Goal: Task Accomplishment & Management: Complete application form

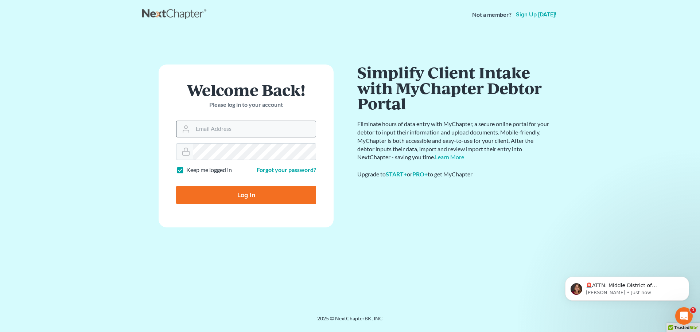
type input "[EMAIL_ADDRESS][DOMAIN_NAME]"
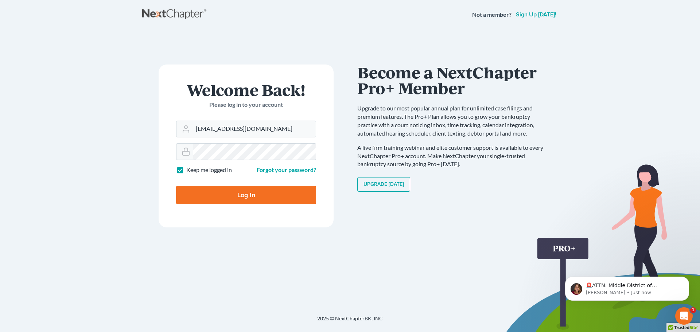
click at [239, 192] on input "Log In" at bounding box center [246, 195] width 140 height 18
type input "Thinking..."
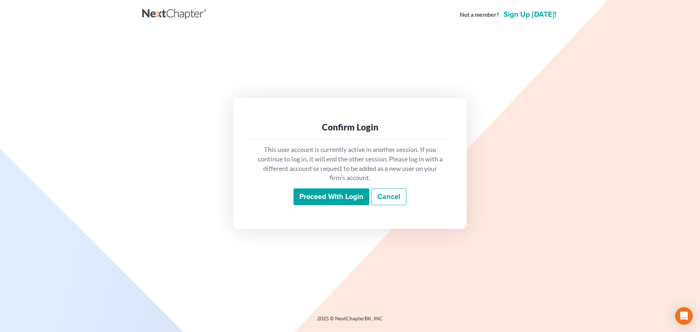
click at [337, 197] on input "Proceed with login" at bounding box center [332, 197] width 76 height 17
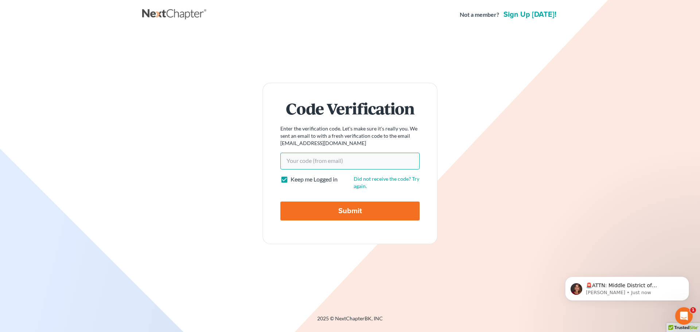
paste input "880e19"
type input "880e19"
click at [352, 211] on input "Submit" at bounding box center [350, 211] width 139 height 19
type input "Thinking..."
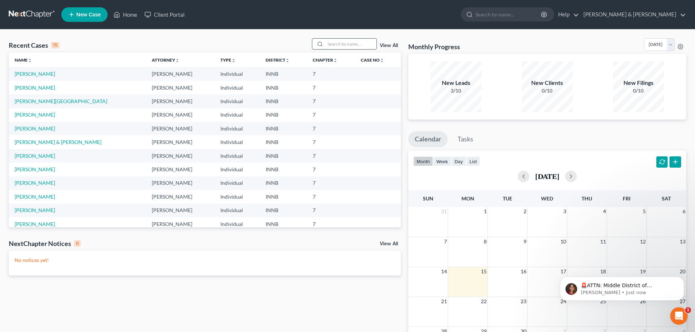
click at [340, 42] on input "search" at bounding box center [350, 44] width 51 height 11
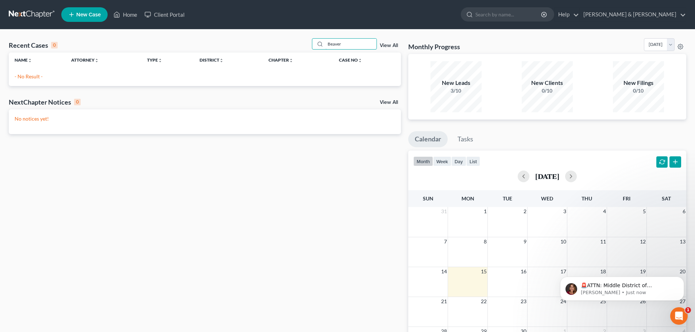
type input "Beaver"
click at [82, 14] on span "New Case" at bounding box center [88, 14] width 24 height 5
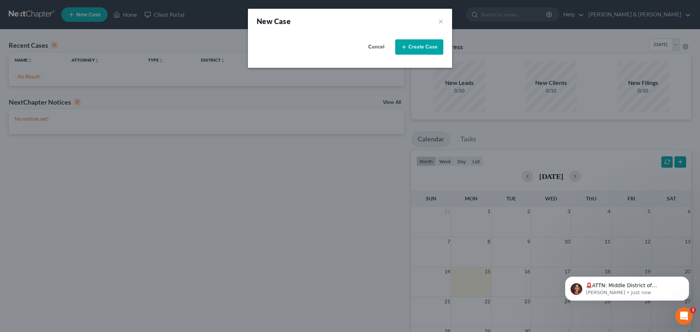
select select "27"
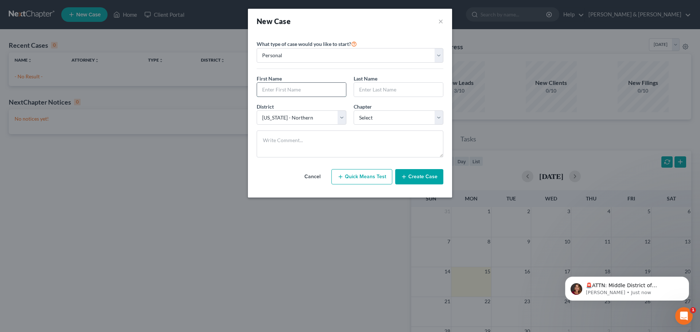
click at [294, 88] on input "text" at bounding box center [301, 90] width 89 height 14
type input "Brandon"
click at [380, 85] on input "text" at bounding box center [398, 90] width 89 height 14
type input "Beaver"
click at [377, 118] on select "Select 7 11 12 13" at bounding box center [399, 118] width 90 height 15
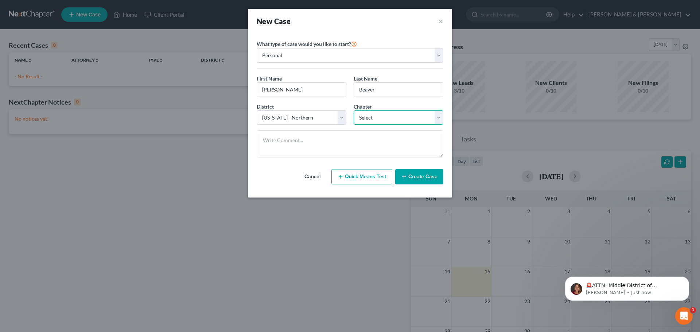
select select "0"
click at [354, 111] on select "Select 7 11 12 13" at bounding box center [399, 118] width 90 height 15
click at [406, 176] on icon "button" at bounding box center [404, 177] width 6 height 6
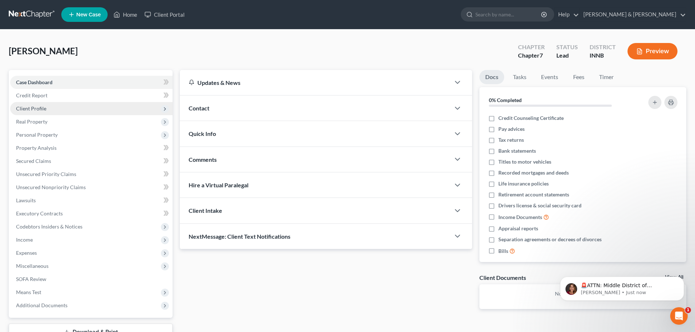
click at [96, 107] on span "Client Profile" at bounding box center [91, 108] width 162 height 13
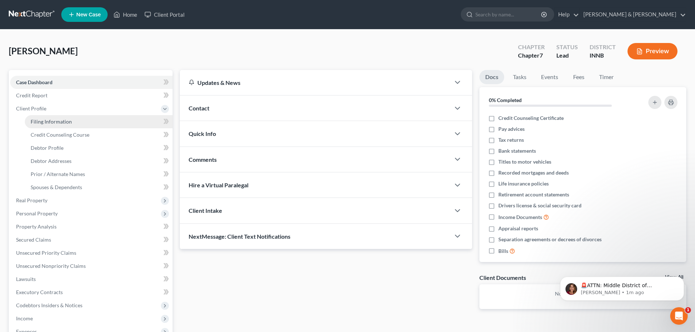
click at [90, 119] on link "Filing Information" at bounding box center [99, 121] width 148 height 13
select select "1"
select select "0"
select select "27"
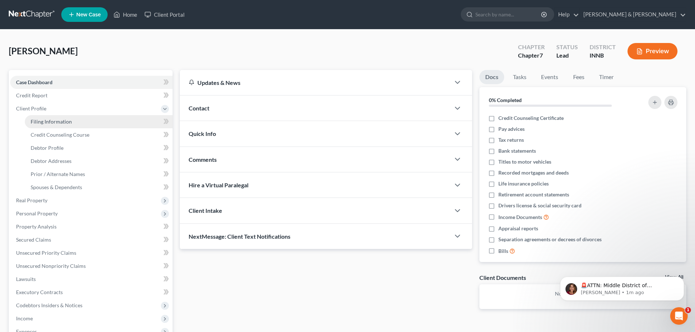
select select "15"
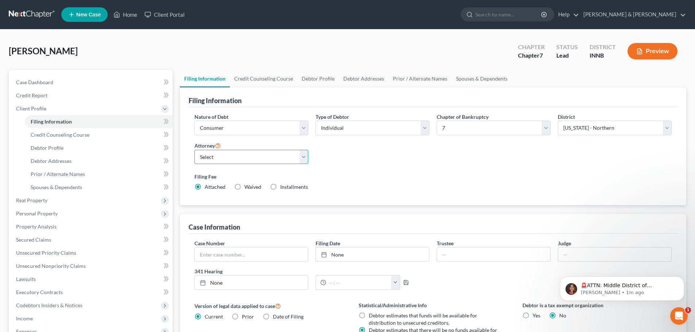
click at [301, 157] on select "Select Tamara Renner - IN Michael Banik - INNB" at bounding box center [251, 157] width 114 height 15
select select "1"
click at [194, 150] on select "Select Tamara Renner - IN Michael Banik - INNB" at bounding box center [251, 157] width 114 height 15
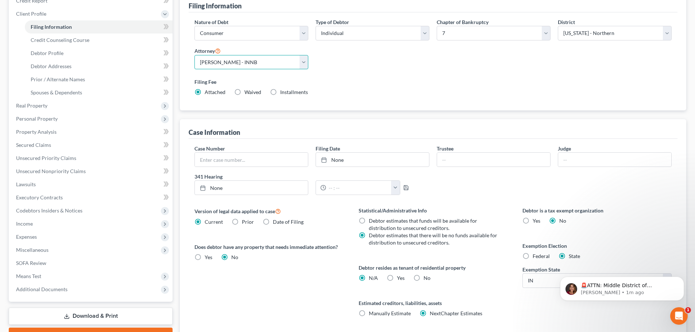
scroll to position [109, 0]
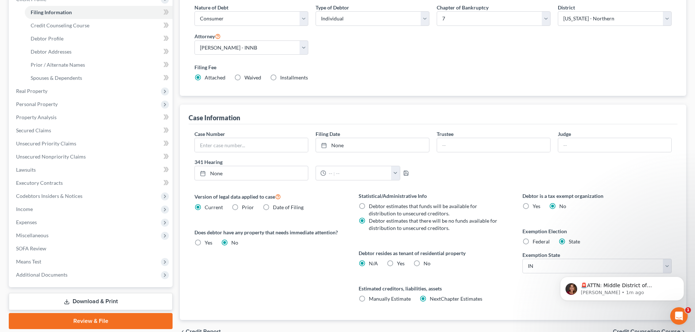
click at [424, 263] on label "No" at bounding box center [427, 263] width 7 height 7
click at [426, 263] on input "No" at bounding box center [428, 262] width 5 height 5
radio input "true"
radio input "false"
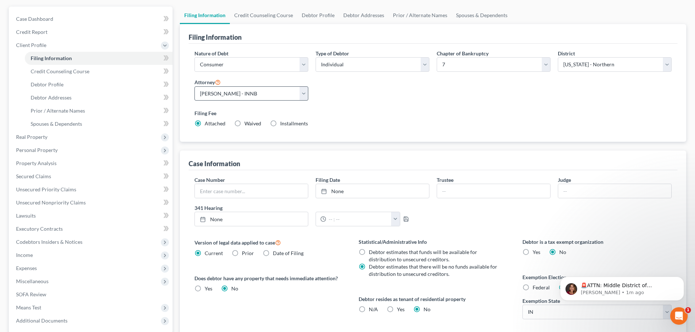
scroll to position [39, 0]
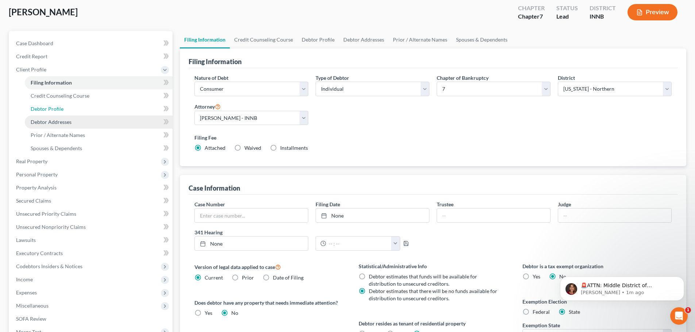
drag, startPoint x: 130, startPoint y: 109, endPoint x: 135, endPoint y: 119, distance: 10.8
click at [130, 109] on link "Debtor Profile" at bounding box center [99, 109] width 148 height 13
select select "0"
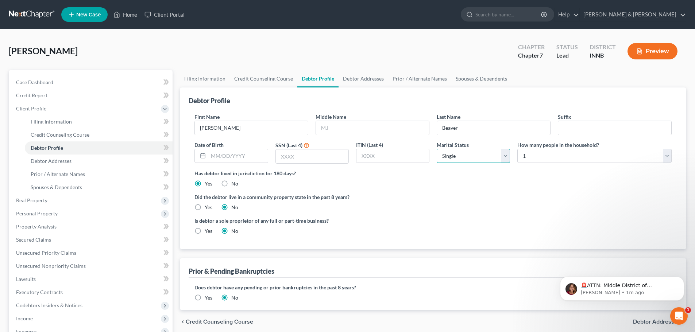
click at [506, 155] on select "Select Single Married Separated Divorced Widowed" at bounding box center [473, 156] width 73 height 15
select select "1"
click at [437, 149] on select "Select Single Married Separated Divorced Widowed" at bounding box center [473, 156] width 73 height 15
click at [554, 155] on select "Select 1 2 3 4 5 6 7 8 9 10 11 12 13 14 15 16 17 18 19 20" at bounding box center [594, 156] width 154 height 15
select select "2"
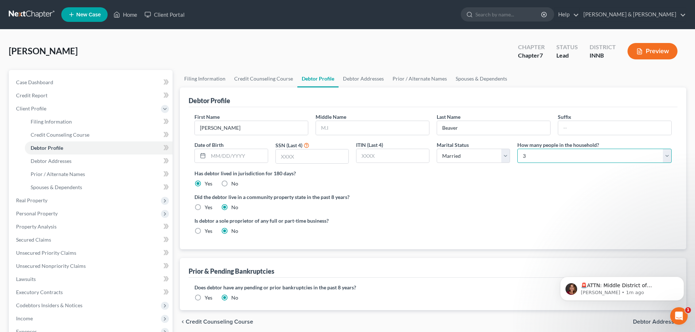
click at [517, 149] on select "Select 1 2 3 4 5 6 7 8 9 10 11 12 13 14 15 16 17 18 19 20" at bounding box center [594, 156] width 154 height 15
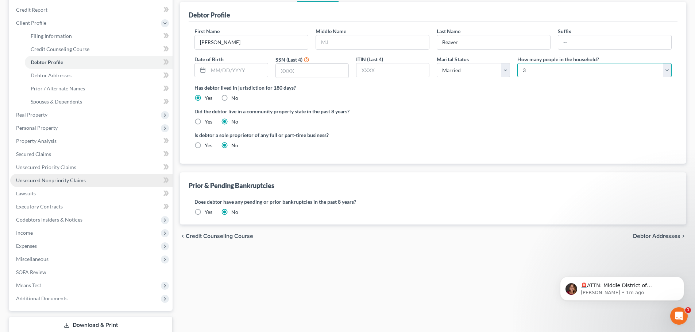
scroll to position [73, 0]
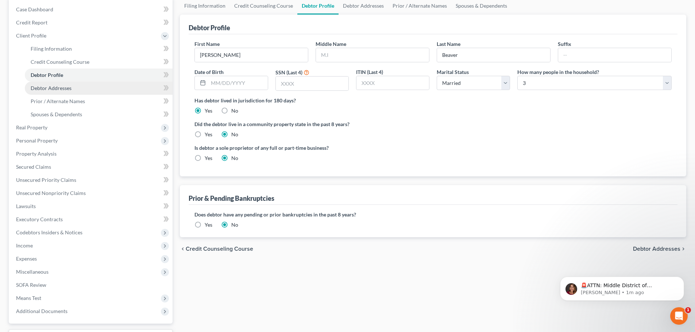
click at [104, 92] on link "Debtor Addresses" at bounding box center [99, 88] width 148 height 13
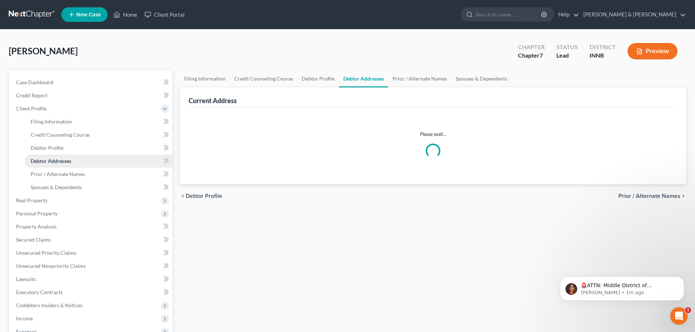
select select "0"
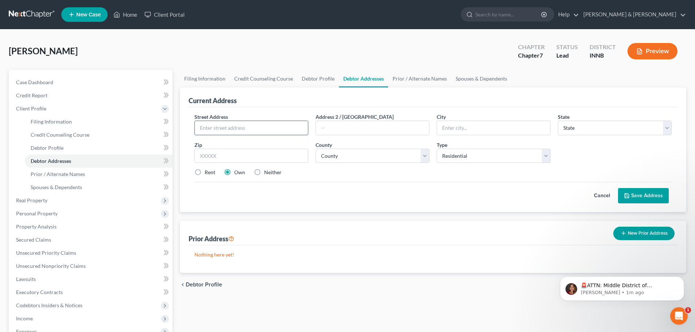
click at [260, 127] on input "text" at bounding box center [251, 128] width 113 height 14
type input "30353 Priem Road"
type input "Elkhart"
select select "15"
click at [230, 158] on input "text" at bounding box center [251, 156] width 114 height 15
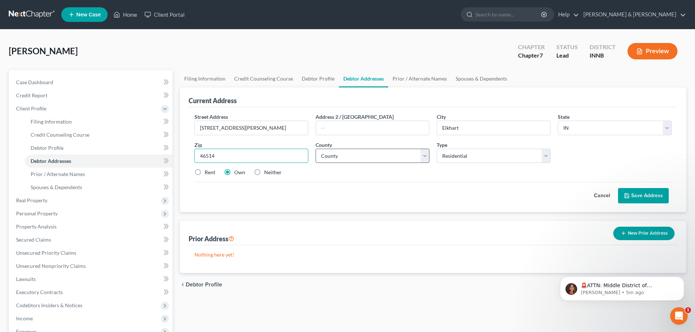
type input "46514"
click at [378, 158] on select "County Adams County Allen County Bartholomew County Benton County Blackford Cou…" at bounding box center [373, 156] width 114 height 15
select select "19"
click at [316, 149] on select "County Adams County Allen County Bartholomew County Benton County Blackford Cou…" at bounding box center [373, 156] width 114 height 15
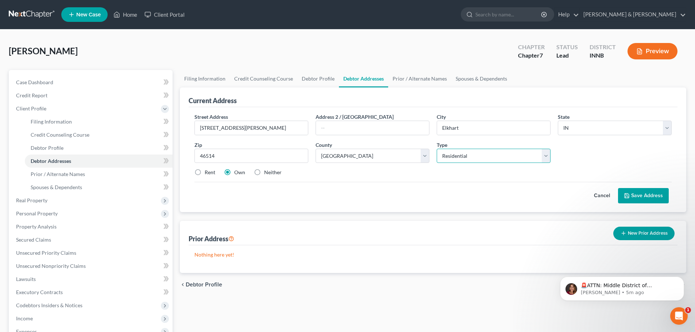
click at [476, 157] on select "Select Residential Mailing Rental Business" at bounding box center [494, 156] width 114 height 15
click at [437, 149] on select "Select Residential Mailing Rental Business" at bounding box center [494, 156] width 114 height 15
click at [654, 192] on button "Save Address" at bounding box center [643, 195] width 51 height 15
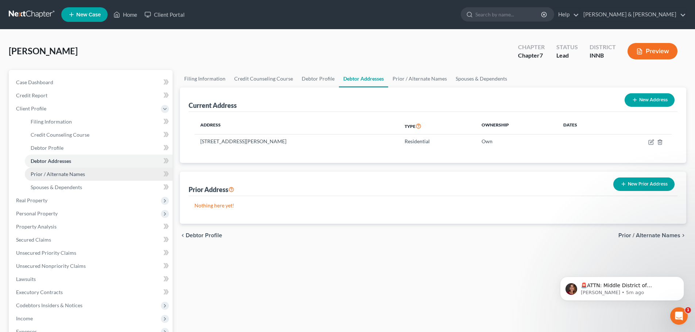
click at [132, 176] on link "Prior / Alternate Names" at bounding box center [99, 174] width 148 height 13
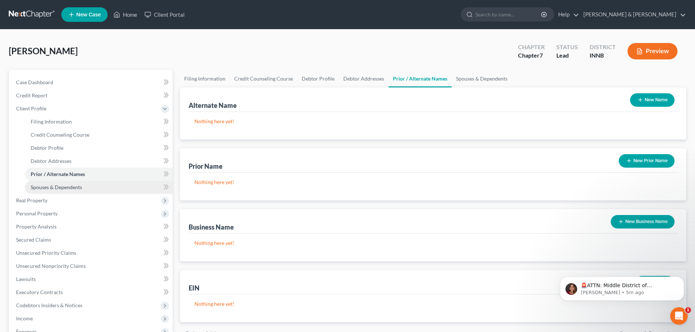
click at [128, 185] on link "Spouses & Dependents" at bounding box center [99, 187] width 148 height 13
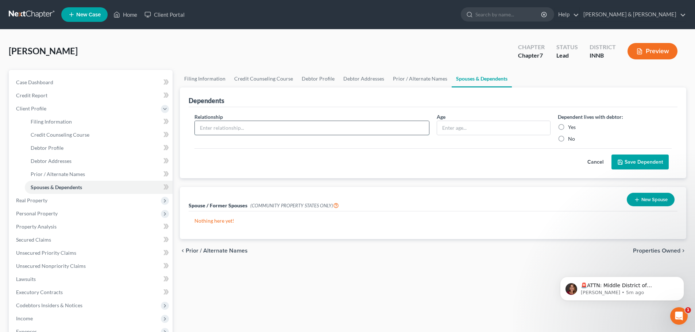
click at [274, 130] on input "text" at bounding box center [312, 128] width 234 height 14
type input "Son"
click at [453, 126] on input "text" at bounding box center [493, 128] width 113 height 14
type input "r"
click at [568, 127] on label "Yes" at bounding box center [572, 127] width 8 height 7
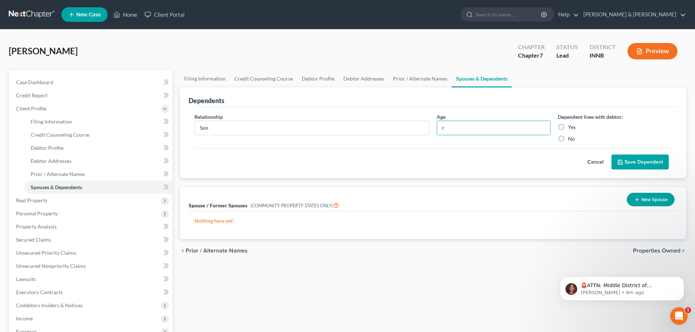
click at [571, 127] on input "Yes" at bounding box center [573, 126] width 5 height 5
radio input "true"
click at [636, 160] on button "Save Dependent" at bounding box center [639, 162] width 57 height 15
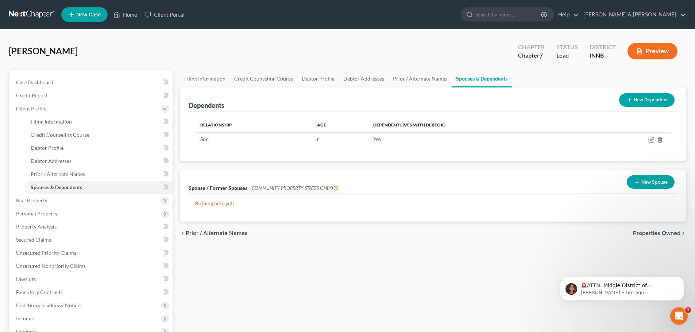
click at [648, 184] on button "New Spouse" at bounding box center [651, 181] width 48 height 13
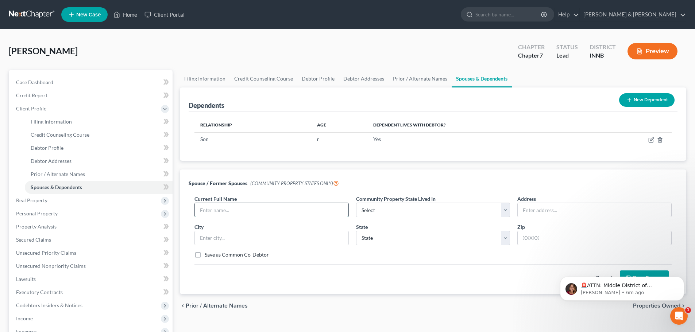
click at [297, 212] on input "text" at bounding box center [272, 210] width 154 height 14
type input "Wife"
click at [111, 150] on link "Debtor Profile" at bounding box center [99, 148] width 148 height 13
select select "1"
select select "2"
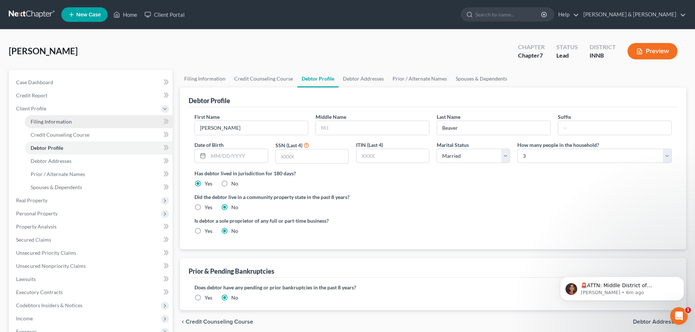
click at [116, 121] on link "Filing Information" at bounding box center [99, 121] width 148 height 13
select select "1"
select select "0"
select select "27"
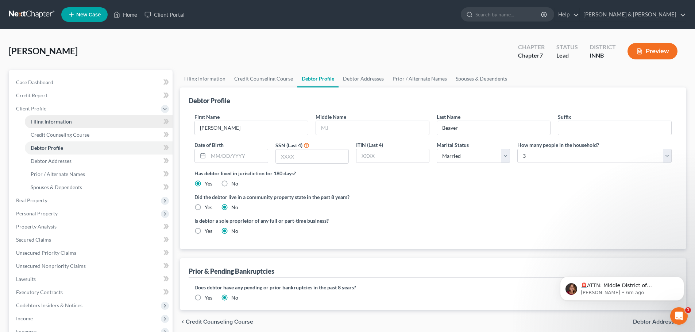
select select "1"
select select "15"
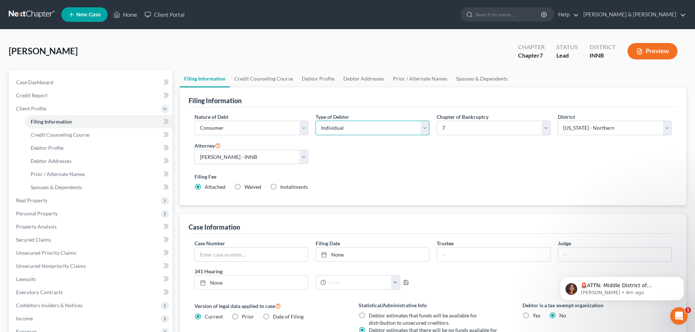
click at [422, 127] on select "Select Individual Joint" at bounding box center [373, 128] width 114 height 15
select select "1"
click at [316, 121] on select "Select Individual Joint" at bounding box center [373, 128] width 114 height 15
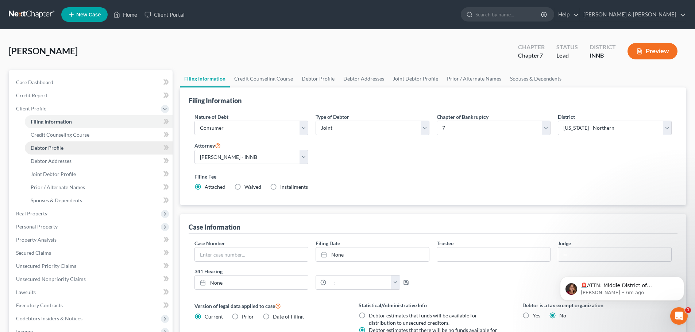
click at [115, 152] on link "Debtor Profile" at bounding box center [99, 148] width 148 height 13
select select "1"
select select "2"
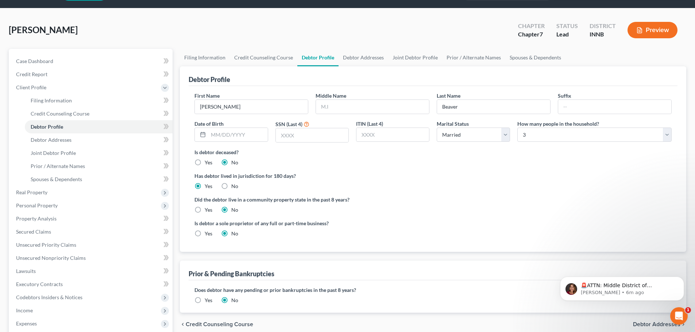
scroll to position [109, 0]
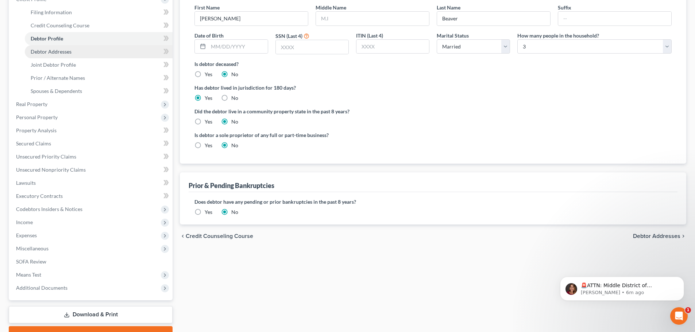
click at [114, 53] on link "Debtor Addresses" at bounding box center [99, 51] width 148 height 13
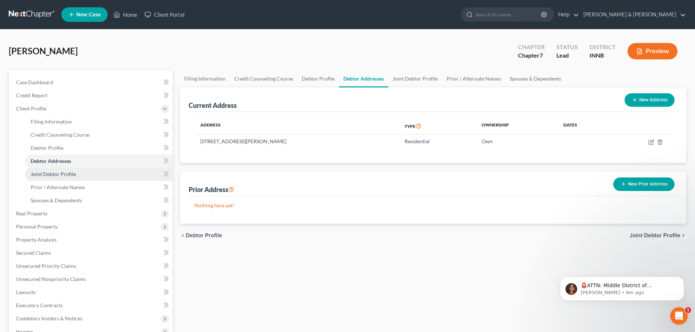
click at [128, 170] on link "Joint Debtor Profile" at bounding box center [99, 174] width 148 height 13
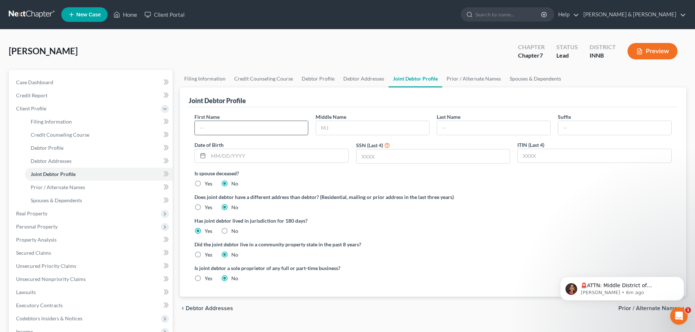
click at [239, 126] on input "text" at bounding box center [251, 128] width 113 height 14
type input "Wife"
type input "Beaver"
click at [118, 189] on link "Prior / Alternate Names" at bounding box center [99, 187] width 148 height 13
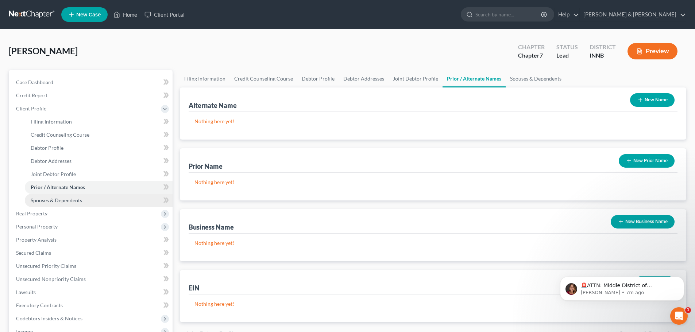
click at [118, 201] on link "Spouses & Dependents" at bounding box center [99, 200] width 148 height 13
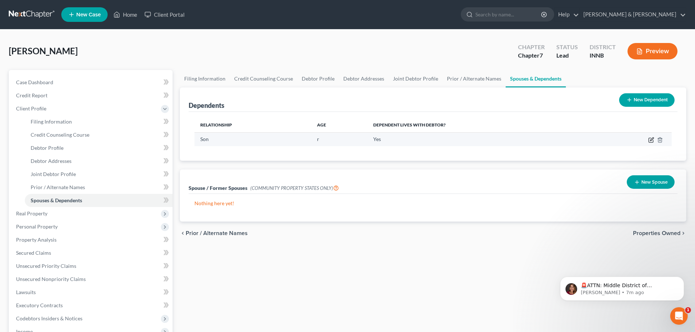
click at [650, 140] on icon "button" at bounding box center [651, 140] width 6 height 6
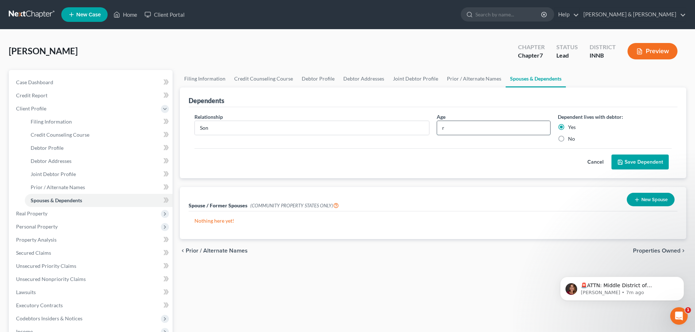
click at [459, 124] on input "r" at bounding box center [493, 128] width 113 height 14
drag, startPoint x: 450, startPoint y: 126, endPoint x: 431, endPoint y: 127, distance: 19.0
click at [431, 127] on div "Relationship * Son Age r Dependent lives with debtor: Yes No" at bounding box center [433, 130] width 484 height 35
type input "5"
click at [628, 161] on button "Save Dependent" at bounding box center [639, 162] width 57 height 15
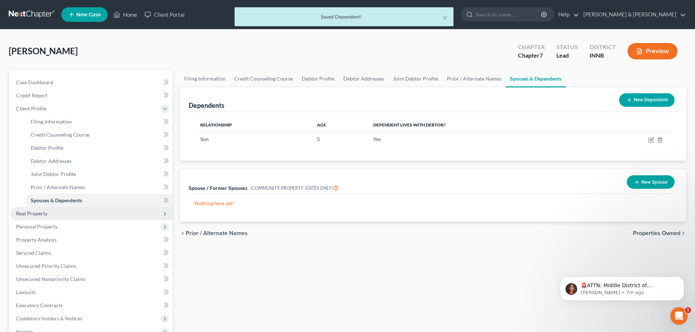
click at [130, 215] on span "Real Property" at bounding box center [91, 213] width 162 height 13
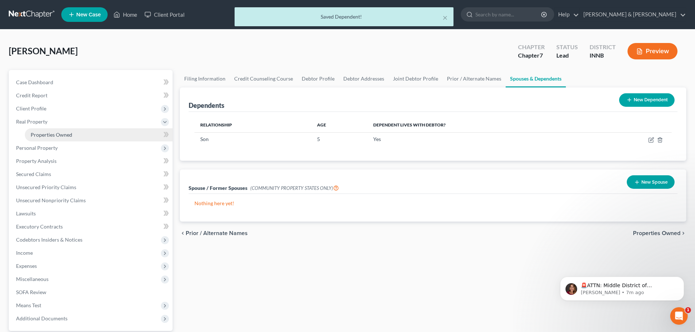
click at [117, 136] on link "Properties Owned" at bounding box center [99, 134] width 148 height 13
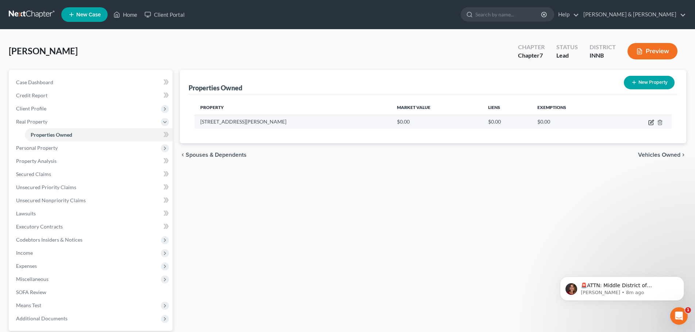
click at [649, 121] on icon "button" at bounding box center [651, 123] width 6 height 6
select select "15"
select select "19"
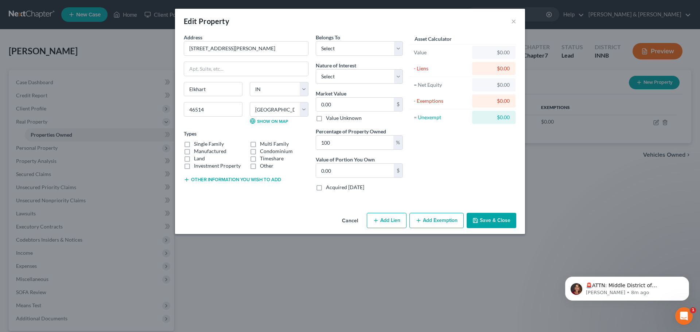
click at [194, 145] on label "Single Family" at bounding box center [209, 143] width 30 height 7
click at [197, 145] on input "Single Family" at bounding box center [199, 142] width 5 height 5
checkbox input "true"
click at [399, 49] on select "Select Debtor 1 Only Debtor 2 Only Debtor 1 And Debtor 2 Only At Least One Of T…" at bounding box center [359, 48] width 87 height 15
select select "2"
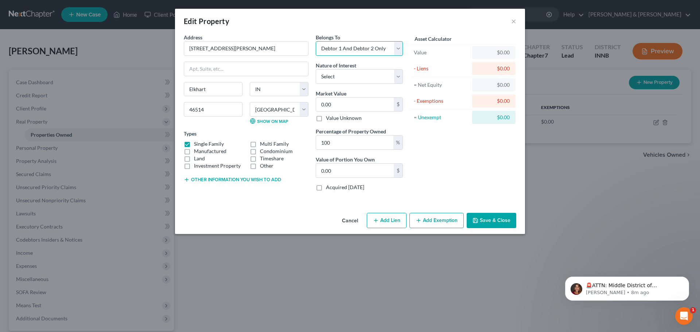
click at [316, 41] on select "Select Debtor 1 Only Debtor 2 Only Debtor 1 And Debtor 2 Only At Least One Of T…" at bounding box center [359, 48] width 87 height 15
click at [395, 76] on select "Select Fee Simple Joint Tenant Life Estate Equitable Interest Future Interest T…" at bounding box center [359, 76] width 87 height 15
select select "0"
click at [316, 69] on select "Select Fee Simple Joint Tenant Life Estate Equitable Interest Future Interest T…" at bounding box center [359, 76] width 87 height 15
click at [399, 108] on div "$" at bounding box center [398, 105] width 9 height 14
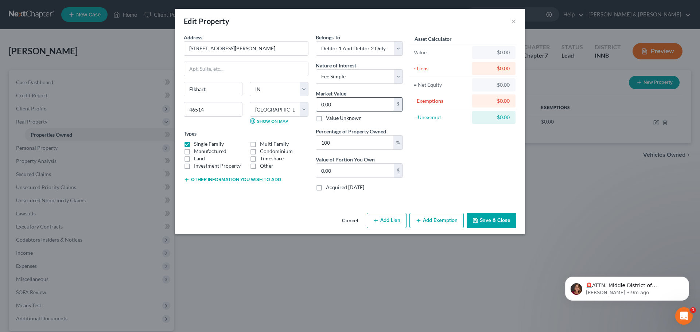
click at [375, 107] on input "0.00" at bounding box center [355, 105] width 78 height 14
type input "3"
type input "3.00"
type input "37"
type input "37.00"
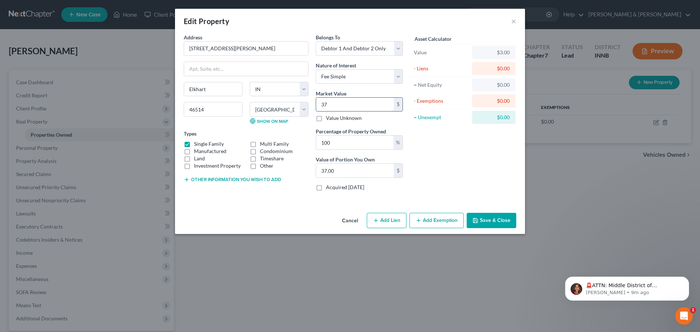
type input "370"
type input "370.00"
type input "3700"
type input "3,700.00"
type input "3,7000"
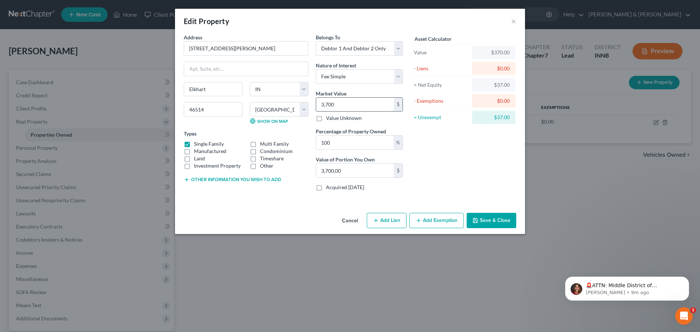
type input "37,000.00"
type input "37,0000"
type input "370,000.00"
type input "370,000"
click at [393, 219] on button "Add Lien" at bounding box center [387, 220] width 40 height 15
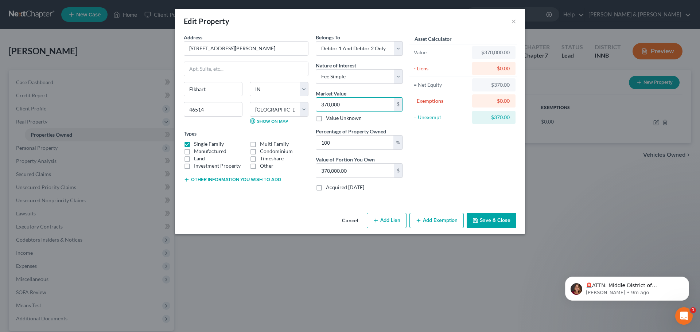
select select "2"
select select "0"
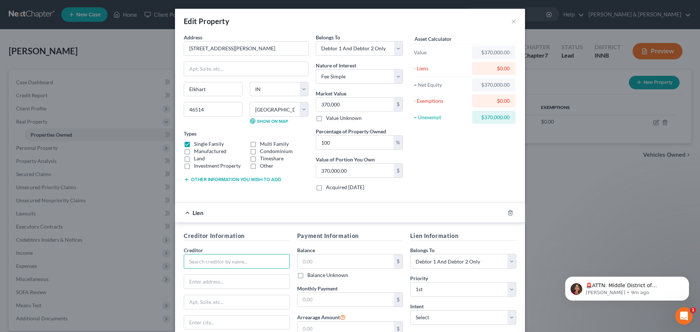
click at [277, 259] on input "text" at bounding box center [237, 261] width 106 height 15
type input "ABC"
type input "1233"
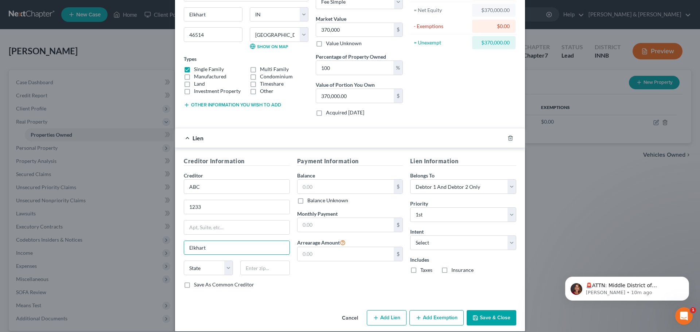
scroll to position [83, 0]
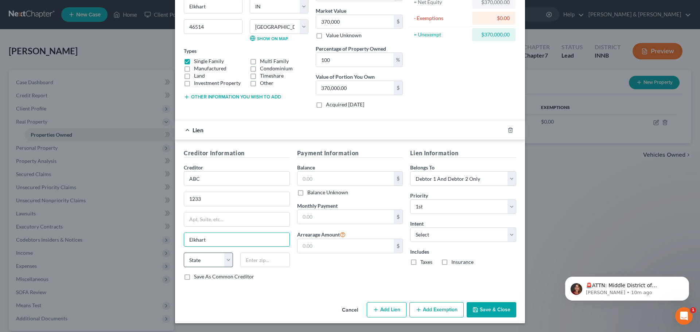
type input "Elkhart"
click at [227, 261] on select "State AL AK AR AZ CA CO CT DE DC FL GA GU HI ID IL IN IA KS KY LA ME MD MA MI M…" at bounding box center [208, 260] width 49 height 15
select select "15"
click at [184, 253] on select "State AL AK AR AZ CA CO CT DE DC FL GA GU HI ID IL IN IA KS KY LA ME MD MA MI M…" at bounding box center [208, 260] width 49 height 15
click at [260, 263] on input "text" at bounding box center [264, 260] width 49 height 15
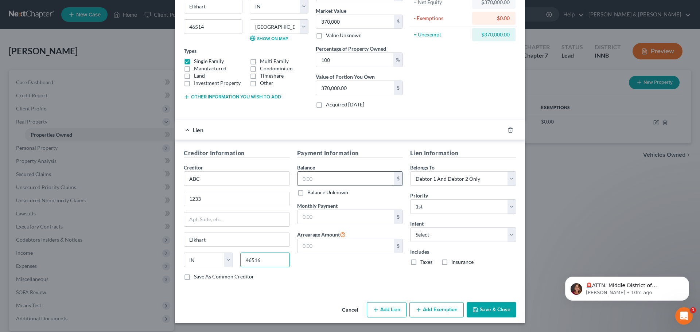
type input "46516"
click at [331, 178] on input "text" at bounding box center [346, 179] width 97 height 14
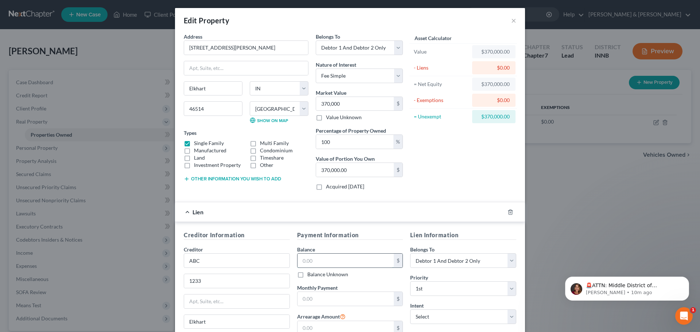
scroll to position [0, 0]
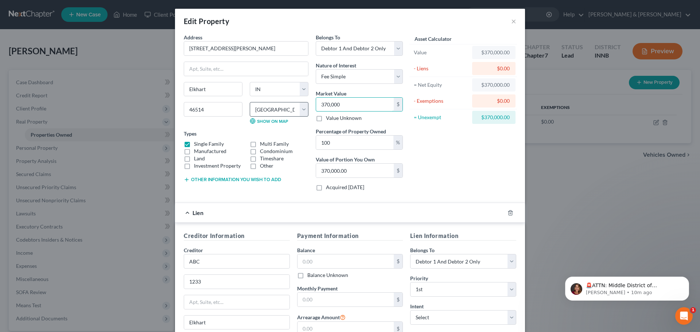
type input "4"
type input "4.00"
type input "41"
type input "41.00"
type input "415"
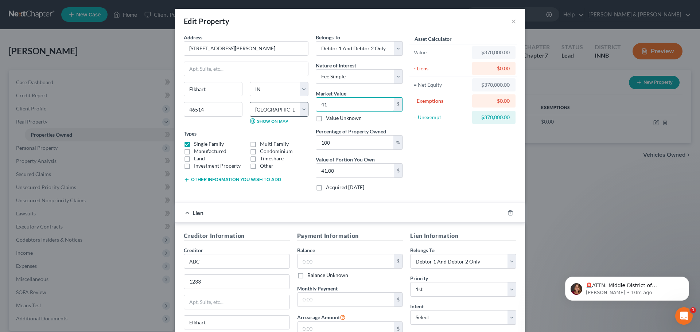
type input "415.00"
type input "4150"
type input "4,150.00"
type input "4,1500"
type input "41,500.00"
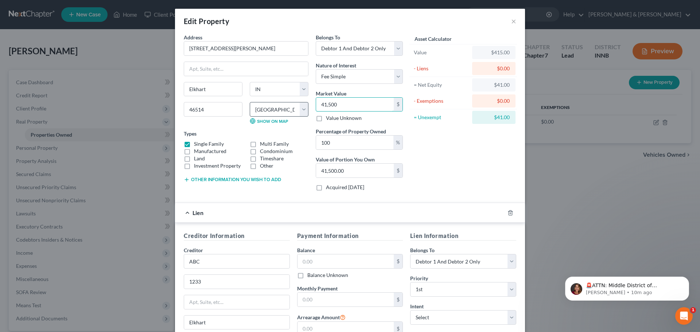
type input "41,5000"
type input "415,000.00"
type input "415,000"
click at [339, 186] on label "Acquired within 1,215 days" at bounding box center [345, 187] width 38 height 7
click at [334, 186] on input "Acquired within 1,215 days" at bounding box center [331, 186] width 5 height 5
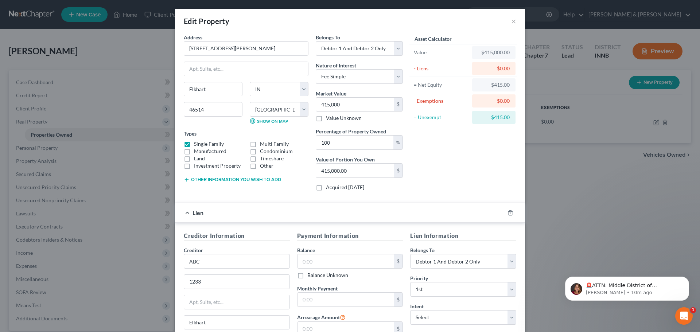
checkbox input "true"
click at [321, 262] on input "text" at bounding box center [346, 262] width 97 height 14
type input "370,000"
click at [323, 300] on input "text" at bounding box center [346, 300] width 97 height 14
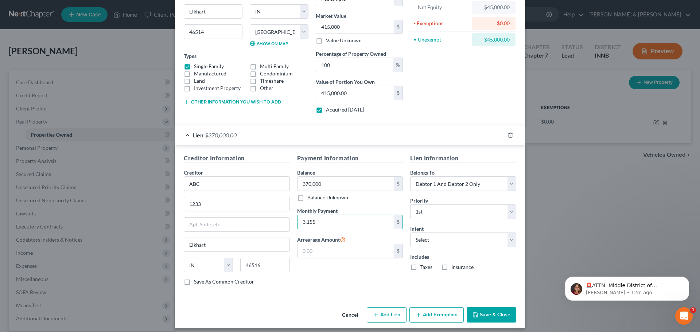
scroll to position [83, 0]
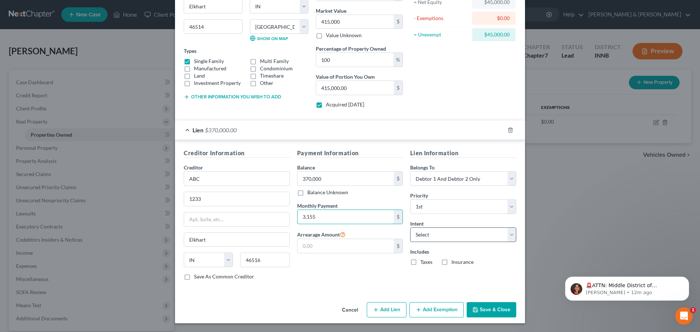
type input "3,155"
click at [445, 235] on select "Select Surrender Redeem Reaffirm Avoid Other" at bounding box center [463, 235] width 106 height 15
select select "2"
click at [410, 228] on select "Select Surrender Redeem Reaffirm Avoid Other" at bounding box center [463, 235] width 106 height 15
click at [386, 312] on button "Add Lien" at bounding box center [387, 309] width 40 height 15
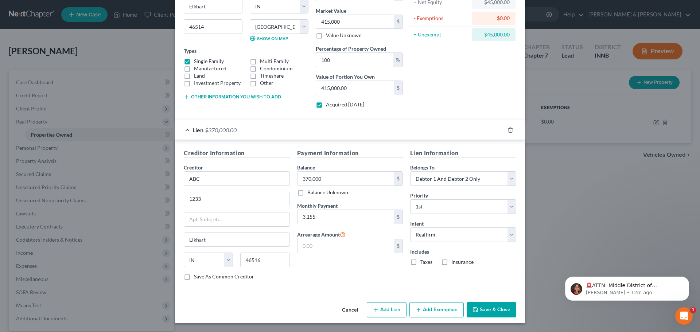
select select "2"
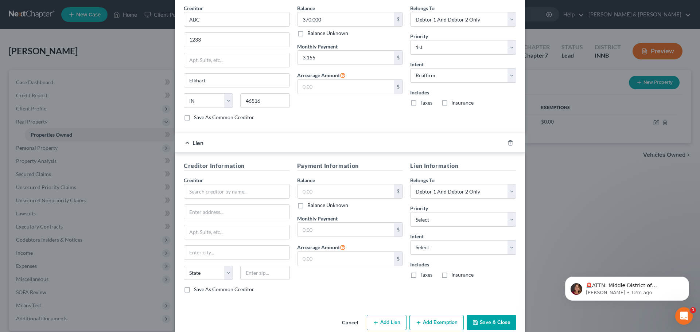
scroll to position [255, 0]
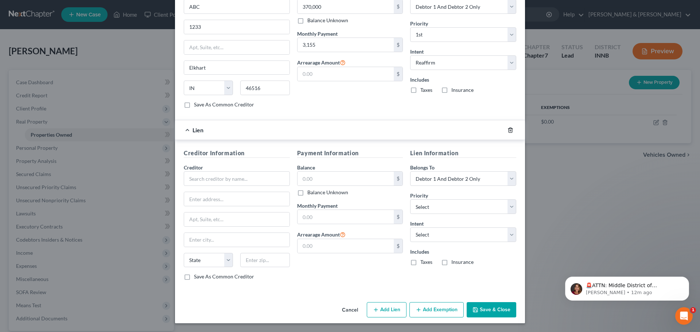
click at [508, 128] on icon "button" at bounding box center [511, 130] width 6 height 6
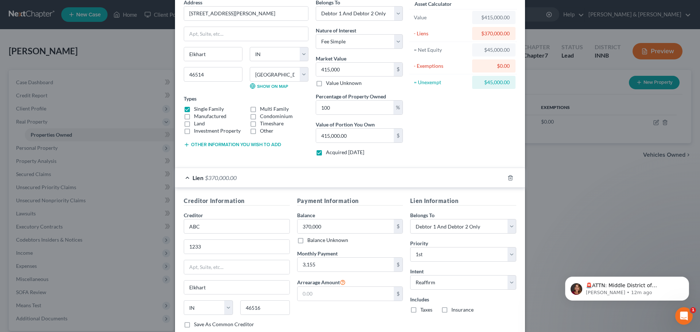
scroll to position [83, 0]
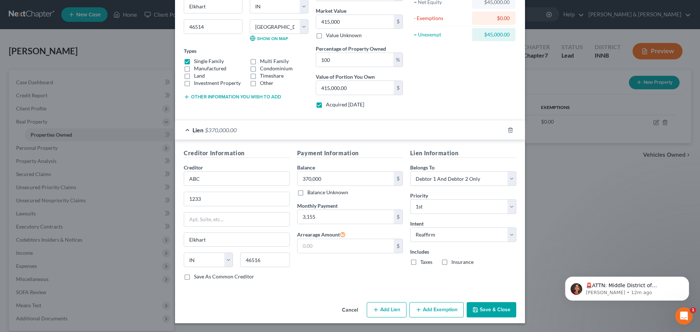
click at [433, 314] on button "Add Exemption" at bounding box center [437, 309] width 54 height 15
select select "2"
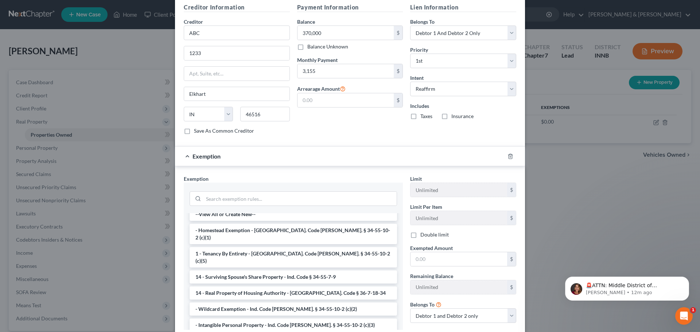
scroll to position [0, 0]
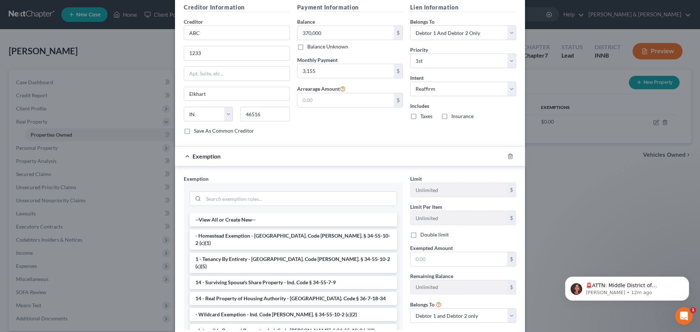
click at [347, 234] on li "- Homestead Exemption - Ind. Code Ann. § 34-55-10-2 (c)(1)" at bounding box center [294, 239] width 208 height 20
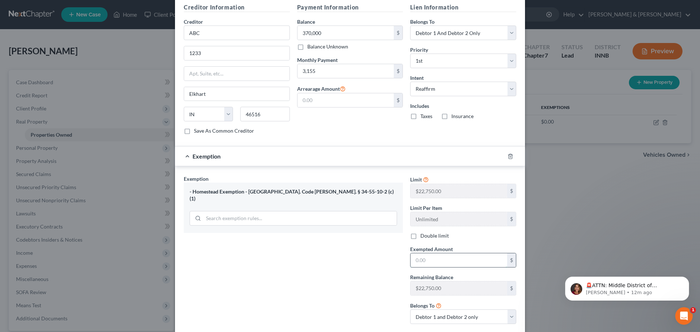
click at [437, 263] on input "text" at bounding box center [459, 261] width 97 height 14
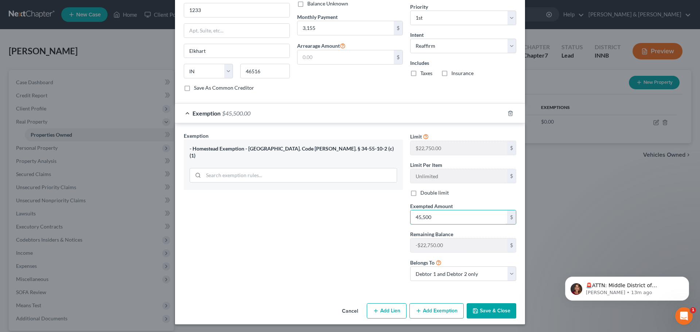
scroll to position [273, 0]
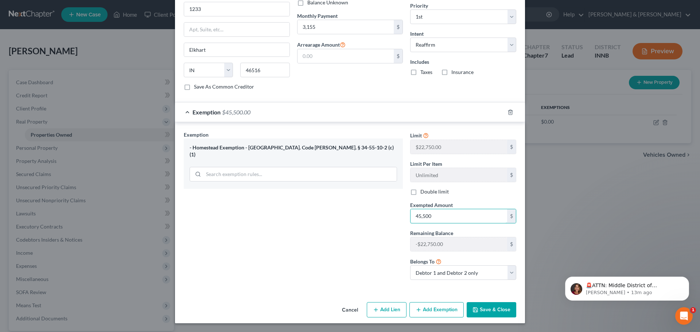
type input "45,500"
click at [485, 315] on button "Save & Close" at bounding box center [492, 309] width 50 height 15
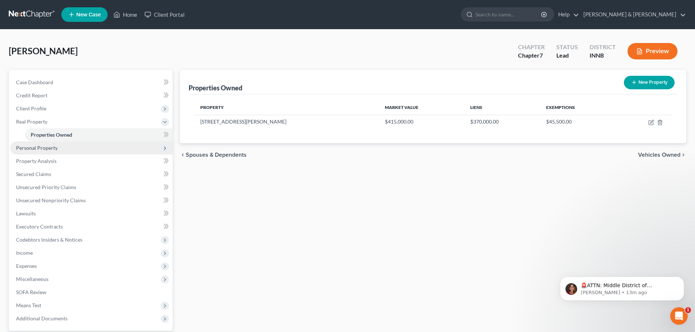
click at [115, 147] on span "Personal Property" at bounding box center [91, 148] width 162 height 13
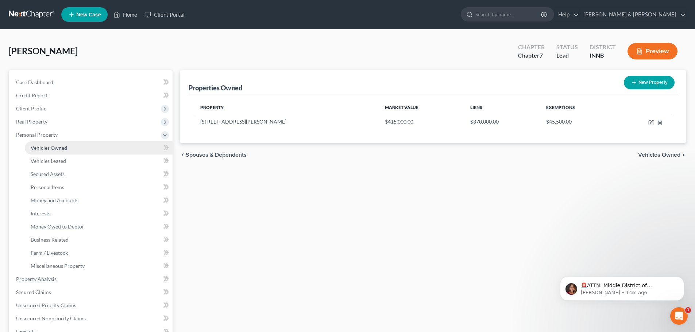
click at [113, 148] on link "Vehicles Owned" at bounding box center [99, 148] width 148 height 13
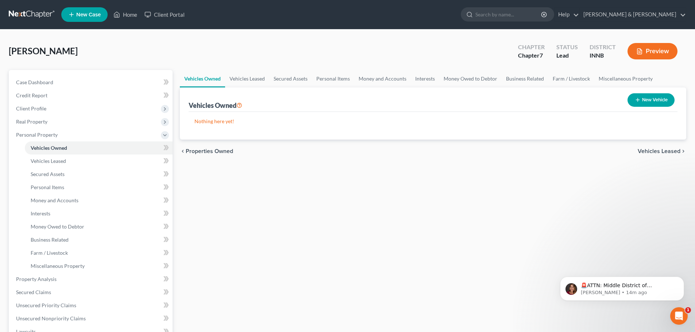
click at [653, 100] on button "New Vehicle" at bounding box center [650, 99] width 47 height 13
select select "0"
select select "2"
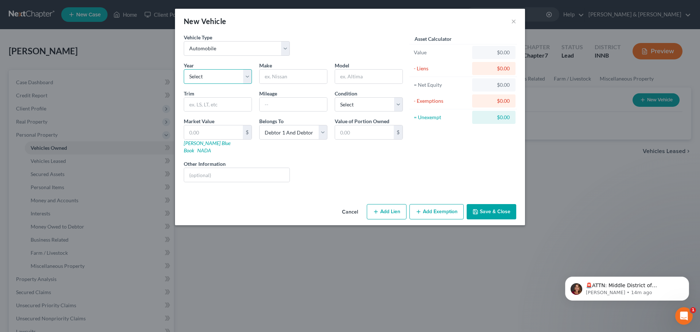
click at [245, 77] on select "Select 2026 2025 2024 2023 2022 2021 2020 2019 2018 2017 2016 2015 2014 2013 20…" at bounding box center [218, 76] width 68 height 15
select select "7"
click at [184, 69] on select "Select 2026 2025 2024 2023 2022 2021 2020 2019 2018 2017 2016 2015 2014 2013 20…" at bounding box center [218, 76] width 68 height 15
click at [289, 79] on input "text" at bounding box center [293, 77] width 67 height 14
type input "C"
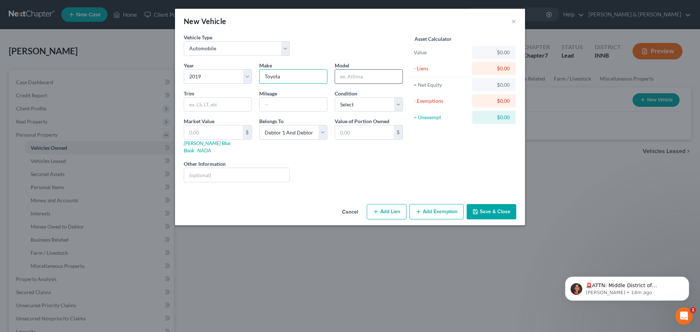
type input "Toyota"
click at [346, 74] on input "text" at bounding box center [368, 77] width 67 height 14
type input "Camry"
click at [303, 106] on input "text" at bounding box center [293, 105] width 67 height 14
type input "80000"
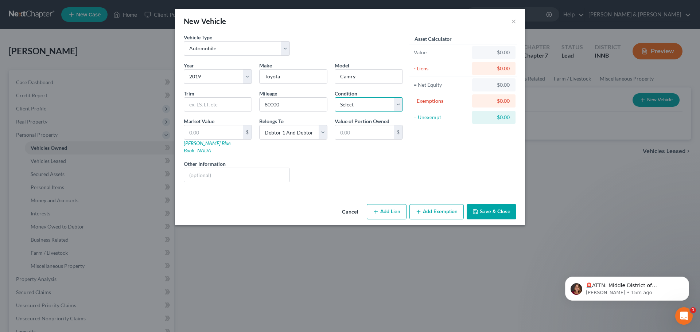
click at [399, 107] on select "Select Excellent Very Good Good Fair Poor" at bounding box center [369, 104] width 68 height 15
select select "2"
click at [335, 97] on select "Select Excellent Very Good Good Fair Poor" at bounding box center [369, 104] width 68 height 15
click at [208, 144] on link "Kelly Blue Book" at bounding box center [207, 146] width 47 height 13
click at [206, 127] on div "$" at bounding box center [218, 132] width 68 height 15
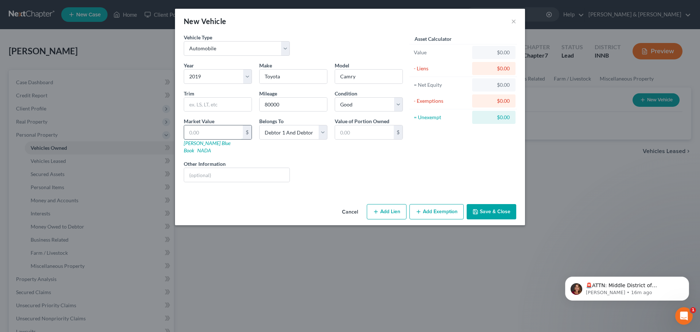
click at [206, 129] on input "text" at bounding box center [213, 132] width 59 height 14
type input "`1"
type input "1.00"
type input "13"
type input "13.00"
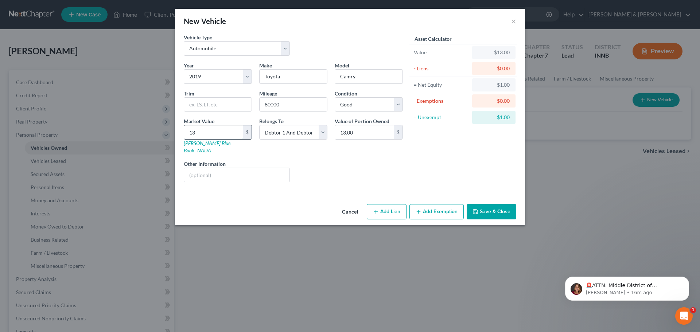
type input "132"
type input "132.00"
type input "1328"
type input "1,328.00"
type input "1,3281"
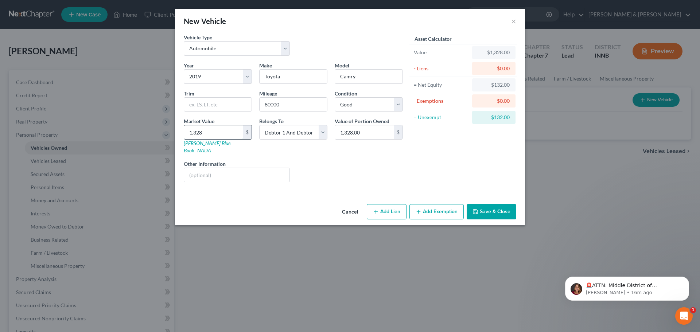
type input "13,281.00"
type input "13,281"
click at [433, 207] on button "Add Exemption" at bounding box center [437, 211] width 54 height 15
select select "2"
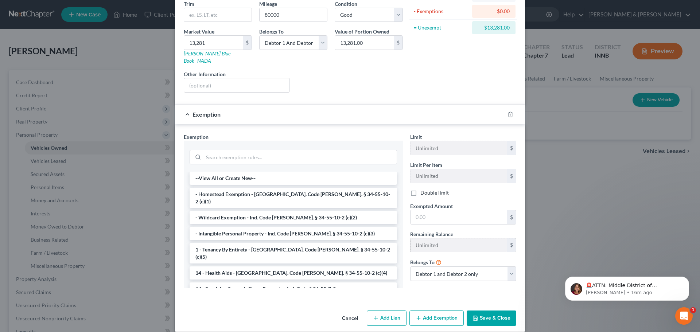
scroll to position [91, 0]
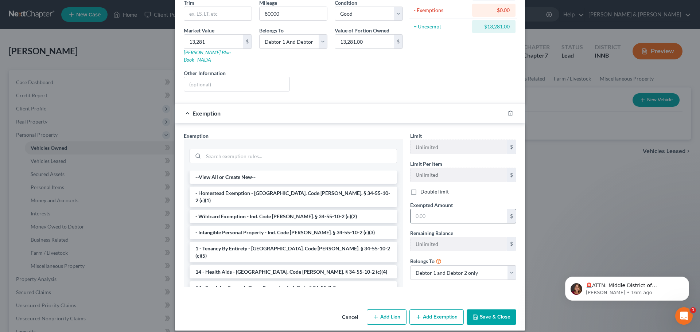
click at [435, 209] on input "text" at bounding box center [459, 216] width 97 height 14
type input "4,981"
click at [488, 312] on button "Save & Close" at bounding box center [492, 317] width 50 height 15
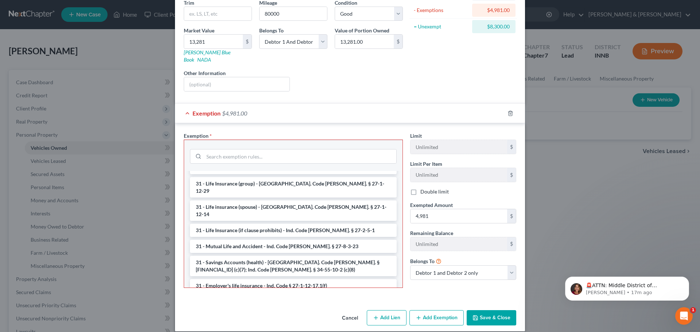
scroll to position [533, 0]
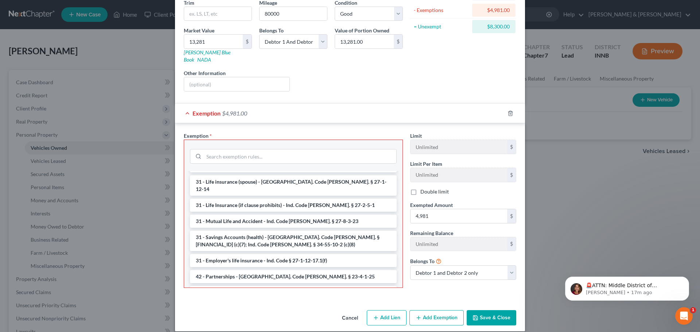
click at [316, 318] on li "Firm Created - Any real estate or tangible personal property - I.C. 34-55-10-2(…" at bounding box center [293, 324] width 207 height 13
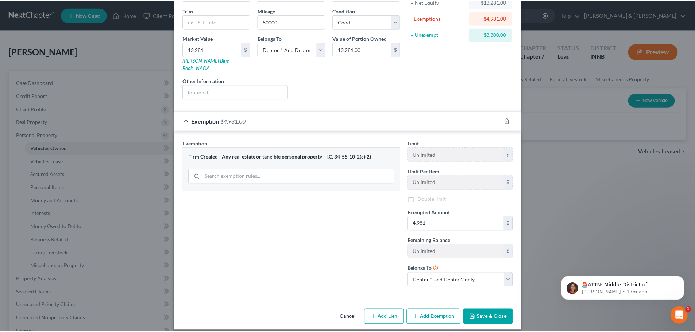
scroll to position [85, 0]
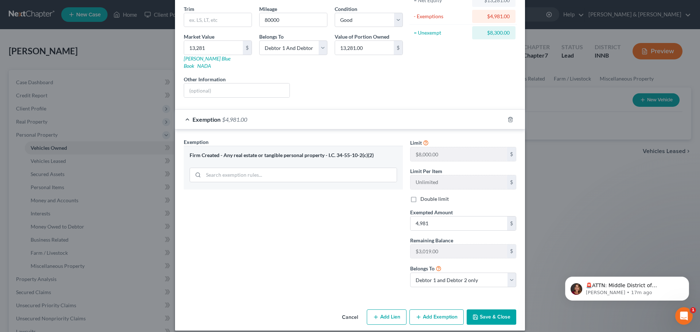
click at [493, 310] on button "Save & Close" at bounding box center [492, 317] width 50 height 15
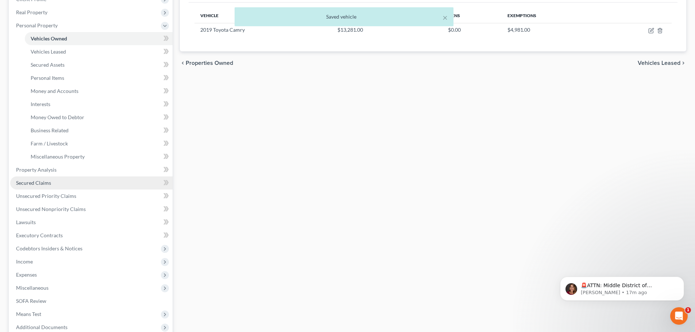
click at [85, 183] on link "Secured Claims" at bounding box center [91, 183] width 162 height 13
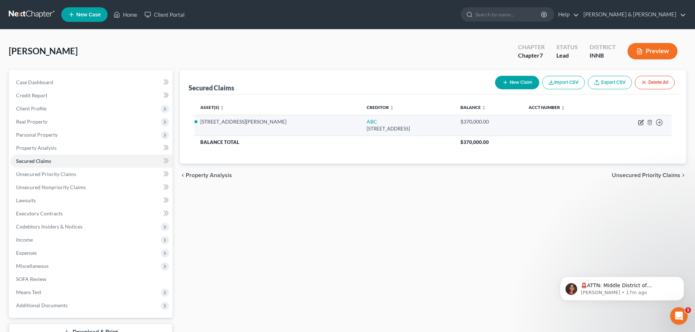
click at [641, 124] on icon "button" at bounding box center [641, 123] width 6 height 6
select select "15"
select select "2"
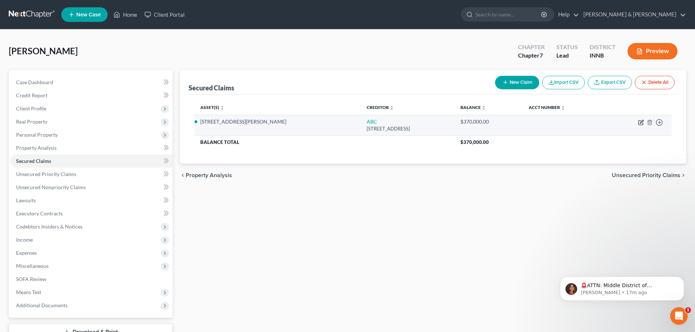
select select "0"
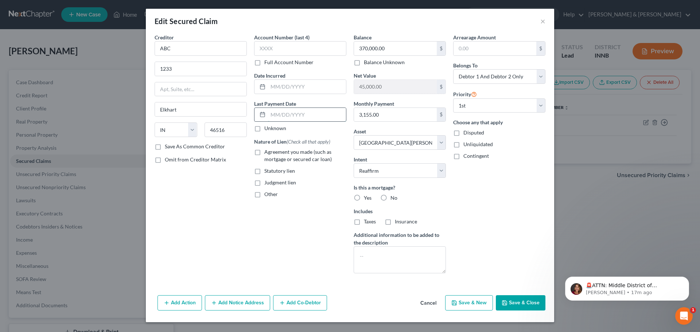
click at [298, 115] on input "text" at bounding box center [307, 115] width 78 height 14
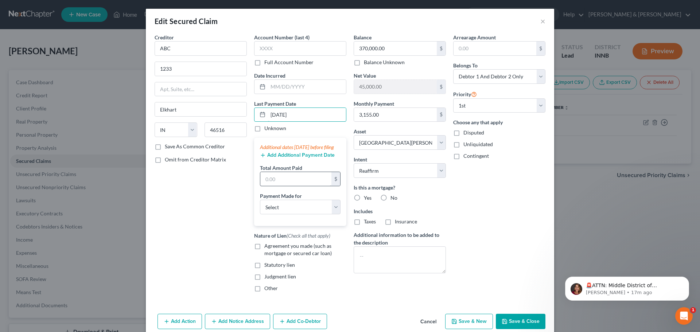
type input "9/1/25"
click at [313, 186] on input "text" at bounding box center [295, 179] width 71 height 14
type input "1,164"
click at [313, 214] on select "Select Car Credit Card Loan Repayment Mortgage Other Suppliers Or Vendors" at bounding box center [300, 207] width 81 height 15
select select "0"
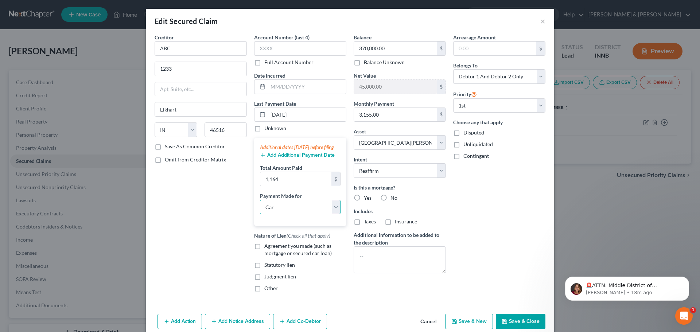
click at [260, 207] on select "Select Car Credit Card Loan Repayment Mortgage Other Suppliers Or Vendors" at bounding box center [300, 207] width 81 height 15
click at [264, 254] on label "Agreement you made (such as mortgage or secured car loan)" at bounding box center [305, 250] width 82 height 15
click at [267, 247] on input "Agreement you made (such as mortgage or secured car loan)" at bounding box center [269, 245] width 5 height 5
checkbox input "true"
click at [391, 198] on label "No" at bounding box center [394, 197] width 7 height 7
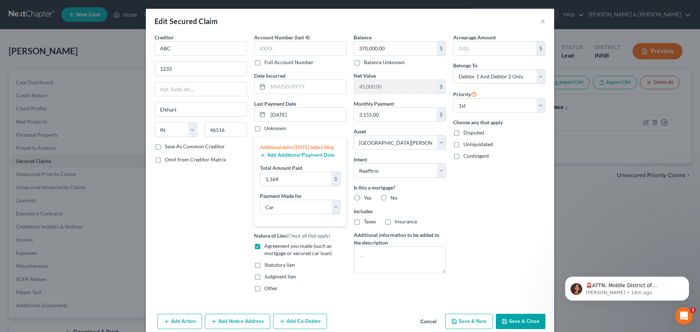
click at [394, 198] on input "No" at bounding box center [396, 196] width 5 height 5
radio input "true"
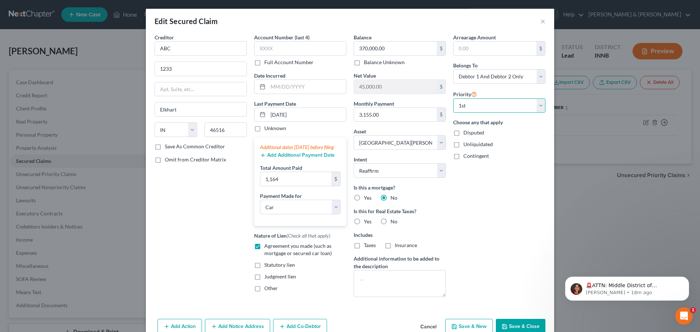
click at [482, 107] on select "Select 1st 2nd 3rd 4th 5th 6th 7th 8th 9th 10th 11th 12th 13th 14th 15th 16th 1…" at bounding box center [499, 105] width 92 height 15
select select "1"
click at [453, 98] on select "Select 1st 2nd 3rd 4th 5th 6th 7th 8th 9th 10th 11th 12th 13th 14th 15th 16th 1…" at bounding box center [499, 105] width 92 height 15
click at [464, 131] on label "Disputed" at bounding box center [474, 132] width 21 height 7
click at [467, 131] on input "Disputed" at bounding box center [469, 131] width 5 height 5
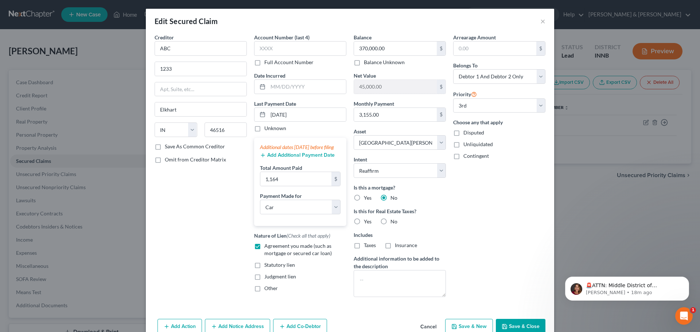
checkbox input "true"
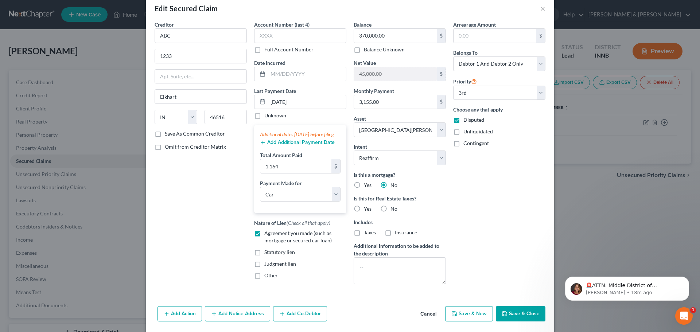
scroll to position [25, 0]
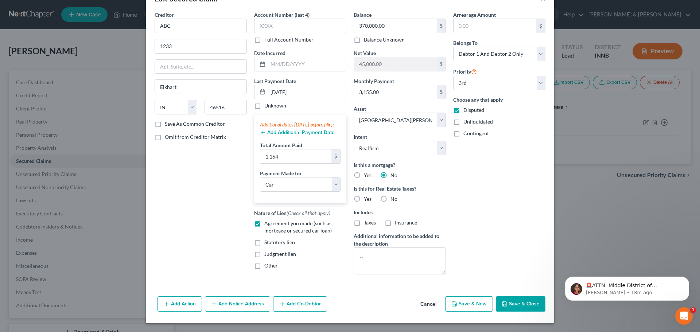
click at [510, 305] on button "Save & Close" at bounding box center [521, 304] width 50 height 15
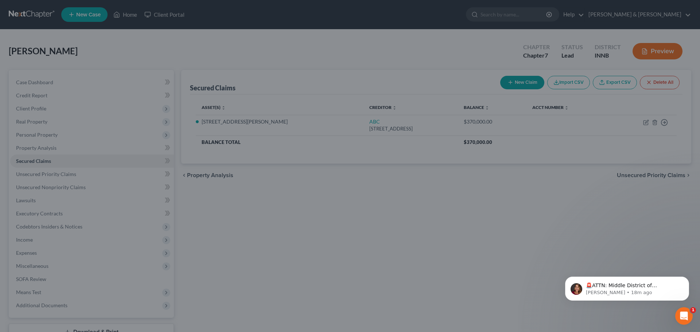
select select "2"
type input "0"
type input "1,164.00"
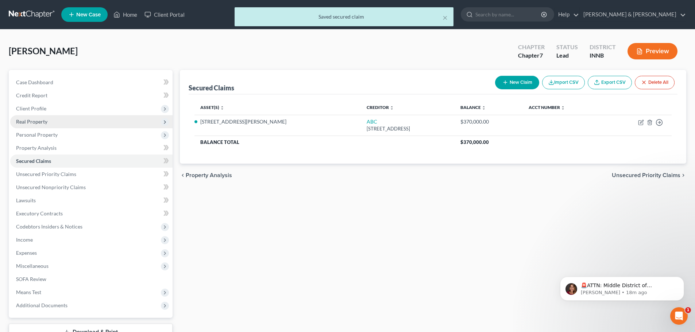
click at [109, 122] on span "Real Property" at bounding box center [91, 121] width 162 height 13
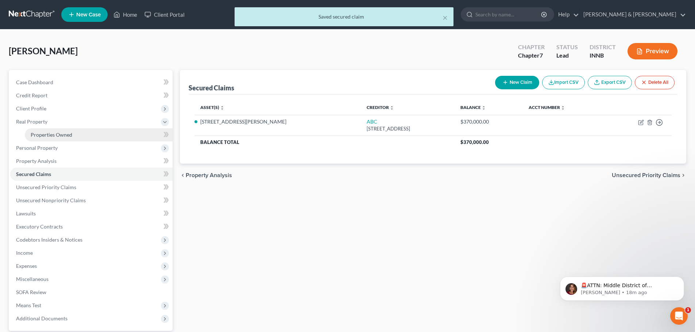
click at [108, 132] on link "Properties Owned" at bounding box center [99, 134] width 148 height 13
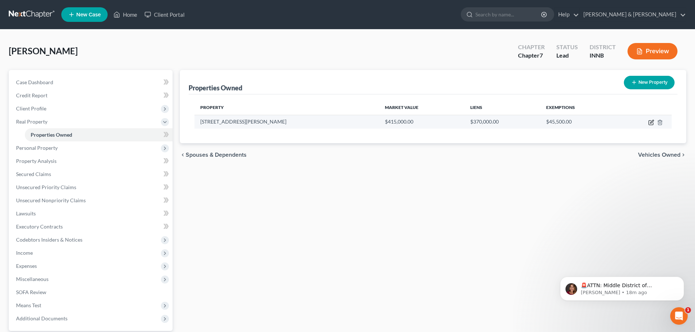
click at [651, 124] on icon "button" at bounding box center [651, 123] width 6 height 6
select select "15"
select select "19"
select select "2"
select select "0"
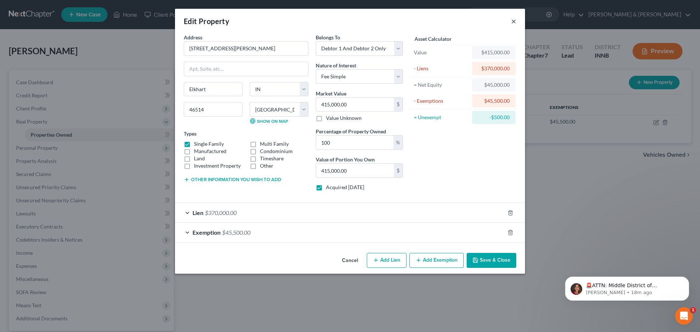
click at [515, 21] on button "×" at bounding box center [513, 21] width 5 height 9
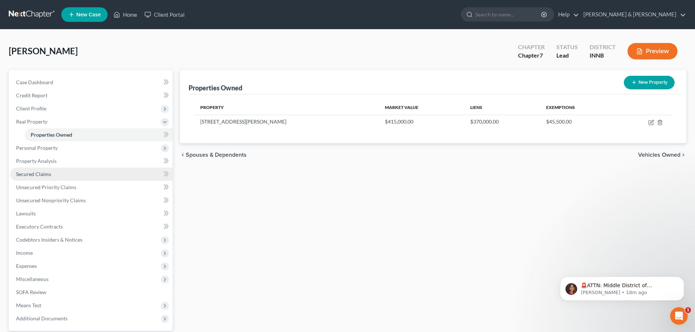
click at [91, 178] on link "Secured Claims" at bounding box center [91, 174] width 162 height 13
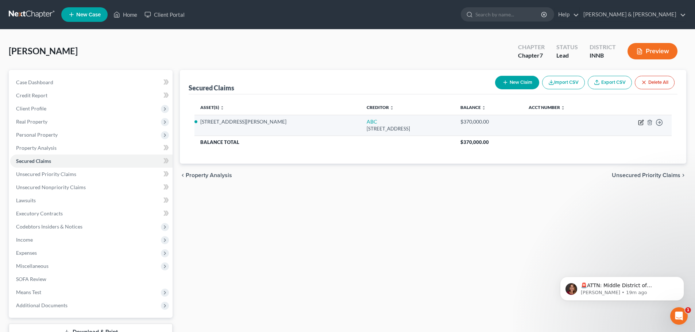
click at [639, 121] on icon "button" at bounding box center [641, 123] width 6 height 6
select select "15"
select select "0"
select select "2"
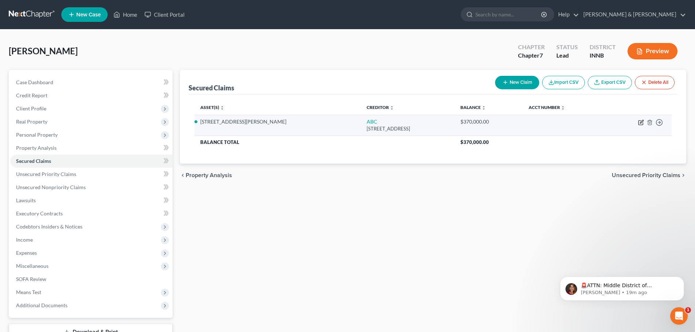
select select "2"
select select "1"
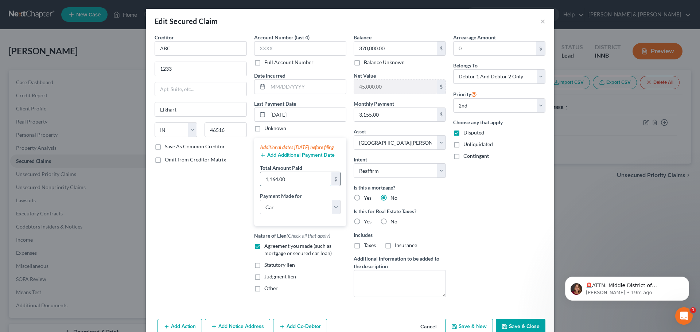
click at [313, 186] on input "1,164.00" at bounding box center [295, 179] width 71 height 14
type input "9,465"
click at [312, 211] on select "Select Car Credit Card Loan Repayment Mortgage Other Suppliers Or Vendors" at bounding box center [300, 207] width 81 height 15
click at [304, 214] on select "Select Car Credit Card Loan Repayment Mortgage Other Suppliers Or Vendors" at bounding box center [300, 207] width 81 height 15
click at [334, 214] on select "Select Car Credit Card Loan Repayment Mortgage Other Suppliers Or Vendors" at bounding box center [300, 207] width 81 height 15
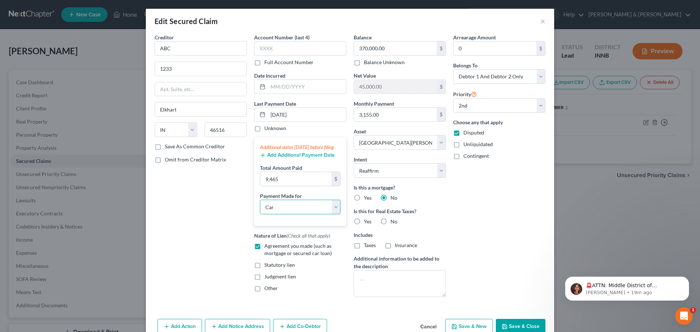
select select "3"
click at [260, 207] on select "Select Car Credit Card Loan Repayment Mortgage Other Suppliers Or Vendors" at bounding box center [300, 207] width 81 height 15
click at [391, 88] on input "45,000.00" at bounding box center [395, 87] width 83 height 14
click at [359, 85] on input "45,000.00" at bounding box center [395, 87] width 83 height 14
click at [364, 196] on label "Yes" at bounding box center [368, 197] width 8 height 7
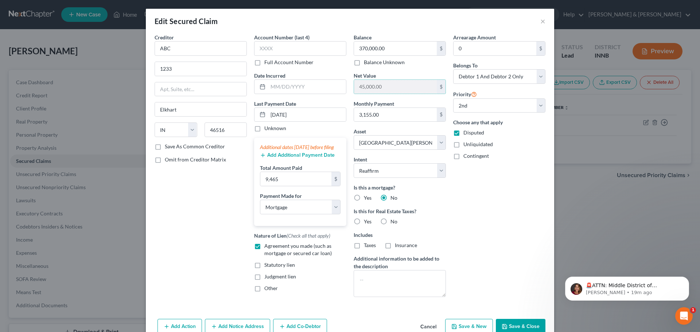
click at [367, 196] on input "Yes" at bounding box center [369, 196] width 5 height 5
radio input "true"
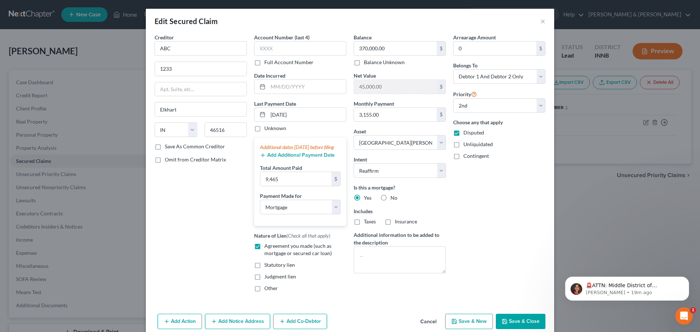
click at [364, 221] on label "Taxes" at bounding box center [370, 221] width 12 height 7
click at [367, 221] on input "Taxes" at bounding box center [369, 220] width 5 height 5
checkbox input "true"
click at [395, 222] on label "Insurance" at bounding box center [406, 221] width 22 height 7
click at [398, 222] on input "Insurance" at bounding box center [400, 220] width 5 height 5
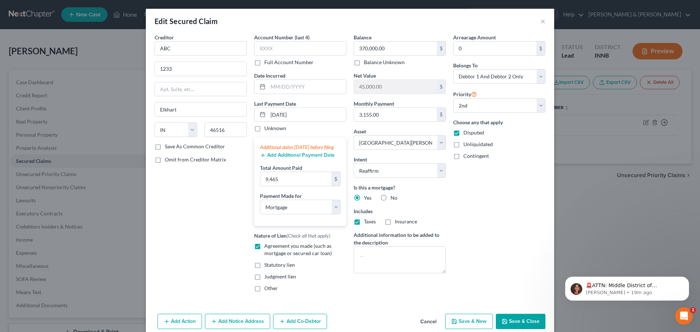
checkbox input "true"
click at [490, 107] on select "Select 1st 2nd 3rd 4th 5th 6th 7th 8th 9th 10th 11th 12th 13th 14th 15th 16th 1…" at bounding box center [499, 105] width 92 height 15
select select "0"
click at [453, 98] on select "Select 1st 2nd 3rd 4th 5th 6th 7th 8th 9th 10th 11th 12th 13th 14th 15th 16th 1…" at bounding box center [499, 105] width 92 height 15
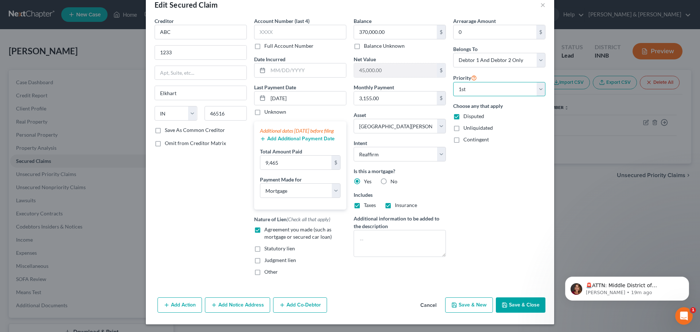
scroll to position [25, 0]
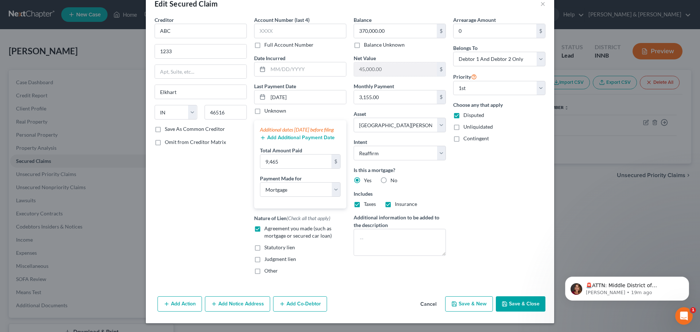
click at [517, 302] on button "Save & Close" at bounding box center [521, 304] width 50 height 15
select select
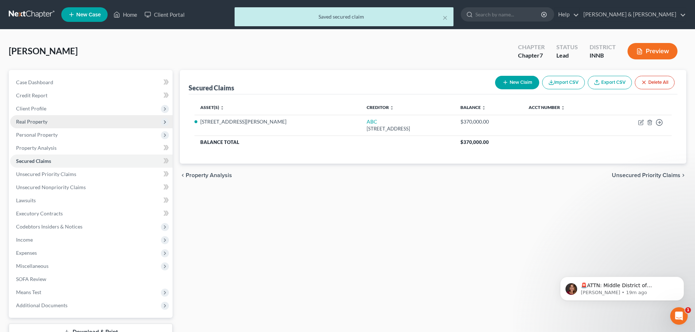
click at [91, 121] on span "Real Property" at bounding box center [91, 121] width 162 height 13
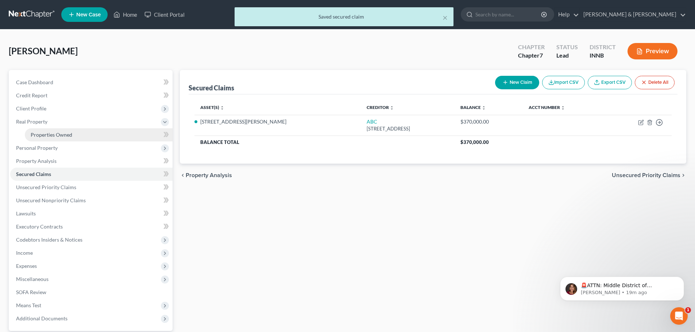
click at [89, 131] on link "Properties Owned" at bounding box center [99, 134] width 148 height 13
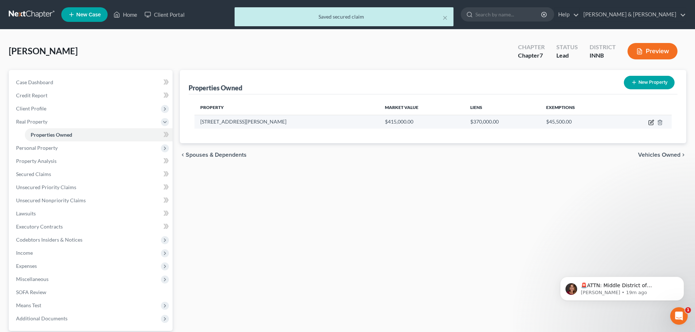
click at [654, 124] on icon "button" at bounding box center [651, 123] width 6 height 6
select select "15"
select select "19"
select select "2"
select select "0"
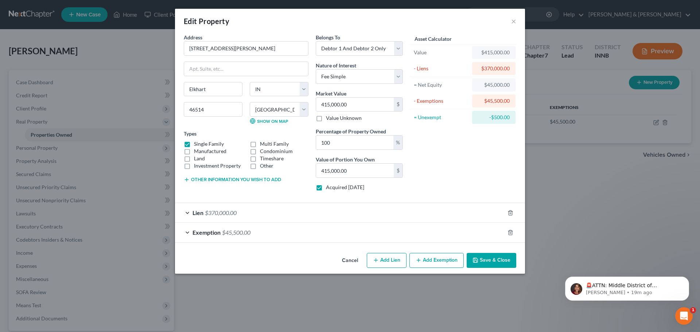
click at [480, 260] on button "Save & Close" at bounding box center [492, 260] width 50 height 15
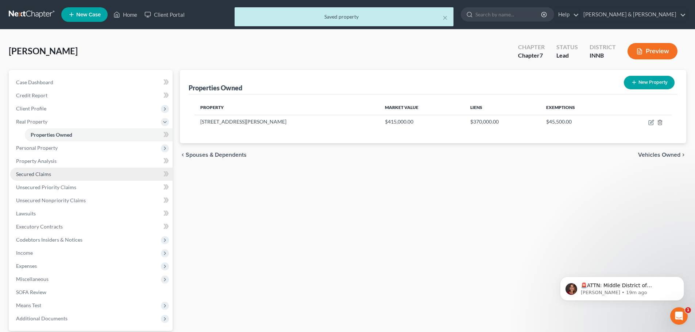
click at [63, 178] on link "Secured Claims" at bounding box center [91, 174] width 162 height 13
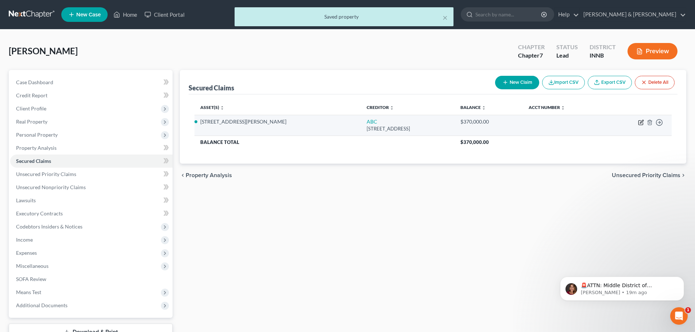
click at [641, 122] on icon "button" at bounding box center [641, 123] width 6 height 6
select select "15"
select select "3"
select select "2"
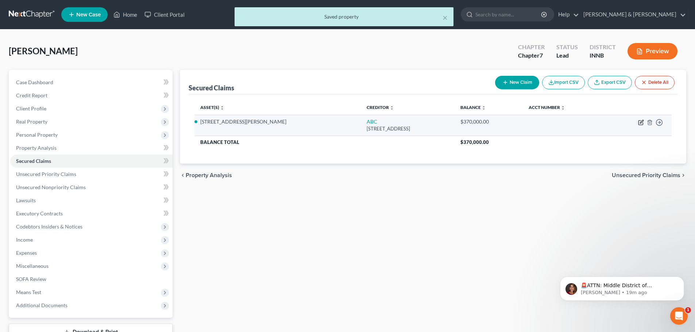
select select "0"
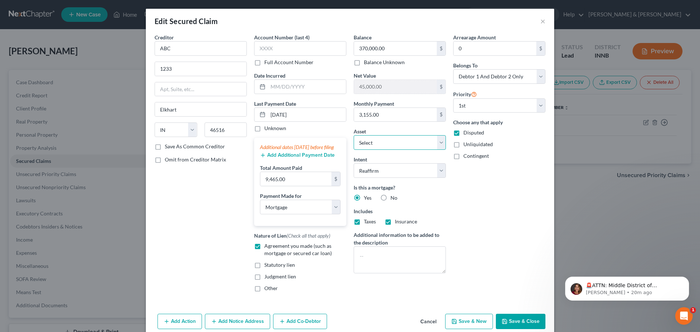
click at [435, 142] on select "Select Other Multiple Assets 30353 Priem Road - $415000.0 2019 Toyota Camry - $…" at bounding box center [400, 142] width 92 height 15
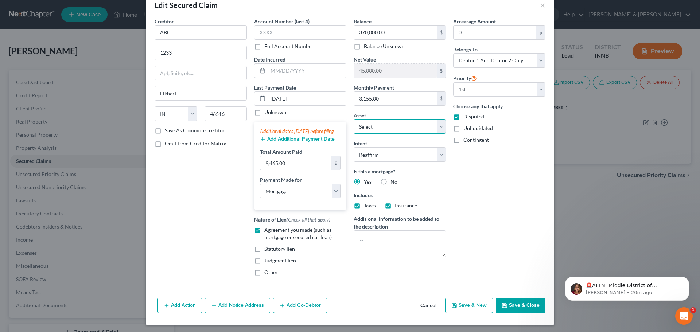
scroll to position [25, 0]
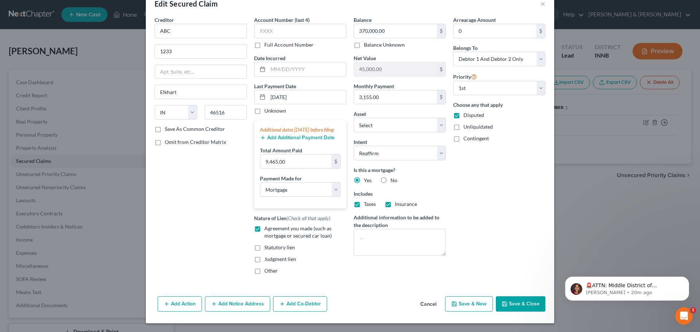
click at [508, 304] on button "Save & Close" at bounding box center [521, 304] width 50 height 15
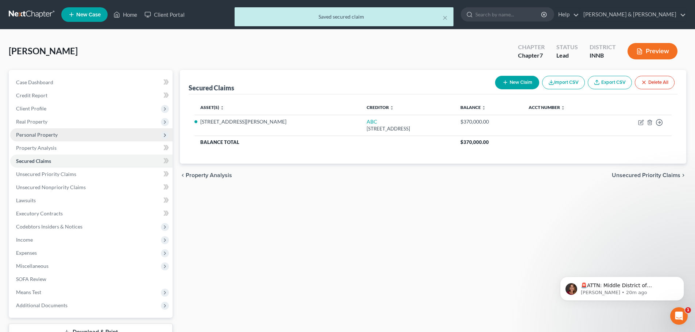
click at [98, 138] on span "Personal Property" at bounding box center [91, 134] width 162 height 13
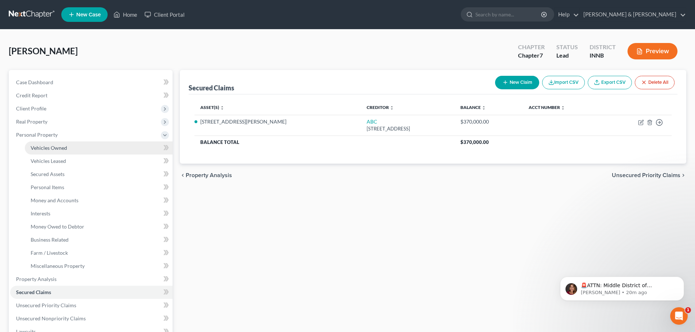
click at [97, 145] on link "Vehicles Owned" at bounding box center [99, 148] width 148 height 13
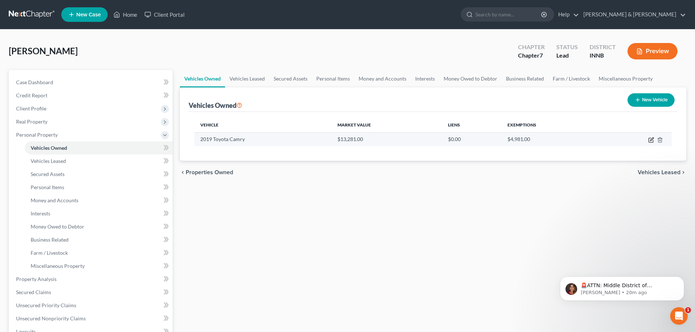
click at [651, 141] on icon "button" at bounding box center [651, 140] width 6 height 6
select select "0"
select select "7"
select select "2"
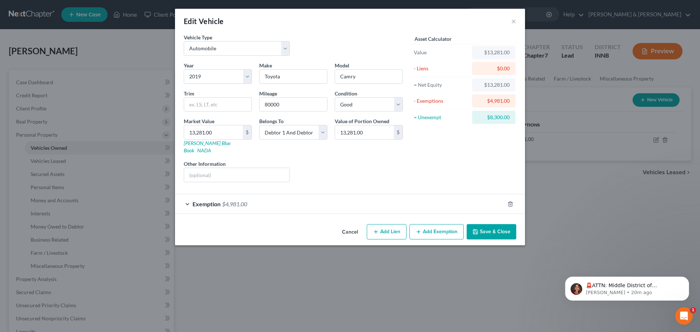
click at [389, 225] on button "Add Lien" at bounding box center [387, 231] width 40 height 15
select select "2"
select select "0"
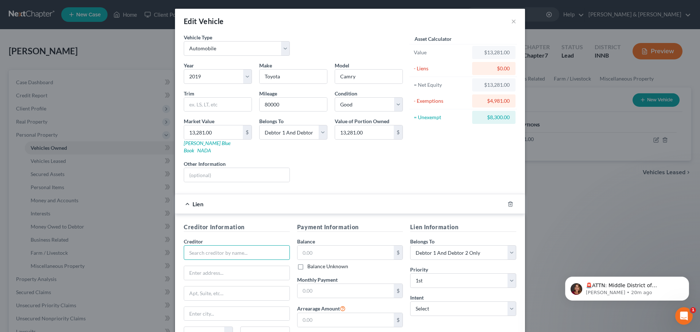
click at [265, 246] on input "text" at bounding box center [237, 253] width 106 height 15
type input "Toyota?"
click at [272, 267] on input "text" at bounding box center [236, 273] width 105 height 14
type input "123"
click at [244, 246] on input "Toyota?" at bounding box center [237, 253] width 106 height 15
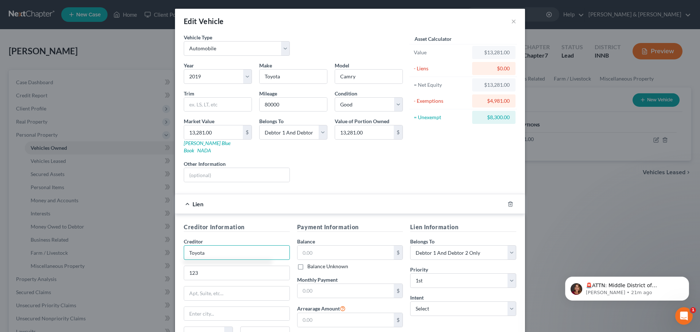
click at [218, 249] on input "Toyota" at bounding box center [237, 253] width 106 height 15
click at [217, 246] on input "Toyota" at bounding box center [237, 253] width 106 height 15
type input "Toyota"
click at [213, 263] on div "Toyota" at bounding box center [228, 265] width 88 height 11
type input "P.O. Box 15012"
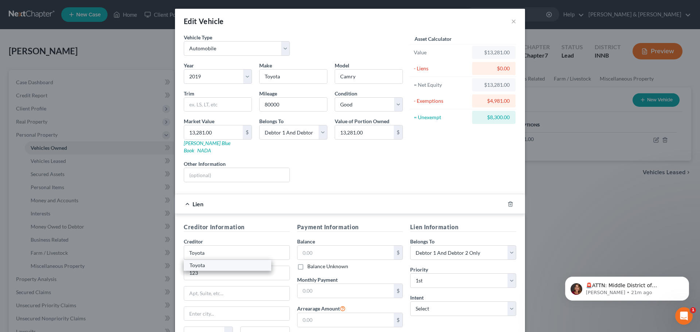
type input "Chandler"
select select "3"
type input "85244"
click at [217, 248] on input "Toyota" at bounding box center [237, 253] width 106 height 15
type input "Toyota??"
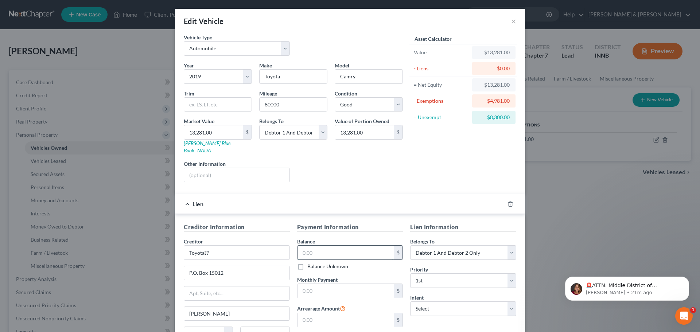
click at [313, 246] on input "text" at bounding box center [346, 253] width 97 height 14
type input "8,300"
click at [325, 285] on input "text" at bounding box center [346, 291] width 97 height 14
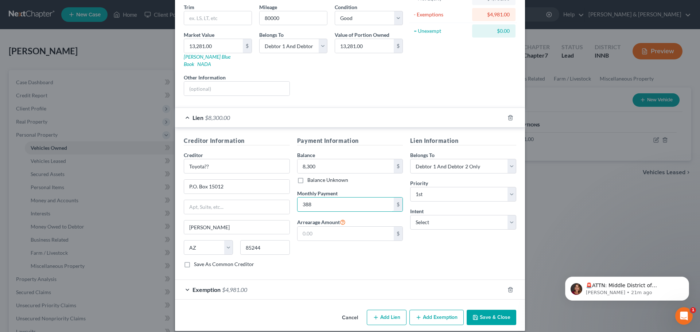
scroll to position [87, 0]
type input "388"
click at [445, 187] on select "Select 1st 2nd 3rd 4th 5th 6th 7th 8th 9th 10th 11th 12th 13th 14th 15th 16th 1…" at bounding box center [463, 194] width 106 height 15
select select "1"
click at [410, 187] on select "Select 1st 2nd 3rd 4th 5th 6th 7th 8th 9th 10th 11th 12th 13th 14th 15th 16th 1…" at bounding box center [463, 194] width 106 height 15
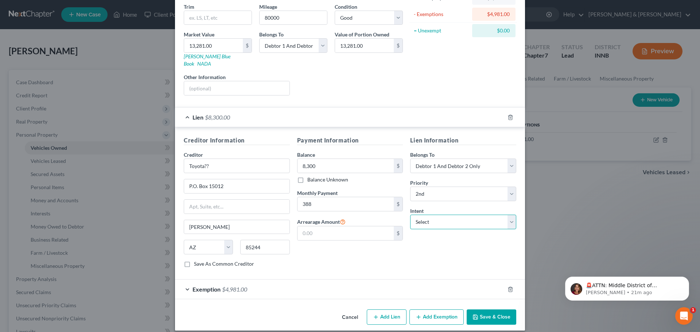
click at [451, 215] on select "Select Surrender Redeem Reaffirm Avoid Other" at bounding box center [463, 222] width 106 height 15
select select "2"
click at [410, 215] on select "Select Surrender Redeem Reaffirm Avoid Other" at bounding box center [463, 222] width 106 height 15
click at [482, 310] on button "Save & Close" at bounding box center [492, 317] width 50 height 15
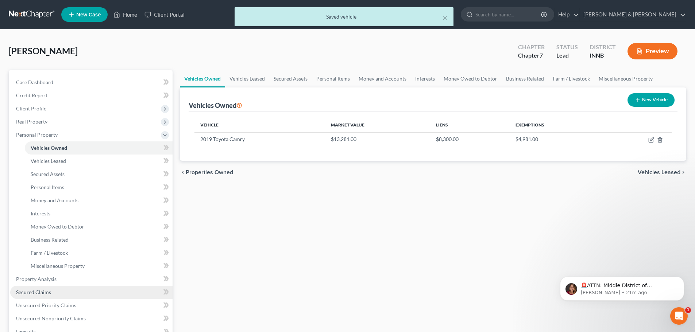
click at [91, 297] on link "Secured Claims" at bounding box center [91, 292] width 162 height 13
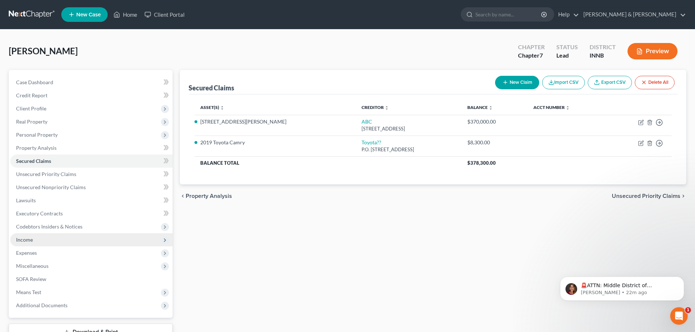
click at [86, 241] on span "Income" at bounding box center [91, 239] width 162 height 13
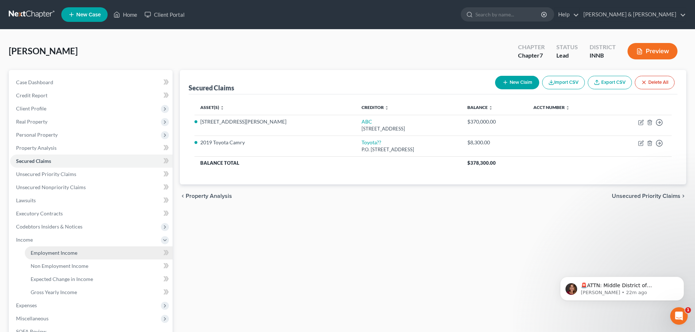
click at [86, 251] on link "Employment Income" at bounding box center [99, 253] width 148 height 13
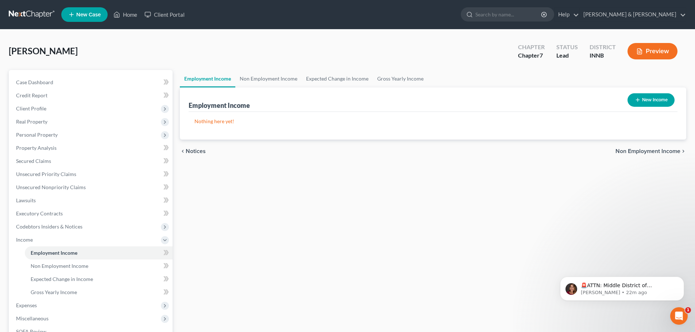
click at [639, 98] on icon "button" at bounding box center [638, 100] width 6 height 6
select select "0"
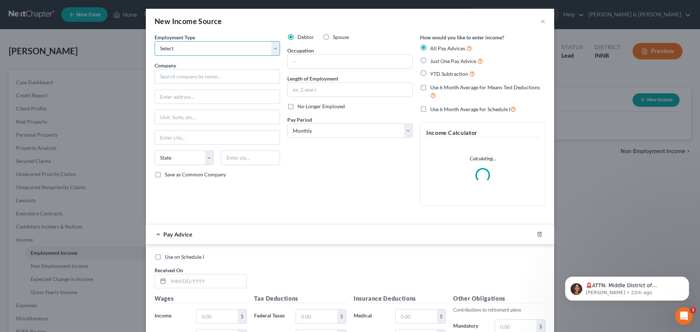
click at [253, 50] on select "Select Full or Part Time Employment Self Employment" at bounding box center [217, 48] width 125 height 15
select select "0"
click at [155, 41] on select "Select Full or Part Time Employment Self Employment" at bounding box center [217, 48] width 125 height 15
click at [246, 75] on input "text" at bounding box center [217, 76] width 125 height 15
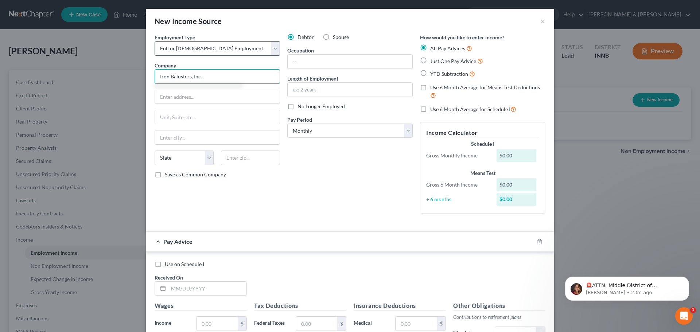
type input "Iron Balusters, Inc."
type input "123"
click at [178, 139] on input "text" at bounding box center [217, 138] width 125 height 14
type input "Elkhart"
type input "229 S. Second St."
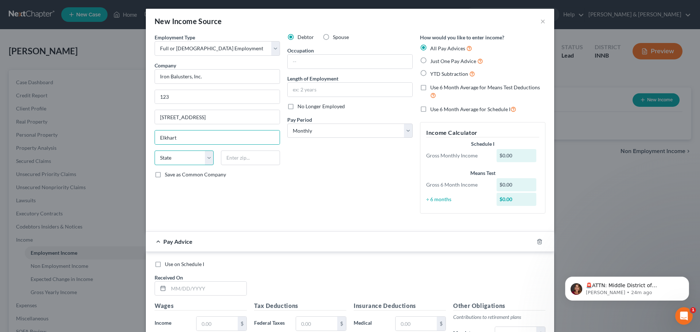
select select "15"
type input "46516"
click at [324, 66] on input "text" at bounding box center [350, 62] width 125 height 14
type input "Engineering??"
click at [332, 93] on input "text" at bounding box center [350, 90] width 125 height 14
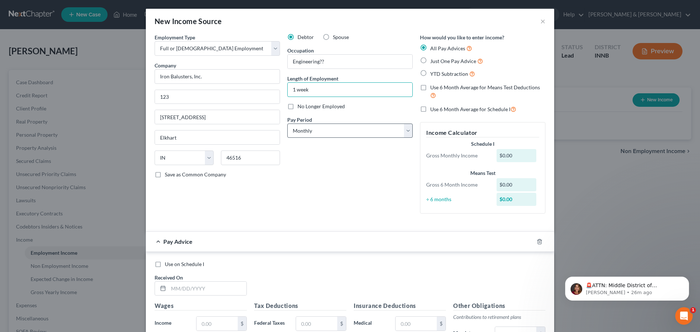
type input "1 week"
click at [323, 131] on select "Select Monthly Twice Monthly Every Other Week Weekly" at bounding box center [349, 131] width 125 height 15
select select "2"
click at [287, 124] on select "Select Monthly Twice Monthly Every Other Week Weekly" at bounding box center [349, 131] width 125 height 15
click at [430, 60] on label "Just One Pay Advice" at bounding box center [456, 61] width 53 height 8
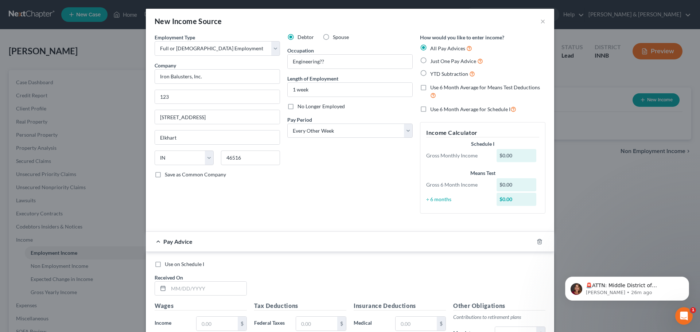
click at [433, 60] on input "Just One Pay Advice" at bounding box center [435, 59] width 5 height 5
radio input "true"
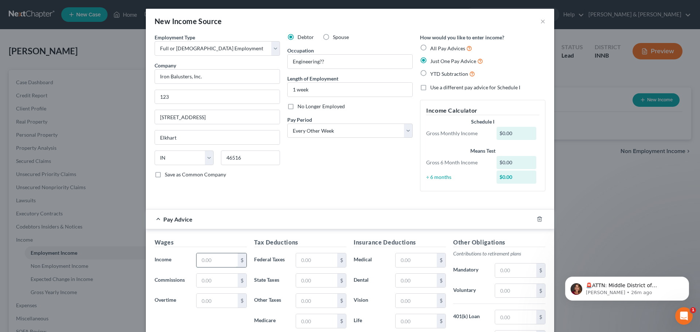
click at [210, 259] on input "text" at bounding box center [217, 261] width 41 height 14
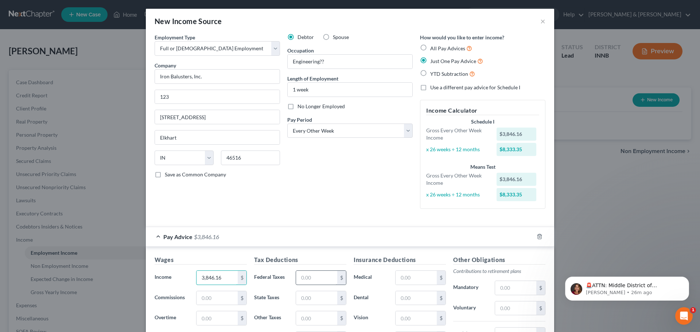
type input "3,846.16"
click at [306, 281] on input "text" at bounding box center [316, 278] width 41 height 14
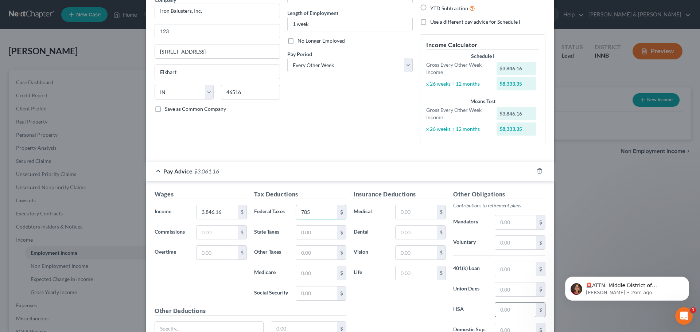
scroll to position [73, 0]
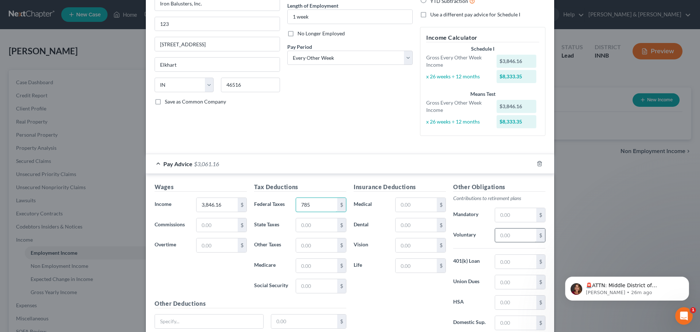
type input "785"
click at [504, 237] on input "text" at bounding box center [515, 236] width 41 height 14
type input "154"
click at [491, 296] on div "$" at bounding box center [520, 302] width 58 height 15
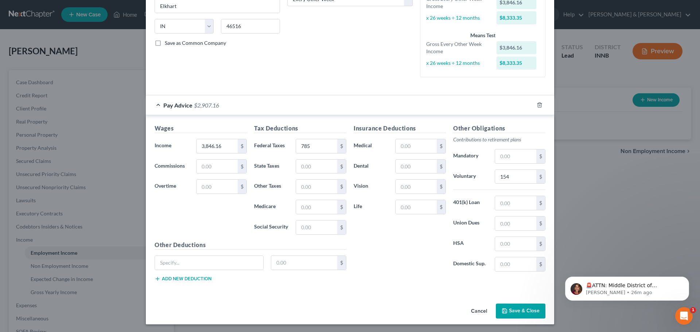
scroll to position [133, 0]
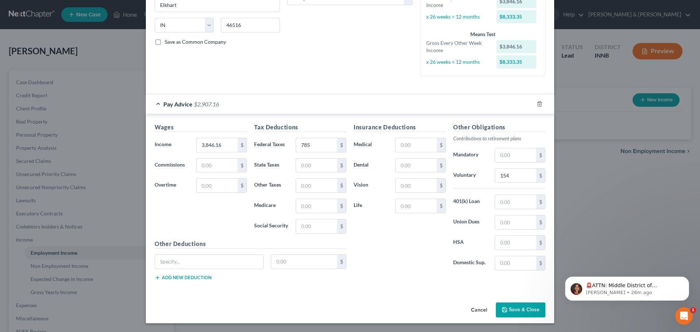
click at [522, 309] on button "Save & Close" at bounding box center [521, 310] width 50 height 15
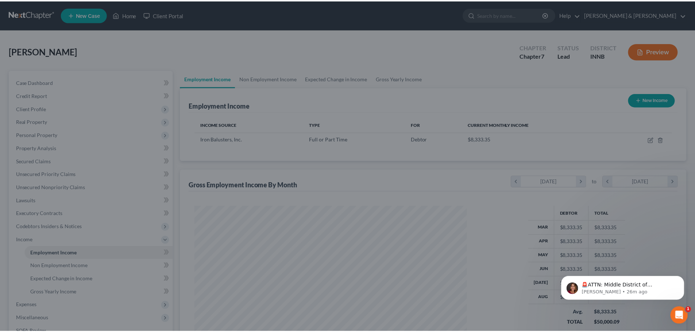
scroll to position [136, 287]
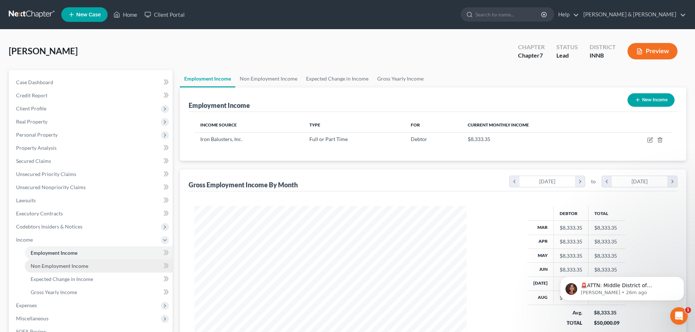
click at [97, 269] on link "Non Employment Income" at bounding box center [99, 266] width 148 height 13
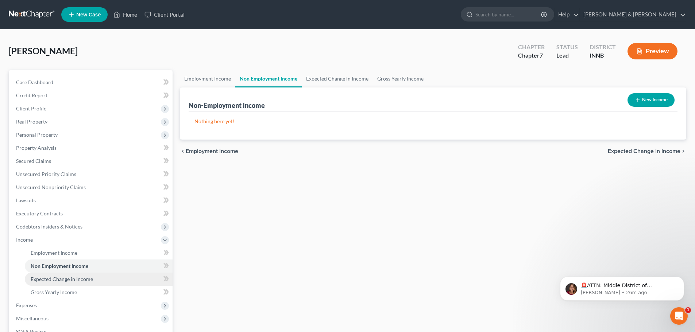
click at [97, 279] on link "Expected Change in Income" at bounding box center [99, 279] width 148 height 13
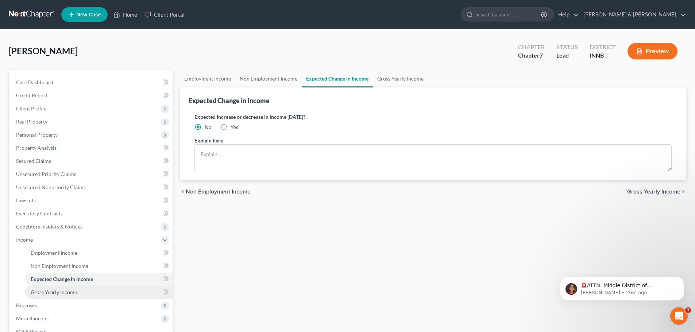
click at [97, 289] on link "Gross Yearly Income" at bounding box center [99, 292] width 148 height 13
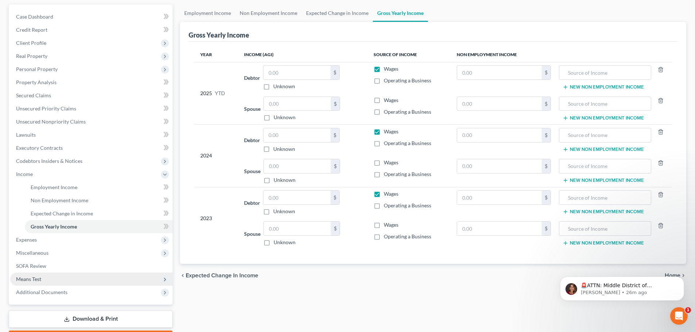
scroll to position [73, 0]
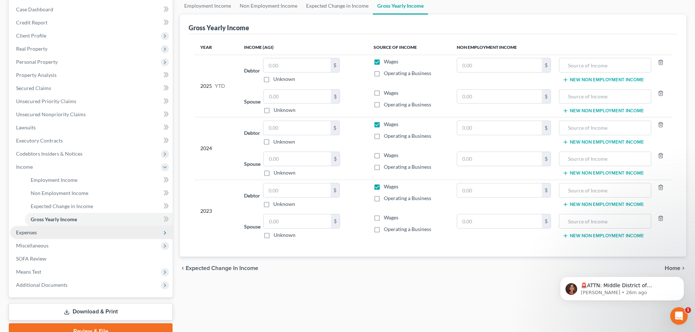
click at [105, 234] on span "Expenses" at bounding box center [91, 232] width 162 height 13
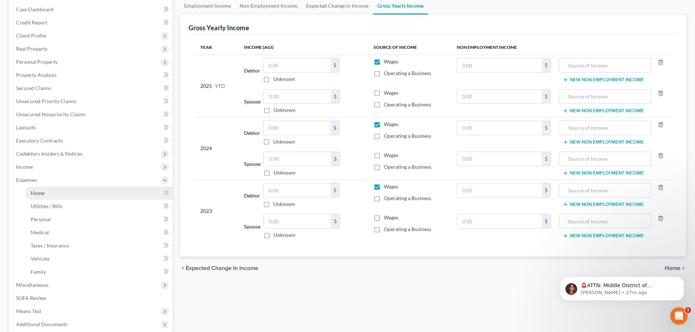
click at [98, 190] on link "Home" at bounding box center [99, 193] width 148 height 13
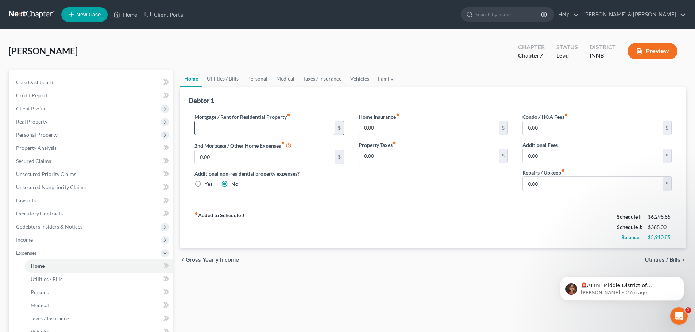
click at [240, 125] on input "text" at bounding box center [265, 128] width 140 height 14
type input "3,155"
click at [384, 131] on input "0.00" at bounding box center [429, 128] width 140 height 14
click at [545, 186] on input "0.00" at bounding box center [593, 184] width 140 height 14
type input "75"
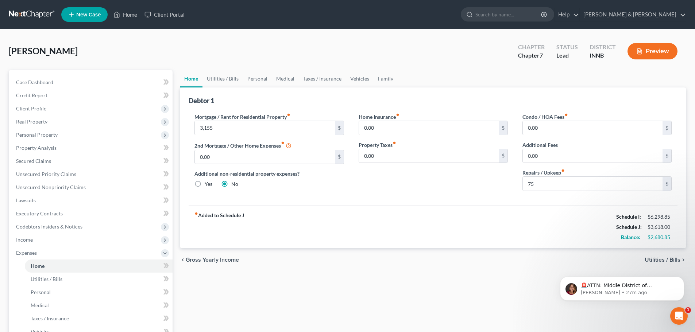
click at [529, 206] on div "fiber_manual_record Added to Schedule J Schedule I: $6,298.85 Schedule J: $3,61…" at bounding box center [433, 227] width 489 height 43
click at [549, 127] on input "0.00" at bounding box center [593, 128] width 140 height 14
type input "15"
click at [445, 216] on div "fiber_manual_record Added to Schedule J Schedule I: $6,298.85 Schedule J: $3,63…" at bounding box center [433, 227] width 489 height 43
click at [99, 282] on link "Utilities / Bills" at bounding box center [99, 279] width 148 height 13
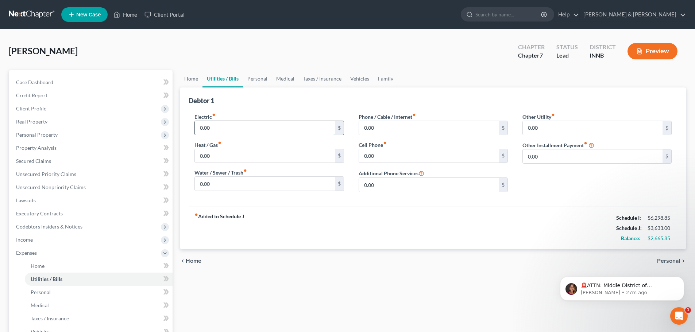
click at [240, 127] on input "0.00" at bounding box center [265, 128] width 140 height 14
type input "200"
click at [258, 182] on input "0.00" at bounding box center [265, 184] width 140 height 14
type input "170"
click at [384, 126] on input "0.00" at bounding box center [429, 128] width 140 height 14
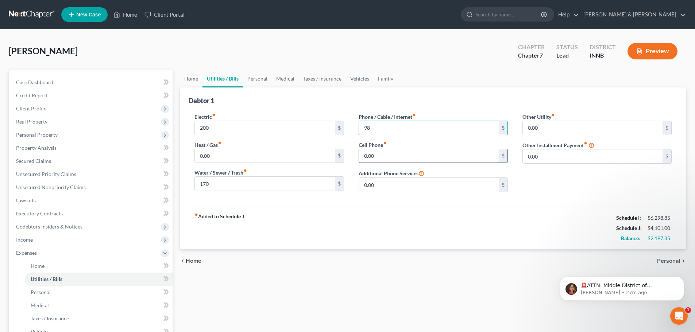
type input "98"
click at [378, 154] on input "0.00" at bounding box center [429, 156] width 140 height 14
type input "60"
click at [104, 290] on link "Personal" at bounding box center [99, 292] width 148 height 13
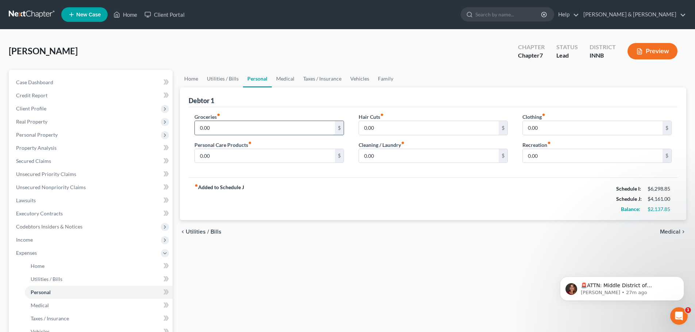
click at [225, 129] on input "0.00" at bounding box center [265, 128] width 140 height 14
type input "800"
click at [525, 128] on input "0.00" at bounding box center [593, 128] width 140 height 14
type input "20"
click at [215, 158] on input "0.00" at bounding box center [265, 156] width 140 height 14
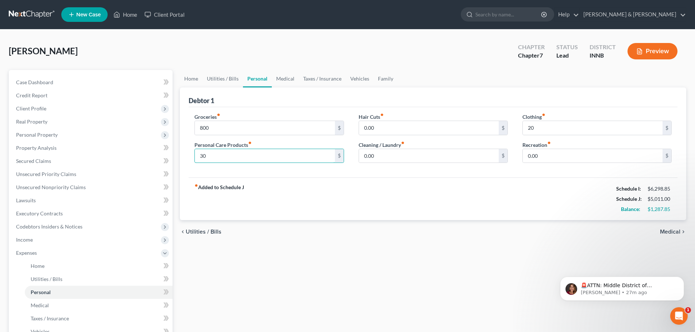
type input "30"
click at [362, 179] on div "fiber_manual_record Added to Schedule J Schedule I: $6,298.85 Schedule J: $5,01…" at bounding box center [433, 199] width 489 height 43
click at [542, 152] on input "0.00" at bounding box center [593, 156] width 140 height 14
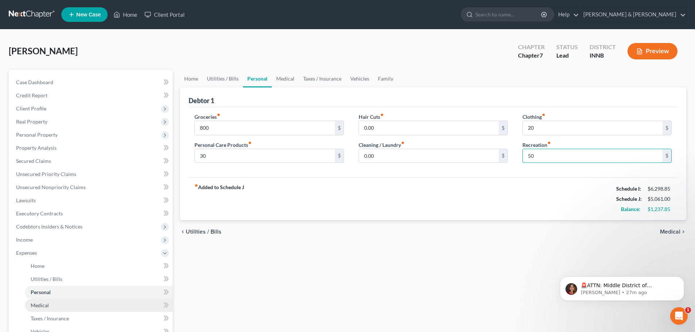
type input "50"
click at [116, 305] on link "Medical" at bounding box center [99, 305] width 148 height 13
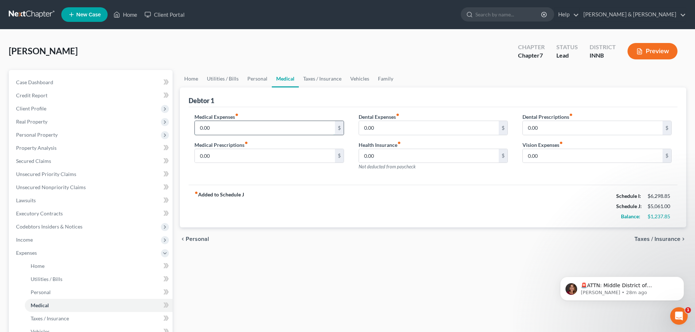
click at [204, 128] on input "0.00" at bounding box center [265, 128] width 140 height 14
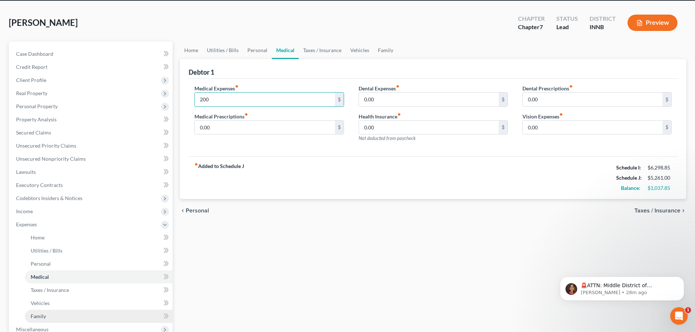
scroll to position [36, 0]
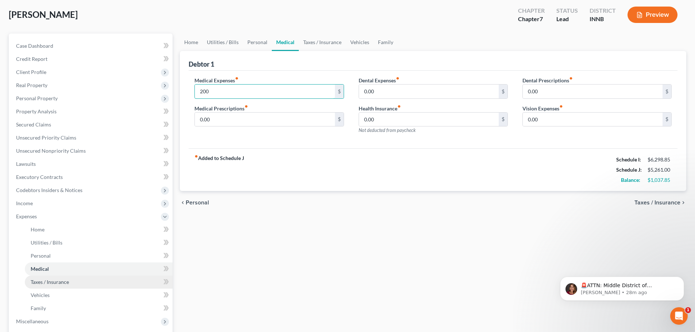
type input "200"
click at [124, 286] on link "Taxes / Insurance" at bounding box center [99, 282] width 148 height 13
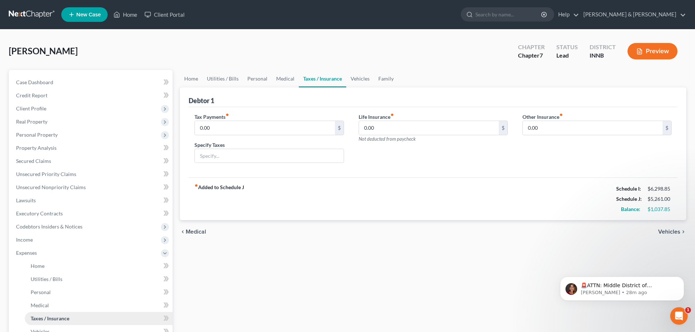
click at [113, 316] on link "Taxes / Insurance" at bounding box center [99, 318] width 148 height 13
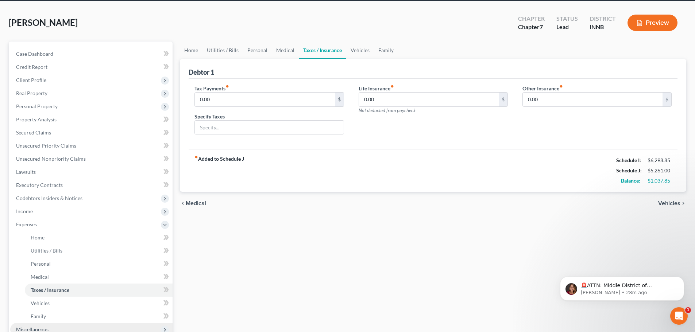
scroll to position [73, 0]
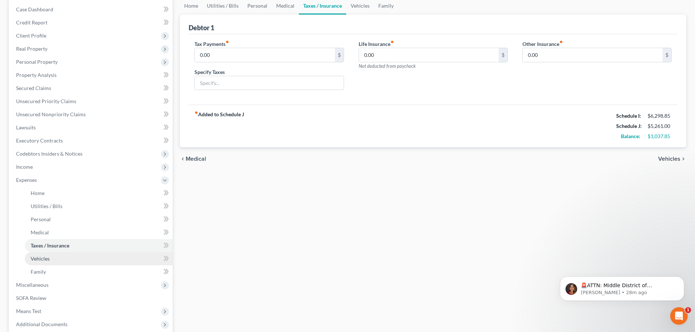
click at [115, 263] on link "Vehicles" at bounding box center [99, 258] width 148 height 13
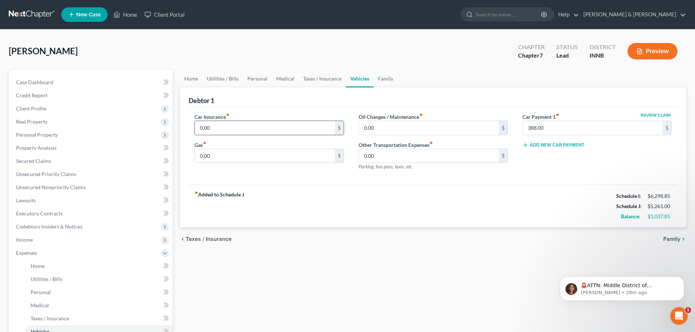
click at [216, 128] on input "0.00" at bounding box center [265, 128] width 140 height 14
type input "95"
click at [234, 155] on input "0.00" at bounding box center [265, 156] width 140 height 14
drag, startPoint x: 218, startPoint y: 158, endPoint x: 187, endPoint y: 159, distance: 31.0
click at [190, 159] on div "Car Insurance fiber_manual_record 95 $ Gas fiber_manual_record 25 $" at bounding box center [269, 144] width 164 height 63
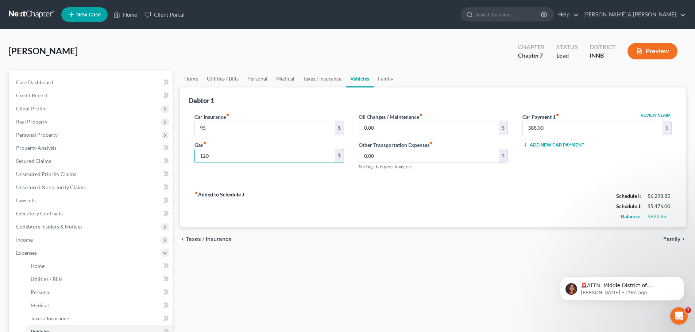
type input "120"
click at [302, 208] on div "fiber_manual_record Added to Schedule J Schedule I: $6,298.85 Schedule J: $5,47…" at bounding box center [433, 206] width 489 height 43
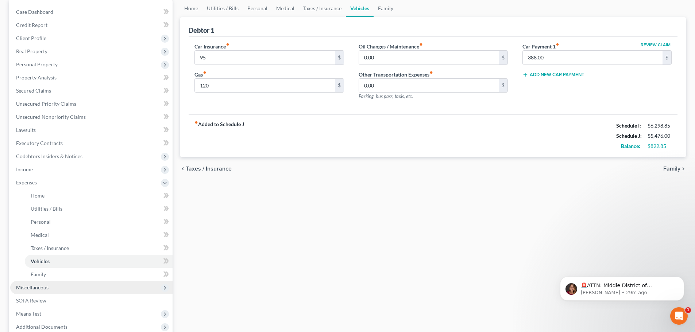
scroll to position [73, 0]
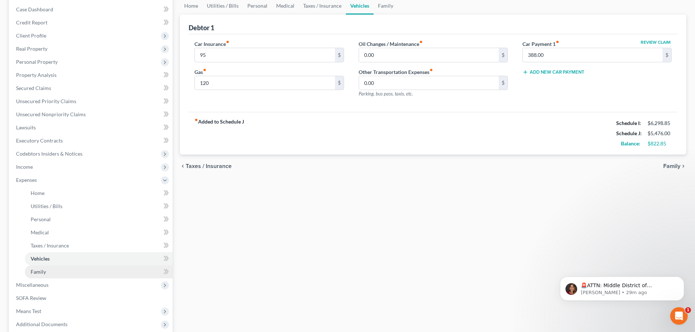
click at [108, 276] on link "Family" at bounding box center [99, 272] width 148 height 13
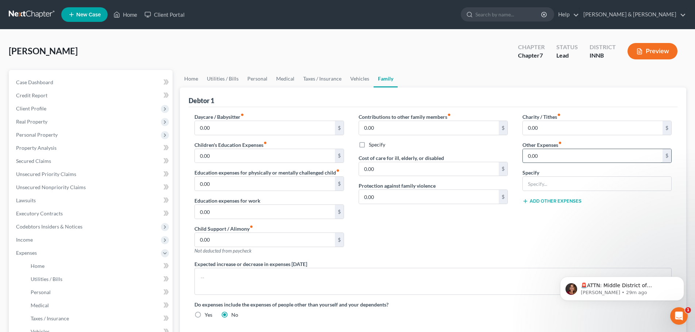
click at [550, 158] on input "0.00" at bounding box center [593, 156] width 140 height 14
type input "221"
click at [555, 186] on input "text" at bounding box center [597, 184] width 148 height 14
type input "Student loan"
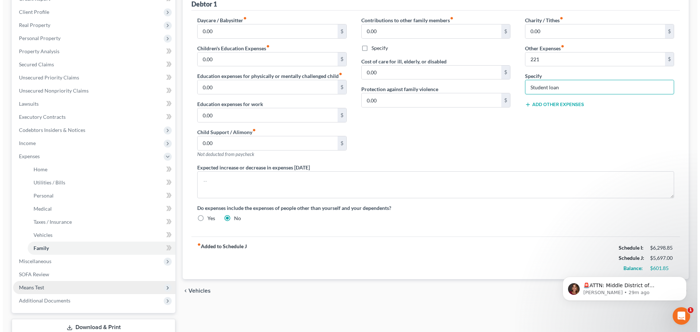
scroll to position [109, 0]
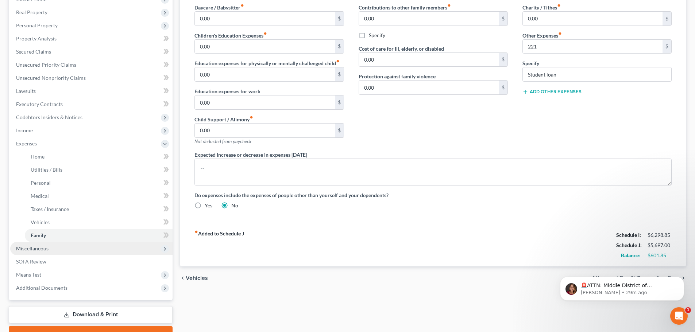
click at [106, 251] on span "Miscellaneous" at bounding box center [91, 248] width 162 height 13
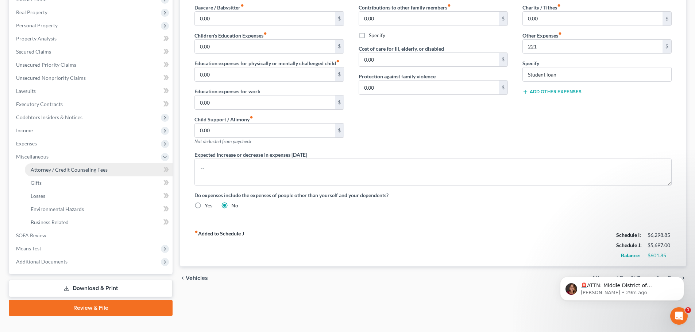
click at [98, 170] on span "Attorney / Credit Counseling Fees" at bounding box center [69, 170] width 77 height 6
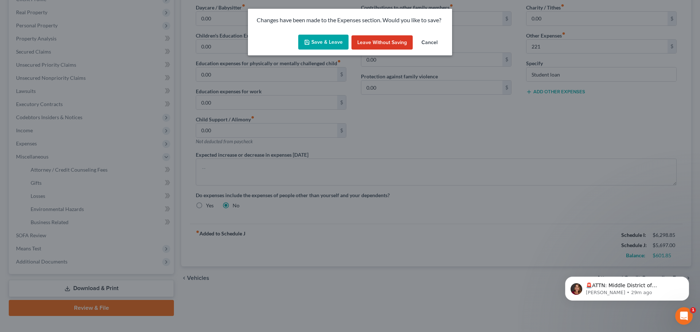
click at [329, 37] on button "Save & Leave" at bounding box center [323, 42] width 50 height 15
type input "221.00"
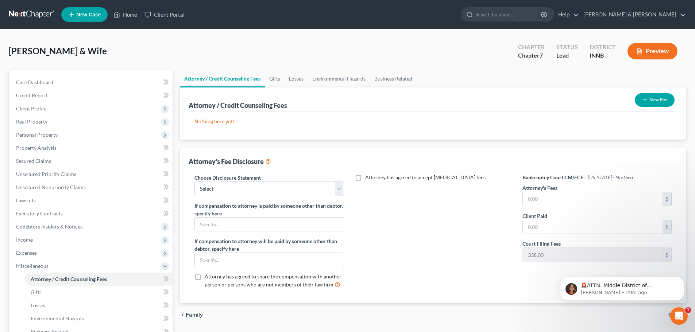
click at [645, 50] on button "Preview" at bounding box center [652, 51] width 50 height 16
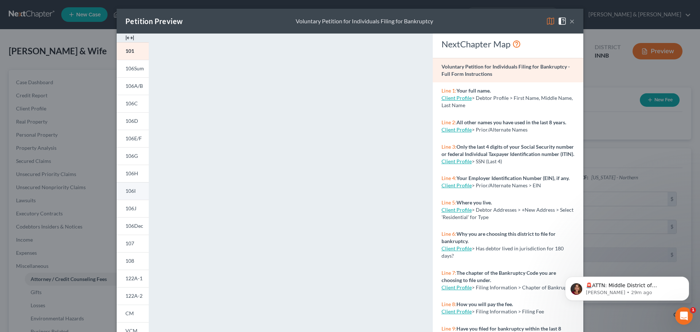
click at [136, 193] on link "106I" at bounding box center [133, 191] width 32 height 18
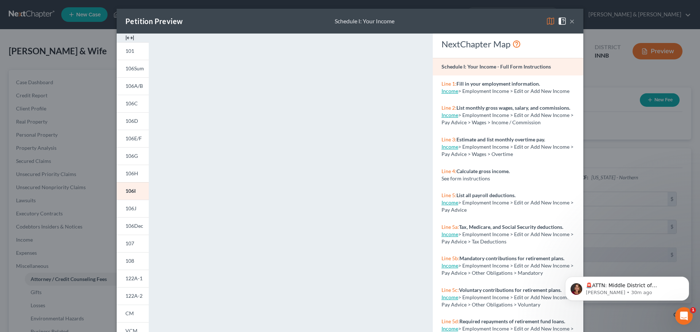
click at [572, 22] on div "Petition Preview Schedule I: Your Income ×" at bounding box center [350, 21] width 467 height 25
click at [570, 22] on button "×" at bounding box center [572, 21] width 5 height 9
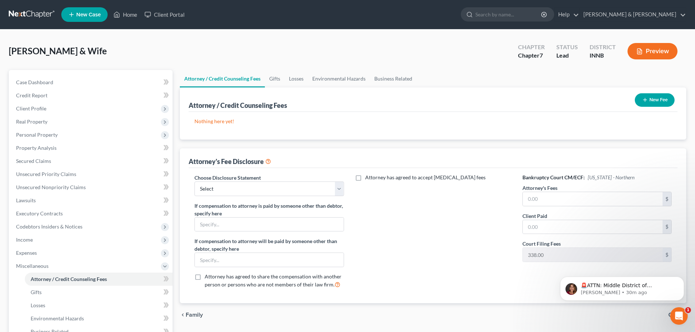
click at [643, 52] on button "Preview" at bounding box center [652, 51] width 50 height 16
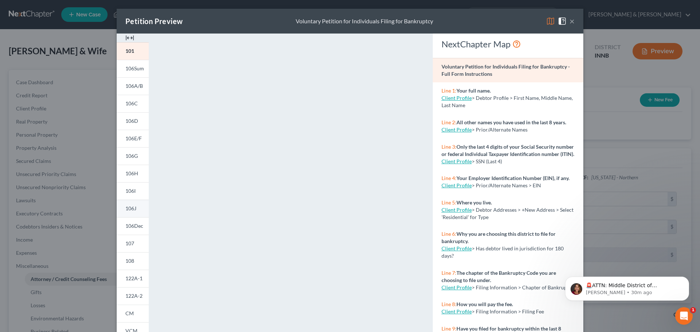
click at [127, 209] on span "106J" at bounding box center [130, 208] width 11 height 6
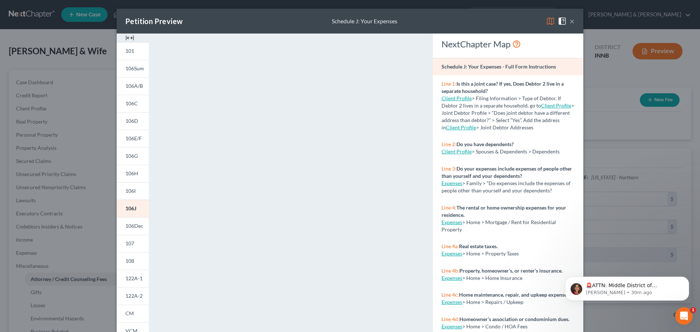
click at [567, 22] on span at bounding box center [564, 21] width 12 height 6
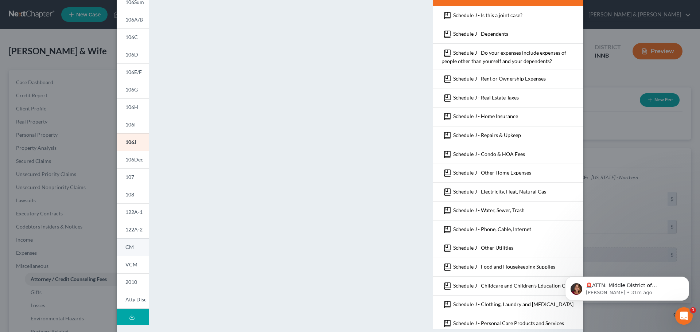
scroll to position [79, 0]
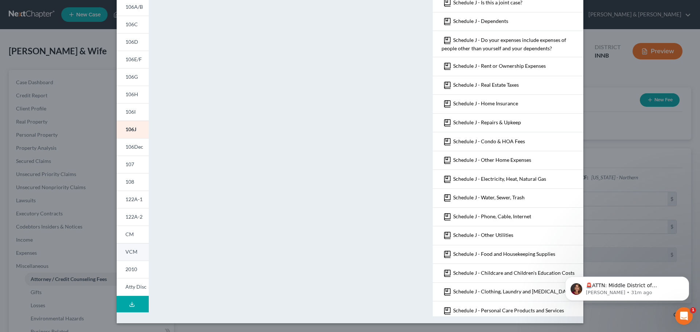
click at [130, 251] on span "VCM" at bounding box center [131, 252] width 12 height 6
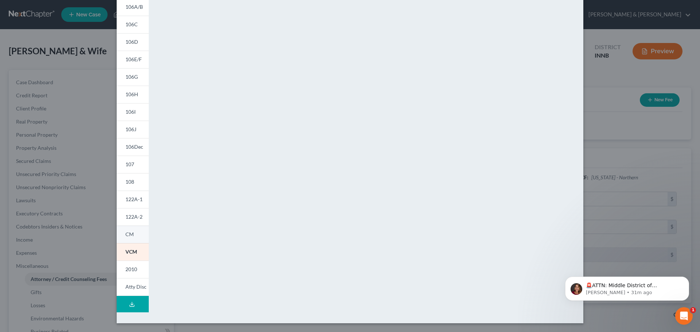
click at [129, 232] on span "CM" at bounding box center [129, 234] width 8 height 6
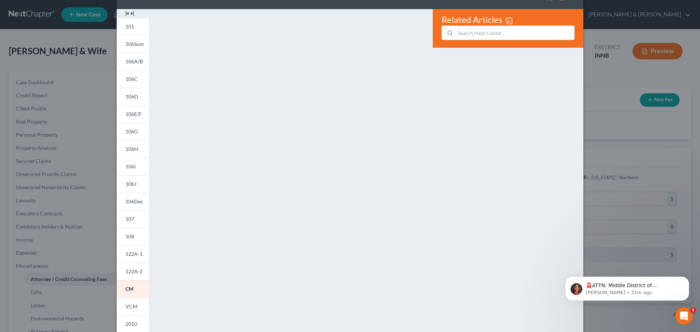
scroll to position [36, 0]
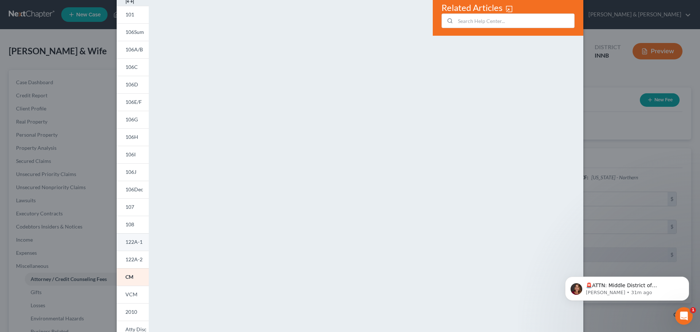
click at [132, 243] on span "122A-1" at bounding box center [133, 242] width 17 height 6
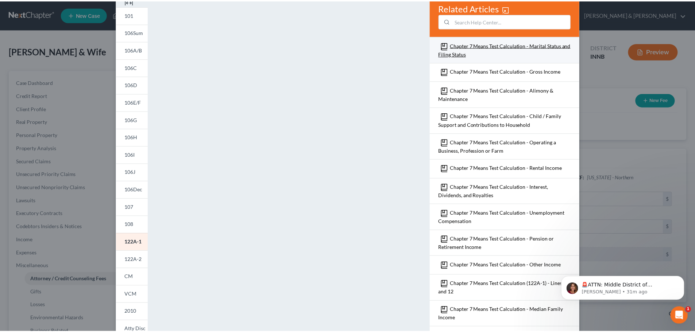
scroll to position [0, 0]
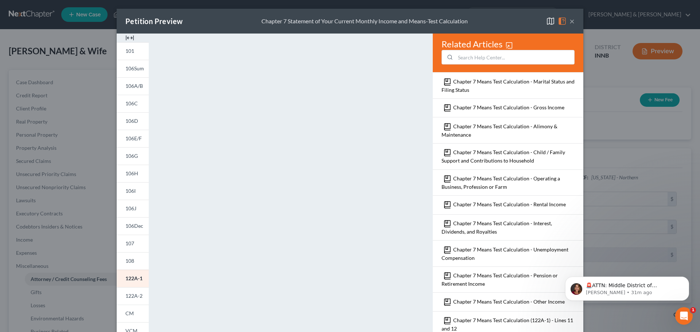
click at [570, 20] on button "×" at bounding box center [572, 21] width 5 height 9
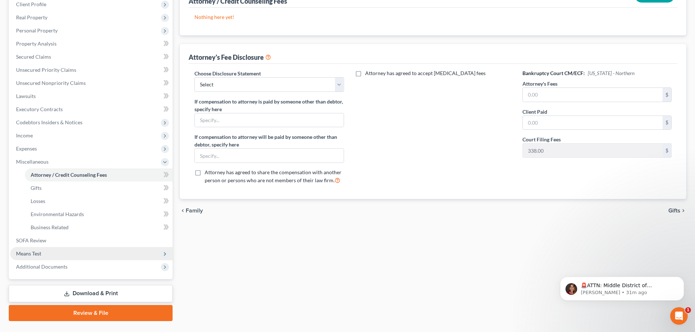
scroll to position [121, 0]
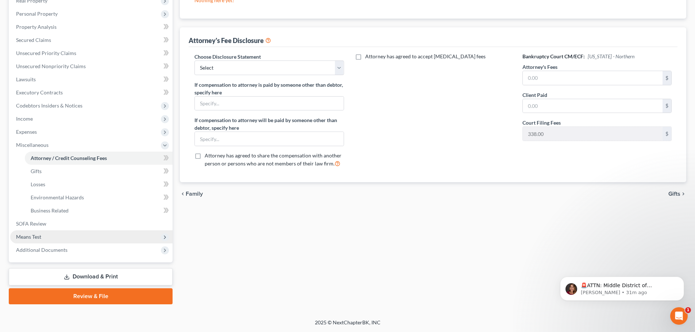
click at [114, 236] on span "Means Test" at bounding box center [91, 237] width 162 height 13
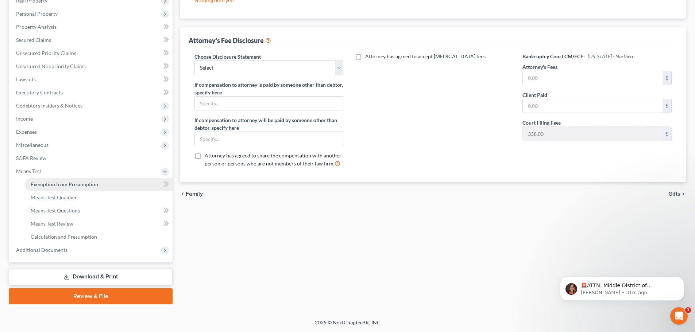
click at [113, 189] on link "Exemption from Presumption" at bounding box center [99, 184] width 148 height 13
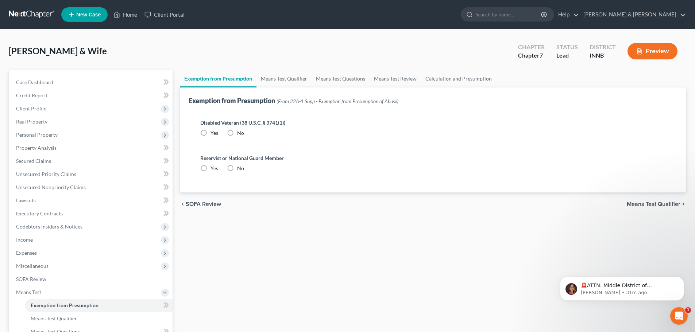
click at [237, 132] on label "No" at bounding box center [240, 133] width 7 height 7
click at [240, 132] on input "No" at bounding box center [242, 132] width 5 height 5
radio input "true"
click at [237, 170] on label "No" at bounding box center [240, 168] width 7 height 7
click at [240, 170] on input "No" at bounding box center [242, 167] width 5 height 5
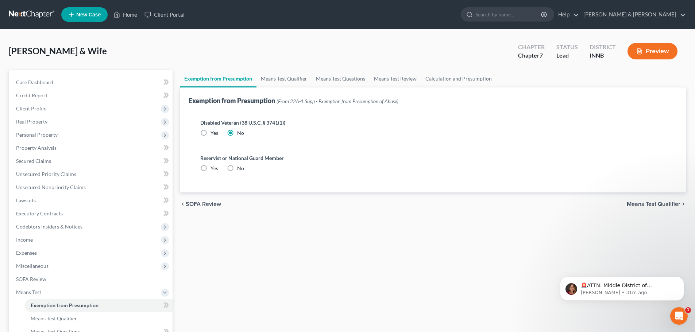
radio input "true"
click at [138, 318] on link "Means Test Qualifier" at bounding box center [99, 318] width 148 height 13
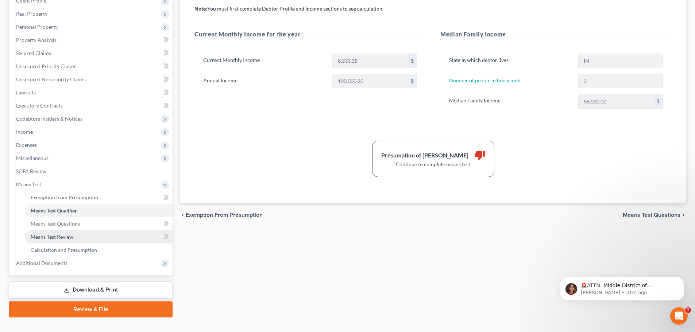
scroll to position [109, 0]
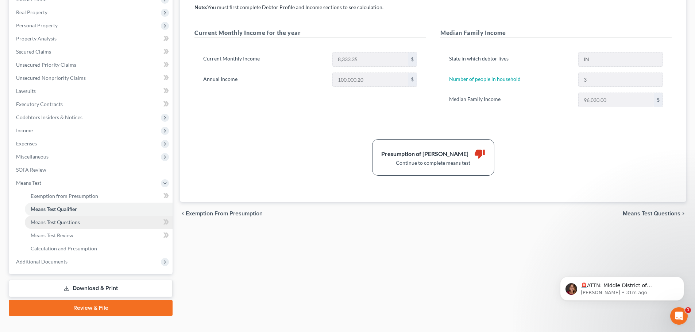
click at [113, 222] on link "Means Test Questions" at bounding box center [99, 222] width 148 height 13
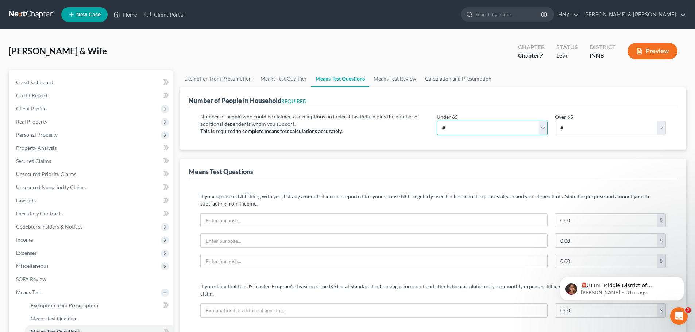
click at [462, 127] on select "# 0 1 2 3 4 5 6 7 8 9 10" at bounding box center [492, 128] width 111 height 15
click at [437, 121] on select "# 0 1 2 3 4 5 6 7 8 9 10" at bounding box center [492, 128] width 111 height 15
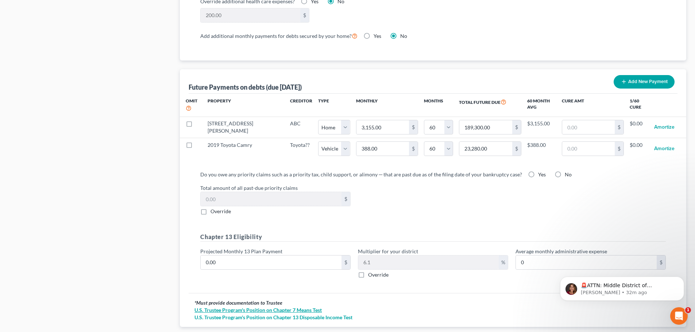
scroll to position [703, 0]
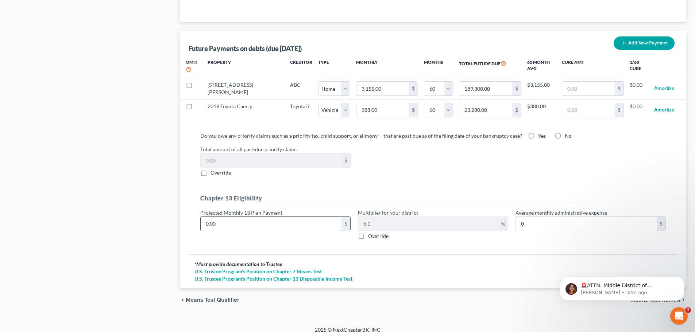
click at [275, 220] on input "0.00" at bounding box center [271, 224] width 141 height 14
click at [403, 261] on div "* Must provide documentation to Trustee" at bounding box center [432, 264] width 477 height 7
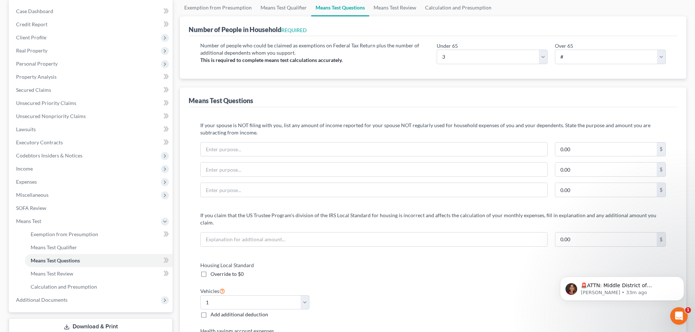
scroll to position [0, 0]
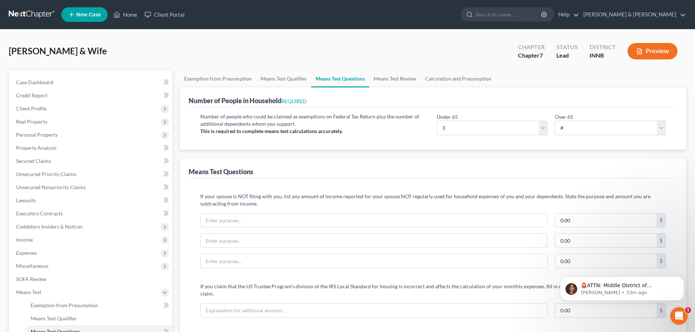
click at [653, 49] on button "Preview" at bounding box center [652, 51] width 50 height 16
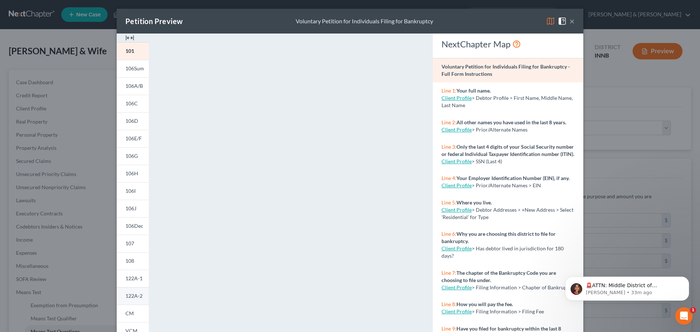
click at [138, 297] on span "122A-2" at bounding box center [133, 296] width 17 height 6
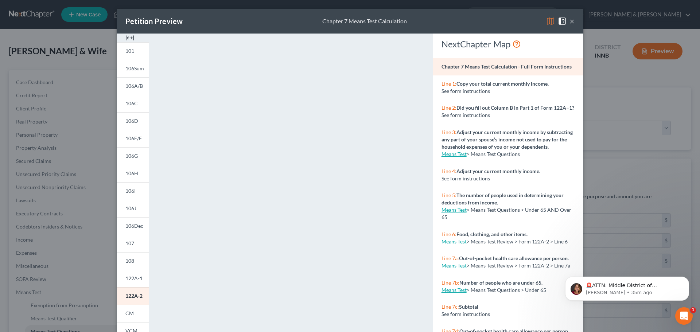
click at [571, 20] on button "×" at bounding box center [572, 21] width 5 height 9
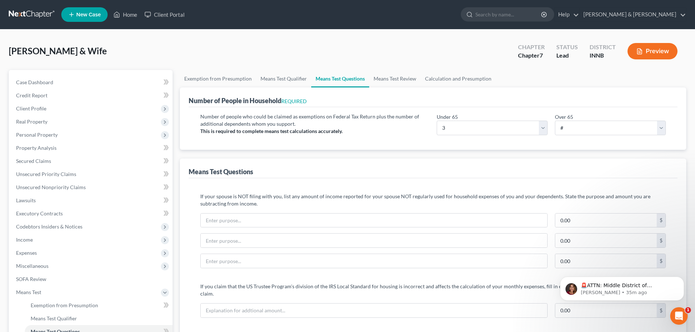
click at [665, 48] on button "Preview" at bounding box center [652, 51] width 50 height 16
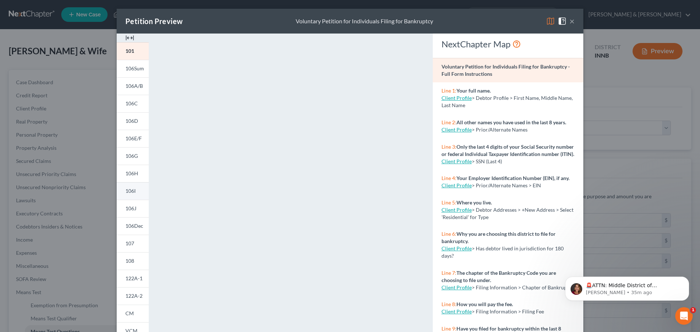
click at [130, 191] on span "106I" at bounding box center [130, 191] width 10 height 6
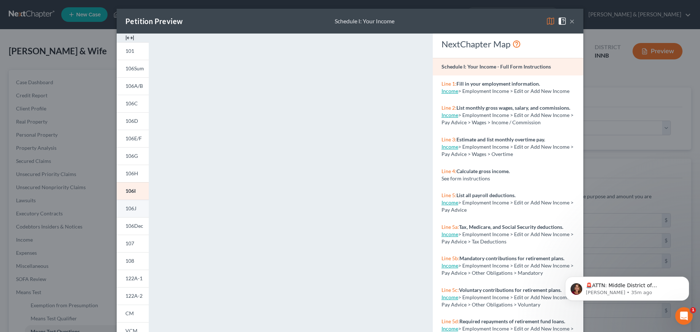
click at [135, 209] on link "106J" at bounding box center [133, 209] width 32 height 18
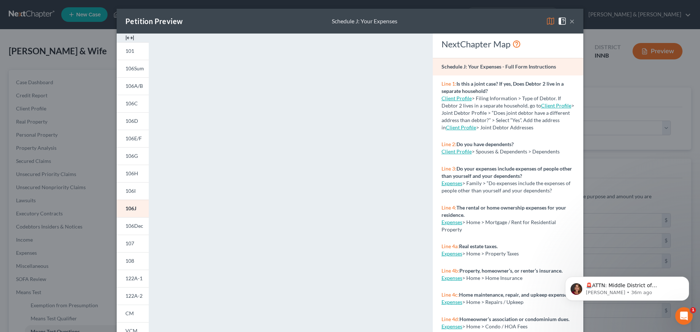
click at [570, 21] on button "×" at bounding box center [572, 21] width 5 height 9
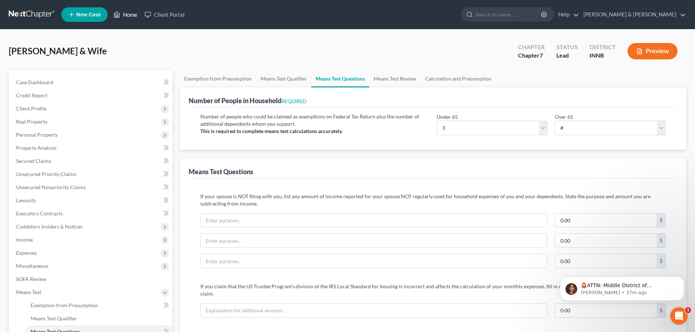
click at [132, 15] on link "Home" at bounding box center [125, 14] width 31 height 13
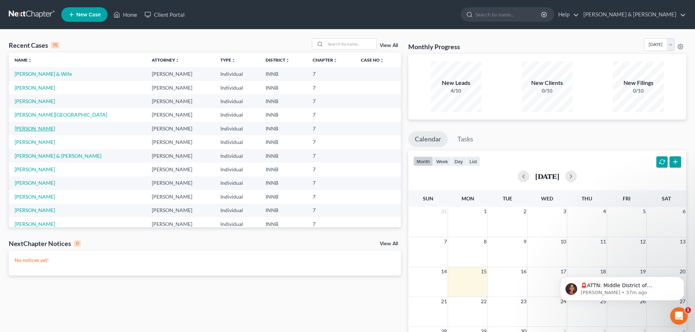
click at [39, 130] on link "Hines, Ruby" at bounding box center [35, 128] width 40 height 6
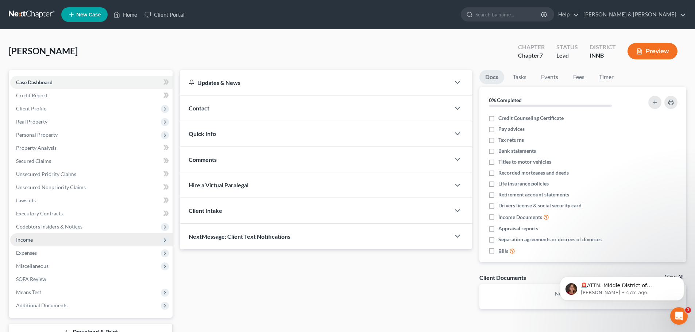
click at [110, 241] on span "Income" at bounding box center [91, 239] width 162 height 13
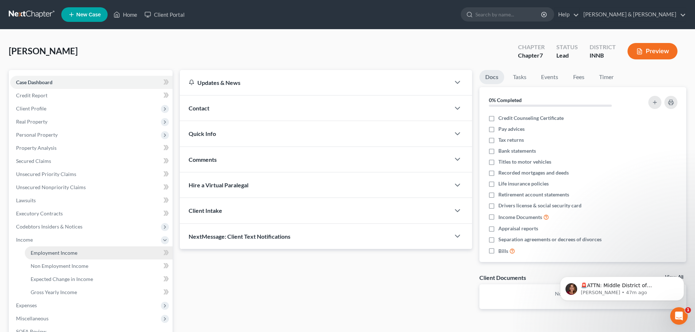
click at [119, 258] on link "Employment Income" at bounding box center [99, 253] width 148 height 13
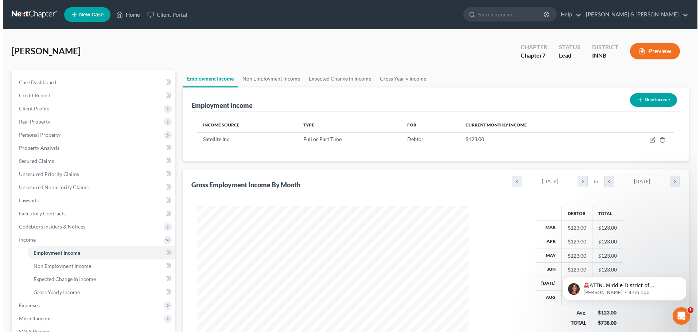
scroll to position [136, 287]
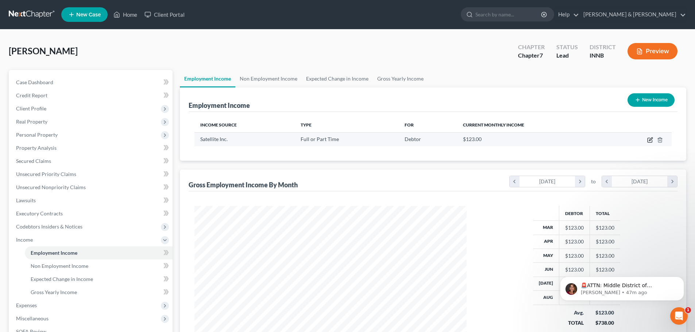
click at [652, 140] on icon "button" at bounding box center [650, 140] width 6 height 6
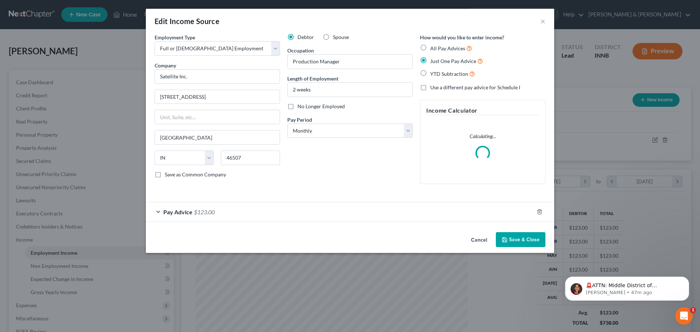
scroll to position [137, 289]
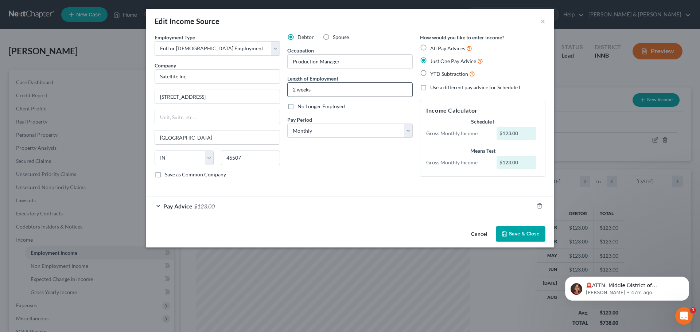
click at [369, 91] on input "2 weeks" at bounding box center [350, 90] width 125 height 14
click at [323, 207] on div "Pay Advice $123.00" at bounding box center [340, 206] width 388 height 19
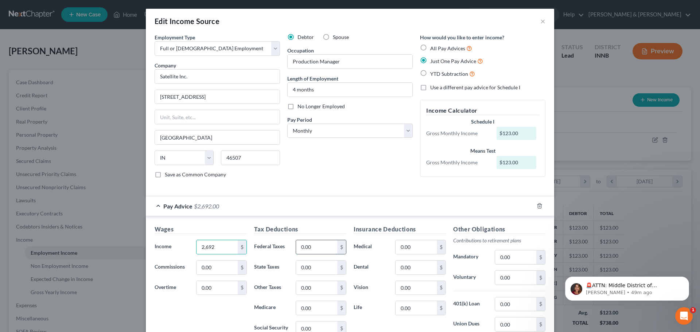
click at [320, 252] on input "0.00" at bounding box center [316, 247] width 41 height 14
click at [519, 278] on input "0.00" at bounding box center [515, 278] width 41 height 14
click at [311, 243] on input "0.00" at bounding box center [316, 247] width 41 height 14
click at [420, 249] on input "0.00" at bounding box center [416, 247] width 41 height 14
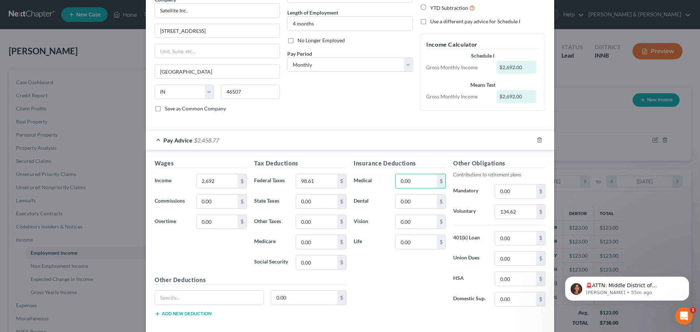
scroll to position [73, 0]
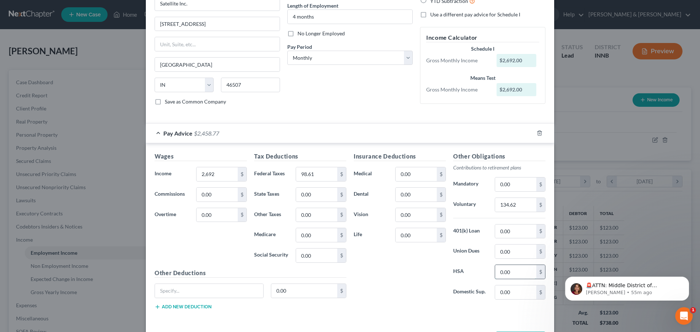
click at [514, 274] on input "0.00" at bounding box center [515, 272] width 41 height 14
click at [321, 173] on input "98.61" at bounding box center [316, 174] width 41 height 14
drag, startPoint x: 322, startPoint y: 178, endPoint x: 293, endPoint y: 170, distance: 30.1
click at [296, 170] on input "101.78" at bounding box center [316, 174] width 41 height 14
click at [317, 196] on input "0.00" at bounding box center [316, 195] width 41 height 14
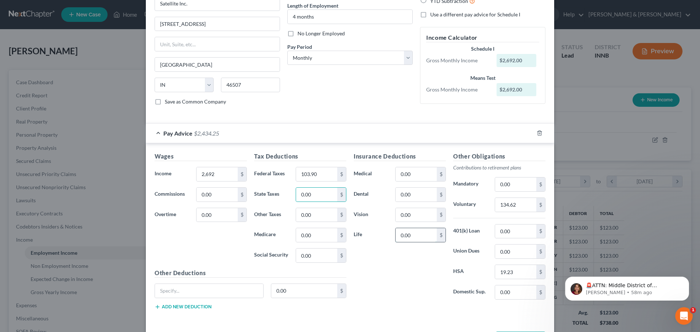
click at [424, 238] on input "0.00" at bounding box center [416, 235] width 41 height 14
click at [363, 183] on div "Insurance Deductions Medical 0.00 $ Dental 0.00 $ Vision 0.00 $ Life 2.86 $" at bounding box center [400, 229] width 100 height 154
click at [406, 177] on input "0.00" at bounding box center [416, 174] width 41 height 14
click at [316, 177] on input "text" at bounding box center [316, 174] width 41 height 14
click at [310, 258] on input "0.00" at bounding box center [316, 256] width 41 height 14
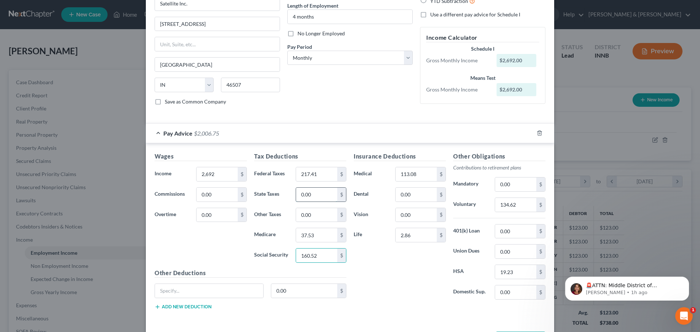
click at [317, 196] on input "0.00" at bounding box center [316, 195] width 41 height 14
click at [327, 214] on input "0.00" at bounding box center [316, 215] width 41 height 14
click at [384, 289] on div "Insurance Deductions Medical 113.08 $ Dental 0.00 $ Vision 0.00 $ Life 2.86 $" at bounding box center [400, 229] width 100 height 154
click at [237, 291] on input "text" at bounding box center [209, 291] width 108 height 14
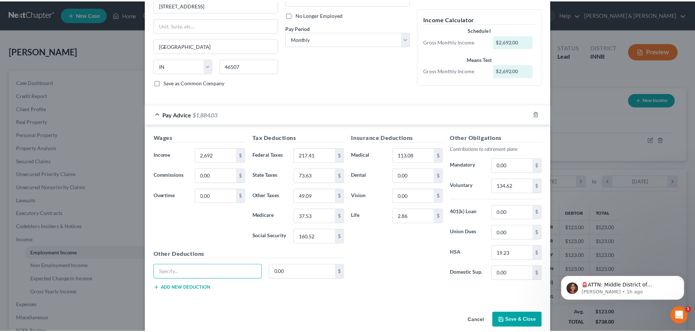
scroll to position [102, 0]
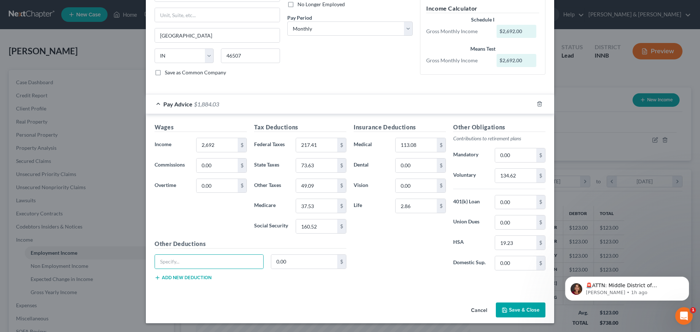
click at [513, 310] on button "Save & Close" at bounding box center [521, 310] width 50 height 15
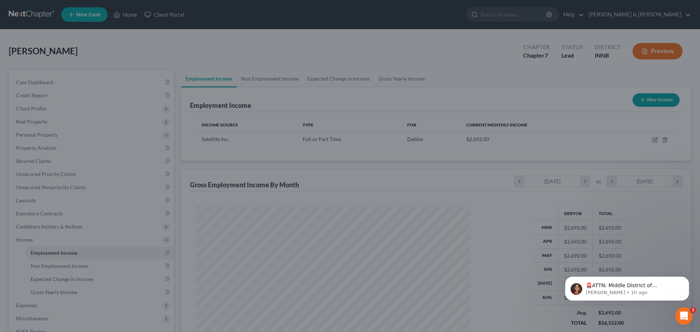
scroll to position [364655, 364504]
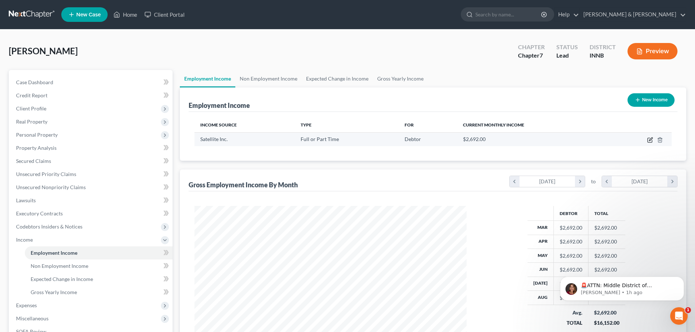
click at [648, 139] on icon "button" at bounding box center [650, 140] width 6 height 6
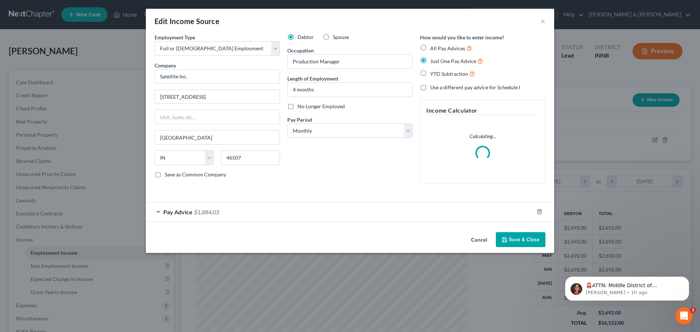
scroll to position [137, 289]
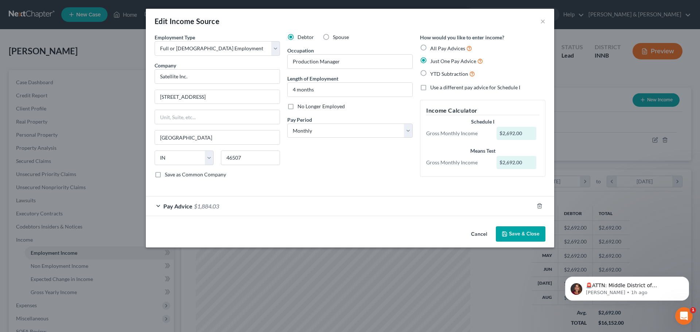
click at [382, 208] on div "Pay Advice $1,884.03" at bounding box center [340, 206] width 388 height 19
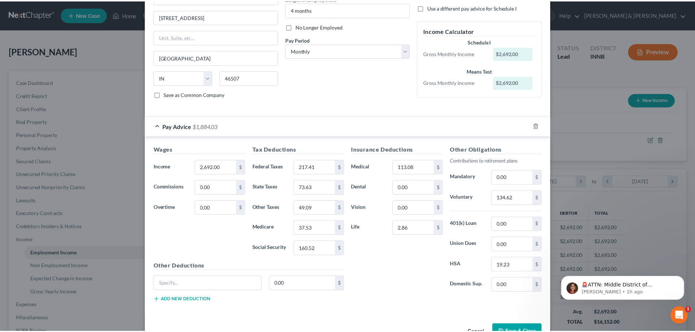
scroll to position [102, 0]
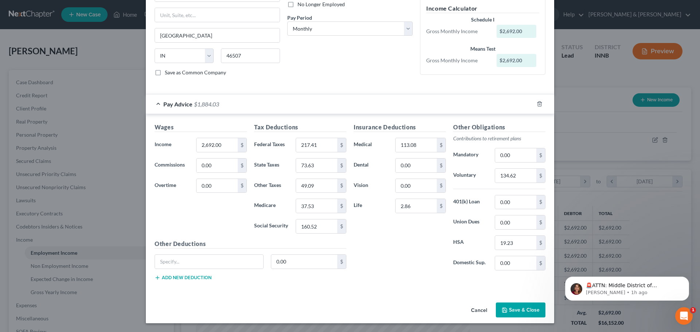
click at [506, 311] on icon "button" at bounding box center [505, 311] width 6 height 6
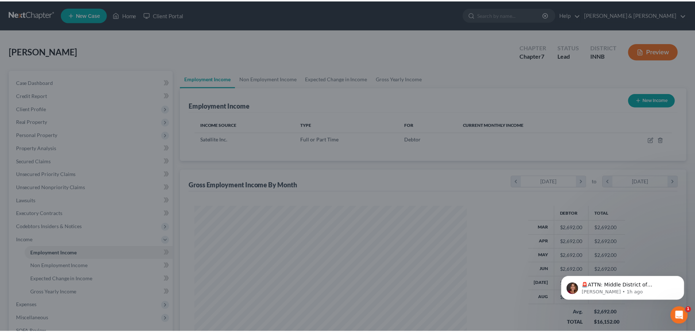
scroll to position [364655, 364504]
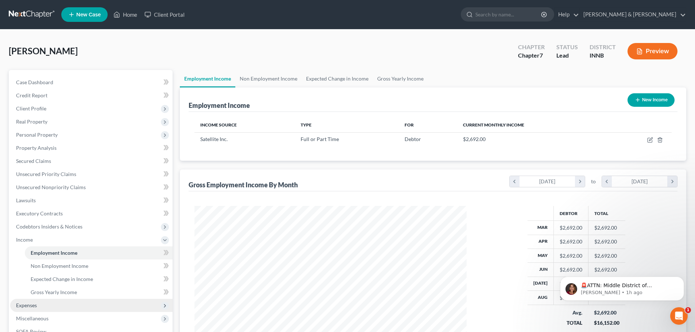
click at [119, 306] on span "Expenses" at bounding box center [91, 305] width 162 height 13
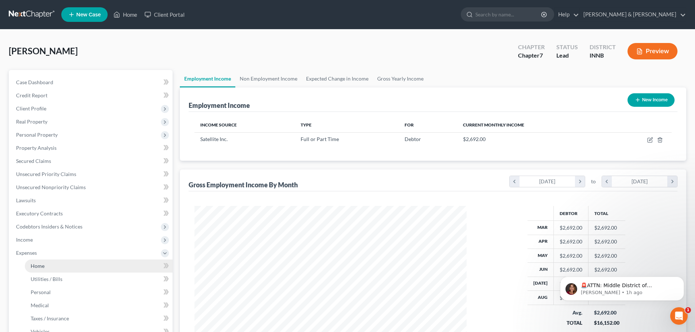
click at [122, 267] on link "Home" at bounding box center [99, 266] width 148 height 13
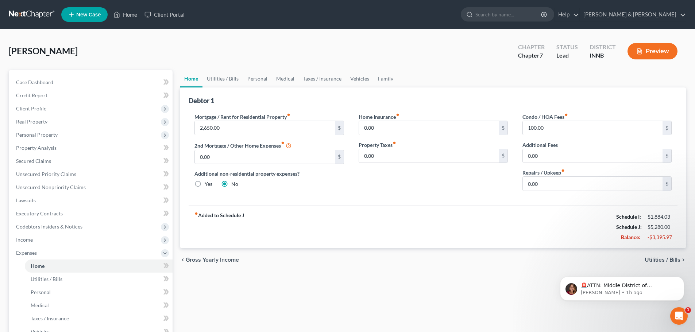
click at [652, 52] on button "Preview" at bounding box center [652, 51] width 50 height 16
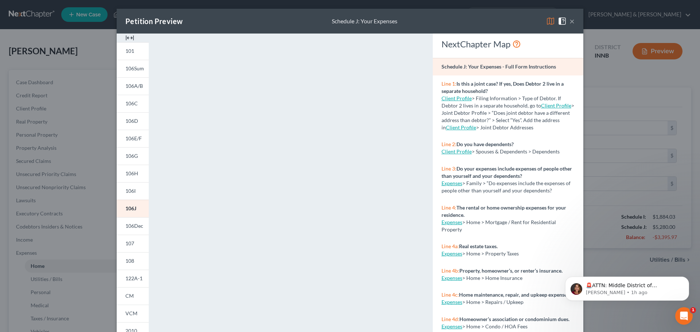
click at [570, 21] on button "×" at bounding box center [572, 21] width 5 height 9
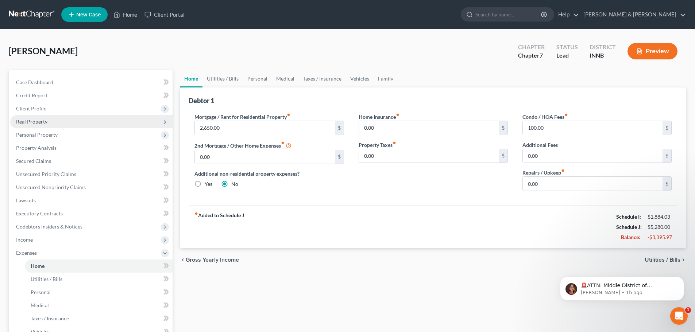
click at [150, 121] on span "Real Property" at bounding box center [91, 121] width 162 height 13
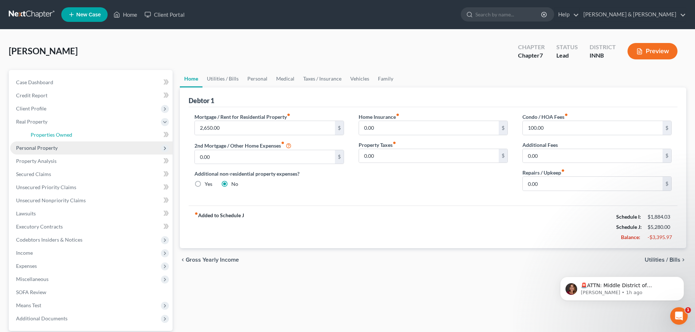
drag, startPoint x: 143, startPoint y: 134, endPoint x: 163, endPoint y: 143, distance: 22.9
click at [143, 134] on link "Properties Owned" at bounding box center [99, 134] width 148 height 13
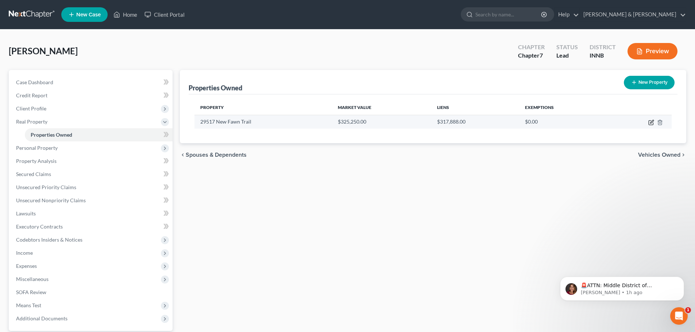
click at [652, 122] on icon "button" at bounding box center [651, 121] width 3 height 3
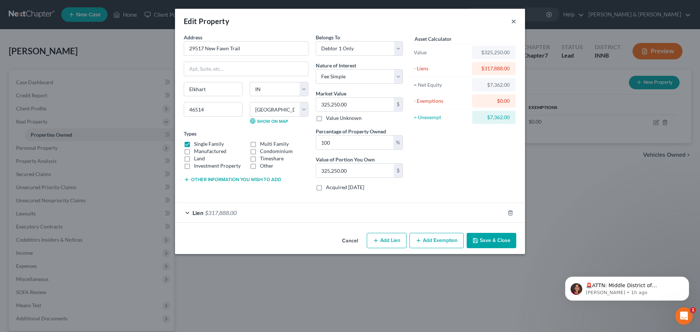
click at [513, 22] on button "×" at bounding box center [513, 21] width 5 height 9
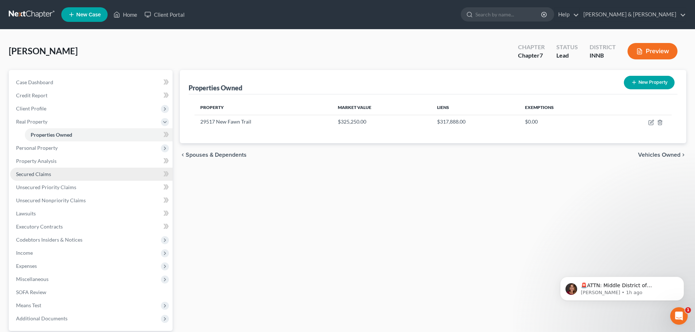
click at [115, 173] on link "Secured Claims" at bounding box center [91, 174] width 162 height 13
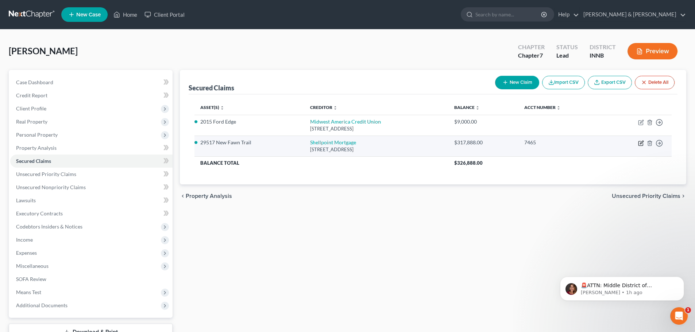
click at [639, 144] on icon "button" at bounding box center [641, 143] width 6 height 6
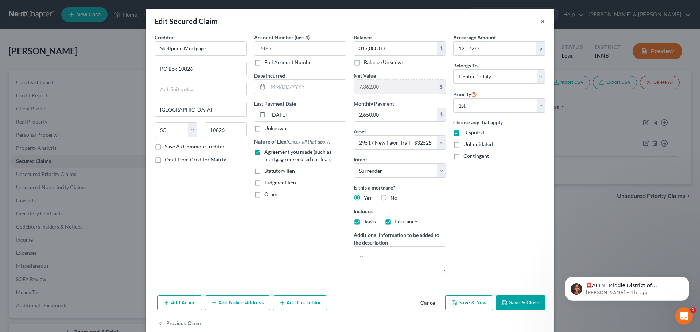
click at [541, 21] on button "×" at bounding box center [543, 21] width 5 height 9
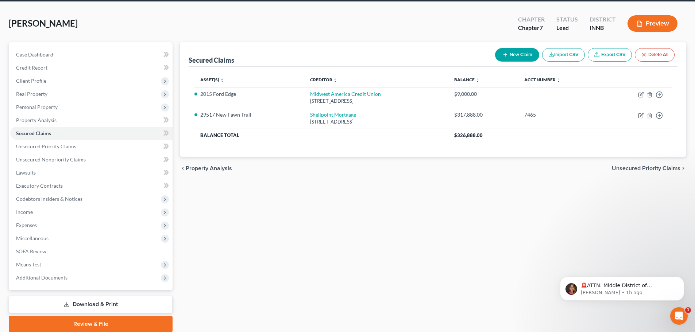
scroll to position [55, 0]
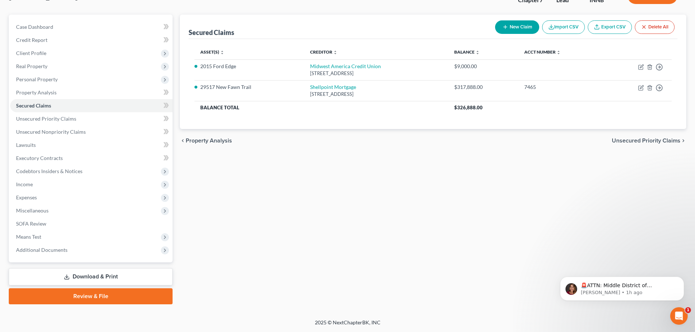
click at [105, 279] on link "Download & Print" at bounding box center [91, 276] width 164 height 17
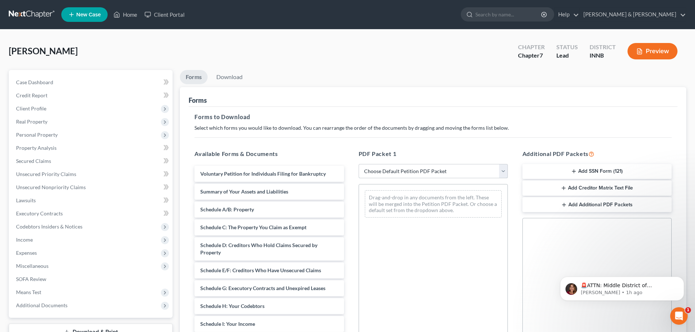
click at [502, 170] on select "Choose Default Petition PDF Packet Complete Bankruptcy Petition (all forms and …" at bounding box center [433, 171] width 149 height 15
click at [359, 164] on select "Choose Default Petition PDF Packet Complete Bankruptcy Petition (all forms and …" at bounding box center [433, 171] width 149 height 15
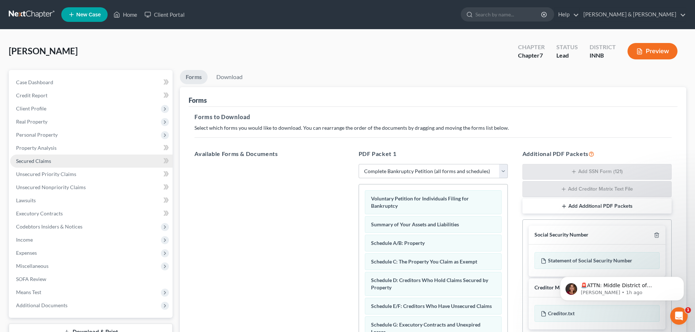
click at [93, 158] on link "Secured Claims" at bounding box center [91, 161] width 162 height 13
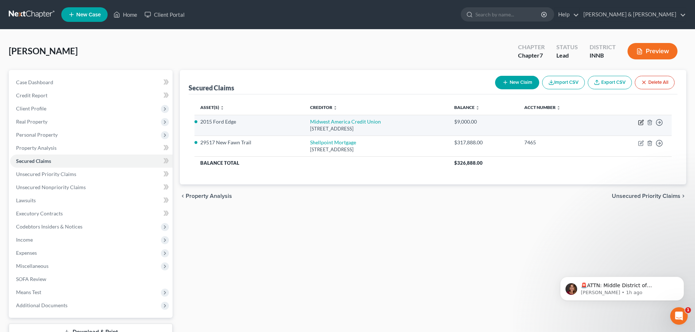
click at [639, 122] on icon "button" at bounding box center [640, 123] width 4 height 4
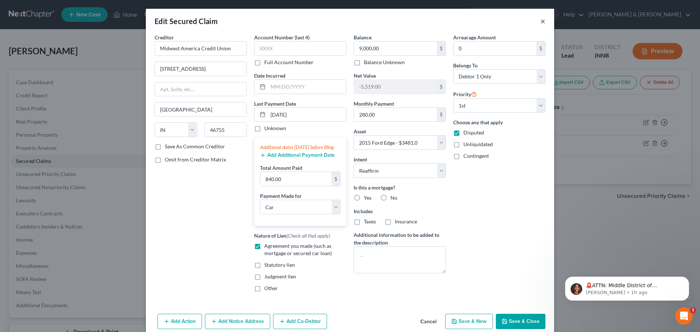
click at [541, 17] on button "×" at bounding box center [543, 21] width 5 height 9
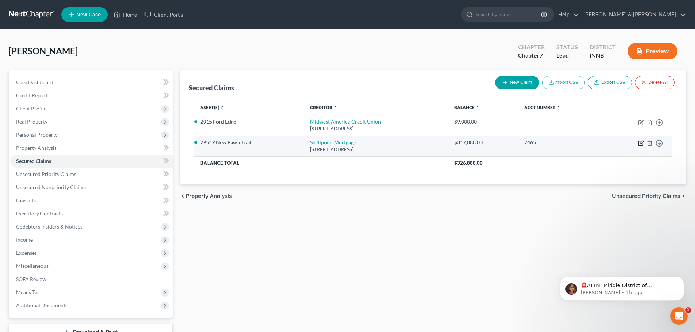
click at [641, 143] on icon "button" at bounding box center [641, 142] width 3 height 3
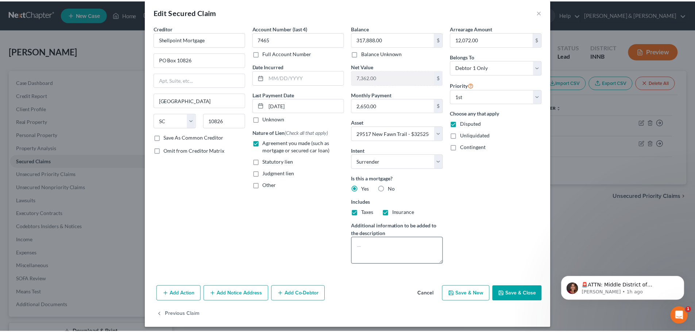
scroll to position [14, 0]
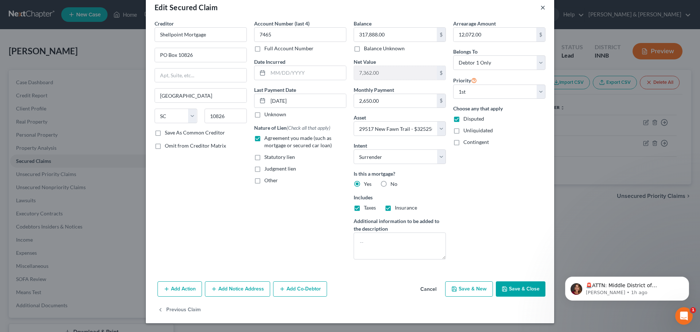
click at [542, 8] on button "×" at bounding box center [543, 7] width 5 height 9
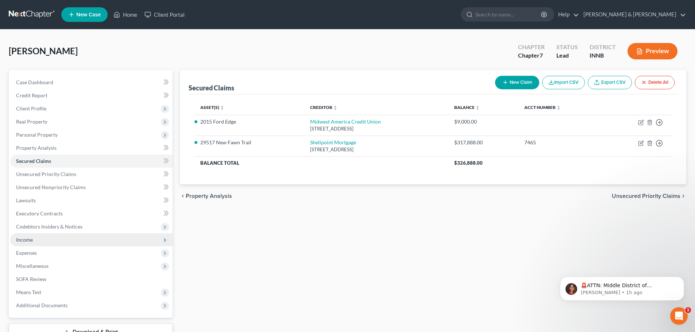
click at [100, 241] on span "Income" at bounding box center [91, 239] width 162 height 13
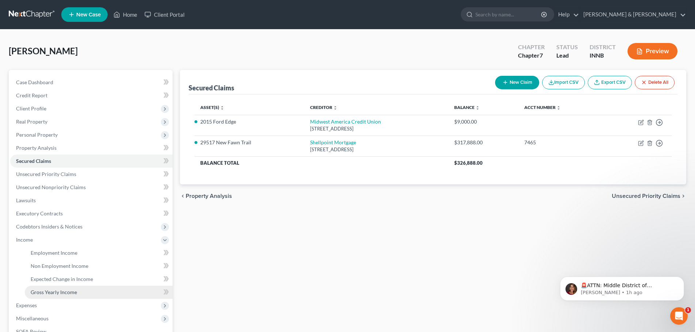
click at [106, 291] on link "Gross Yearly Income" at bounding box center [99, 292] width 148 height 13
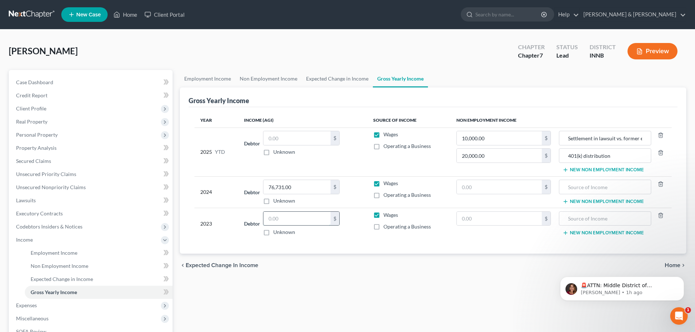
click at [295, 221] on input "text" at bounding box center [296, 219] width 67 height 14
click at [304, 139] on input "text" at bounding box center [296, 138] width 67 height 14
click at [381, 173] on td "Wages Operating a Business" at bounding box center [408, 152] width 83 height 49
click at [131, 308] on span "Expenses" at bounding box center [91, 305] width 162 height 13
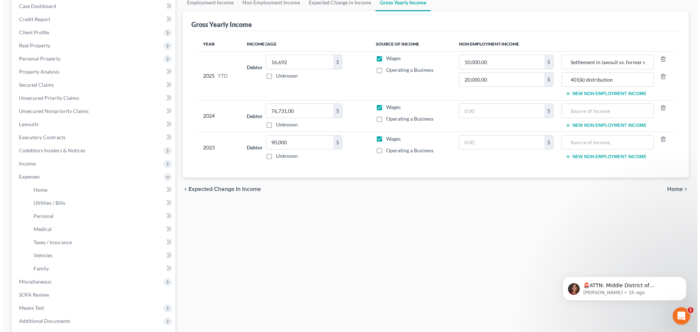
scroll to position [109, 0]
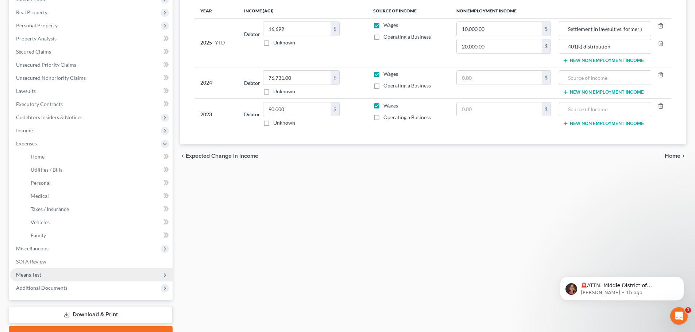
click at [128, 275] on span "Means Test" at bounding box center [91, 274] width 162 height 13
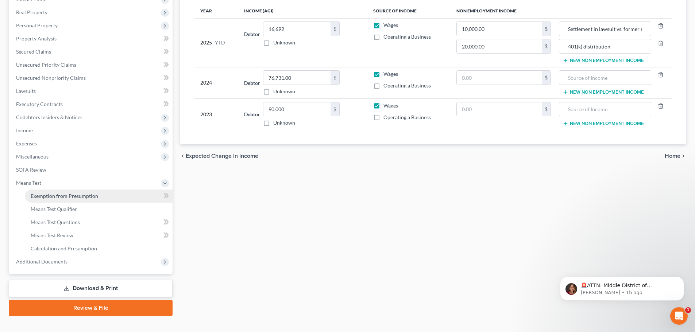
click at [100, 197] on link "Exemption from Presumption" at bounding box center [99, 196] width 148 height 13
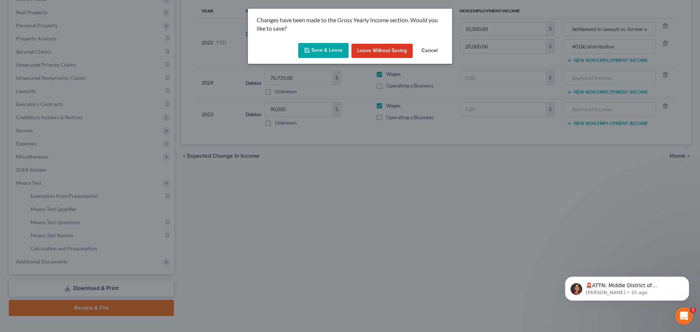
click at [332, 47] on button "Save & Leave" at bounding box center [323, 50] width 50 height 15
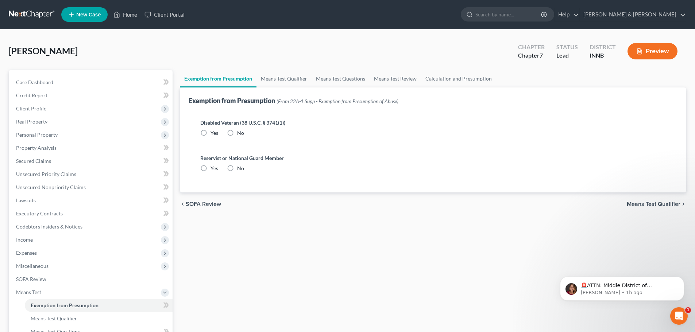
click at [237, 131] on label "No" at bounding box center [240, 133] width 7 height 7
click at [240, 131] on input "No" at bounding box center [242, 132] width 5 height 5
click at [237, 169] on label "No" at bounding box center [240, 168] width 7 height 7
click at [240, 169] on input "No" at bounding box center [242, 167] width 5 height 5
click at [151, 312] on link "Exemption from Presumption" at bounding box center [99, 305] width 148 height 13
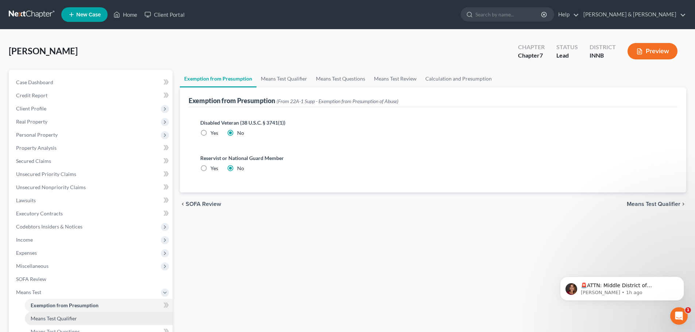
click at [139, 318] on link "Means Test Qualifier" at bounding box center [99, 318] width 148 height 13
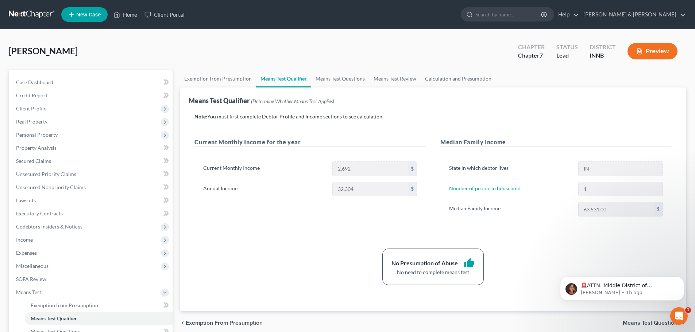
click at [655, 51] on button "Preview" at bounding box center [652, 51] width 50 height 16
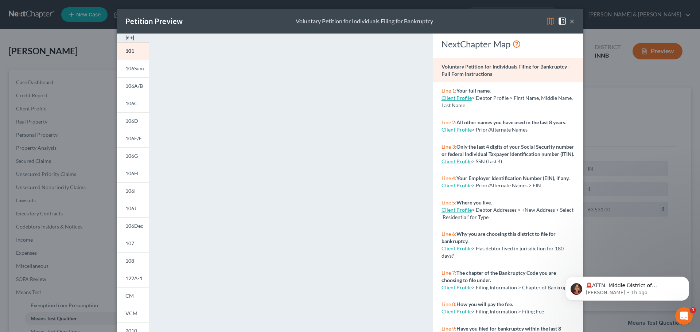
click at [570, 20] on button "×" at bounding box center [572, 21] width 5 height 9
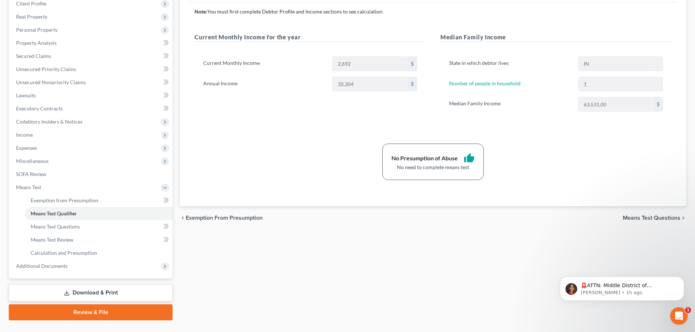
scroll to position [109, 0]
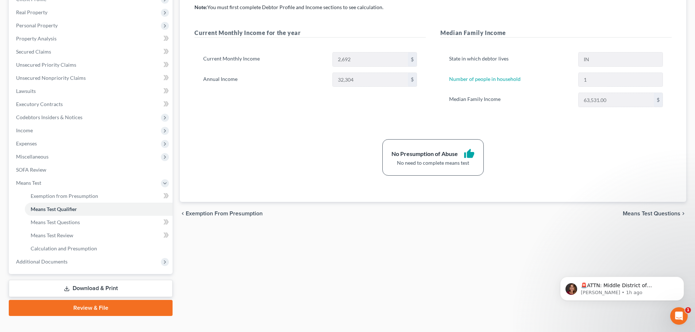
click at [93, 292] on link "Download & Print" at bounding box center [91, 288] width 164 height 17
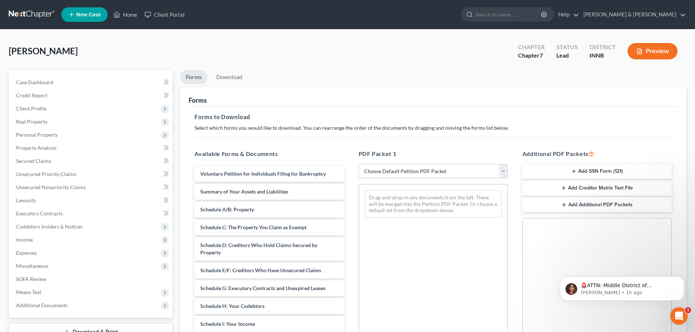
click at [502, 171] on select "Choose Default Petition PDF Packet Complete Bankruptcy Petition (all forms and …" at bounding box center [433, 171] width 149 height 15
click at [359, 164] on select "Choose Default Petition PDF Packet Complete Bankruptcy Petition (all forms and …" at bounding box center [433, 171] width 149 height 15
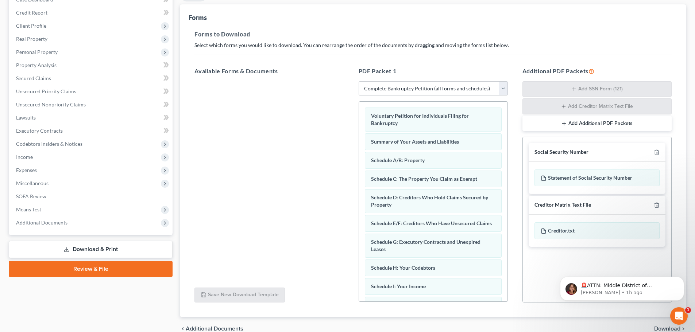
scroll to position [119, 0]
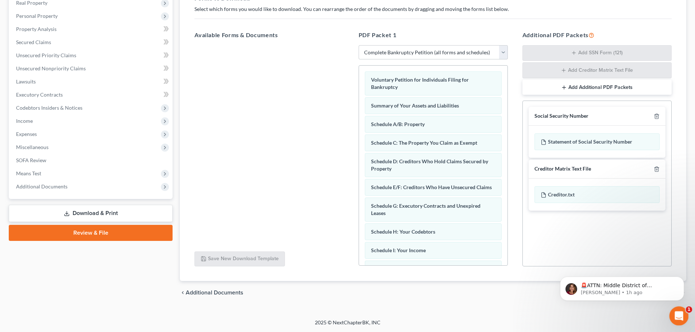
click at [677, 317] on icon "Open Intercom Messenger" at bounding box center [678, 315] width 12 height 12
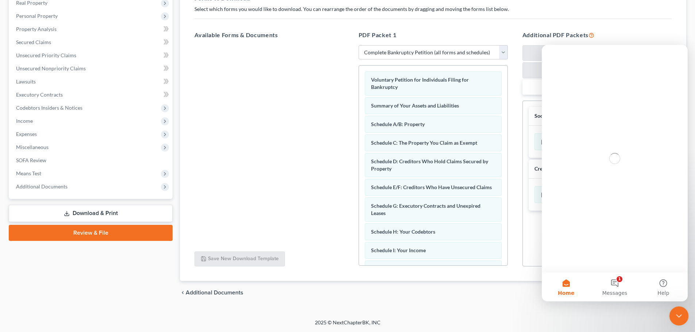
scroll to position [0, 0]
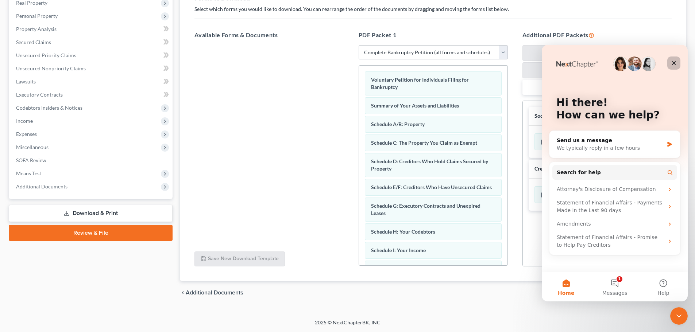
click at [668, 63] on div "Close" at bounding box center [673, 63] width 13 height 13
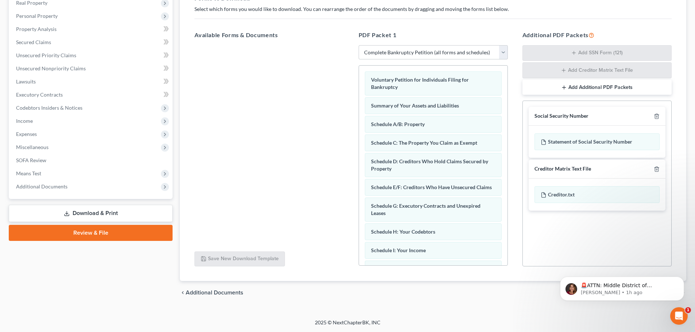
click at [636, 320] on footer "2025 © NextChapterBK, INC" at bounding box center [347, 325] width 695 height 13
click at [528, 315] on div "Hines, Ruby Upgraded Chapter Chapter 7 Status Lead District INNB Preview Petiti…" at bounding box center [347, 115] width 695 height 409
click at [684, 277] on icon "Dismiss notification" at bounding box center [682, 279] width 4 height 4
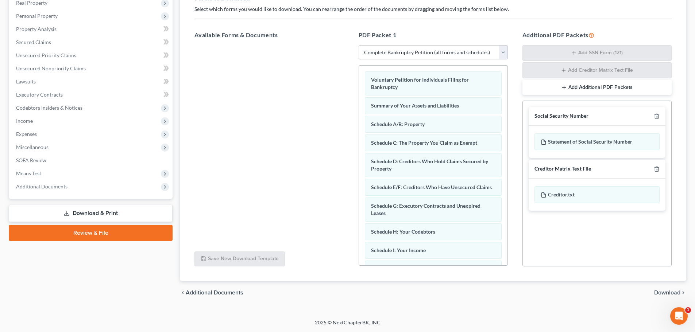
click at [672, 292] on span "Download" at bounding box center [667, 293] width 26 height 6
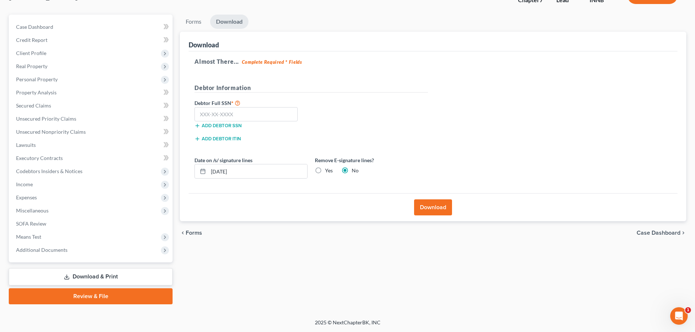
scroll to position [55, 0]
click at [252, 113] on input "text" at bounding box center [245, 114] width 103 height 15
click at [249, 163] on label "Date on /s/ signature lines" at bounding box center [223, 160] width 58 height 8
drag, startPoint x: 249, startPoint y: 169, endPoint x: 197, endPoint y: 173, distance: 52.3
click at [197, 173] on div "09/15/2025" at bounding box center [250, 171] width 113 height 15
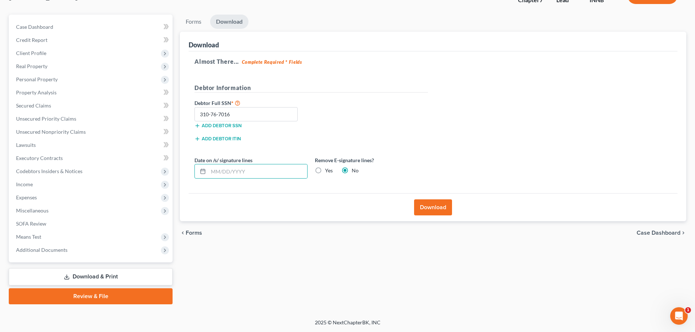
click at [325, 169] on label "Yes" at bounding box center [329, 170] width 8 height 7
click at [328, 169] on input "Yes" at bounding box center [330, 169] width 5 height 5
click at [434, 206] on button "Download" at bounding box center [433, 208] width 38 height 16
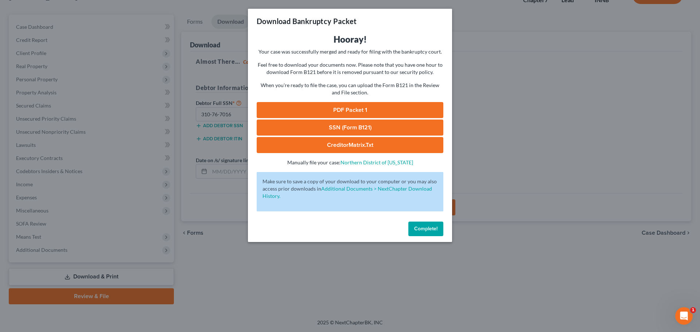
click at [348, 106] on link "PDF Packet 1" at bounding box center [350, 110] width 187 height 16
click at [343, 127] on link "SSN (Form B121)" at bounding box center [350, 128] width 187 height 16
click at [418, 231] on span "Complete!" at bounding box center [425, 229] width 23 height 6
